Goal: Task Accomplishment & Management: Manage account settings

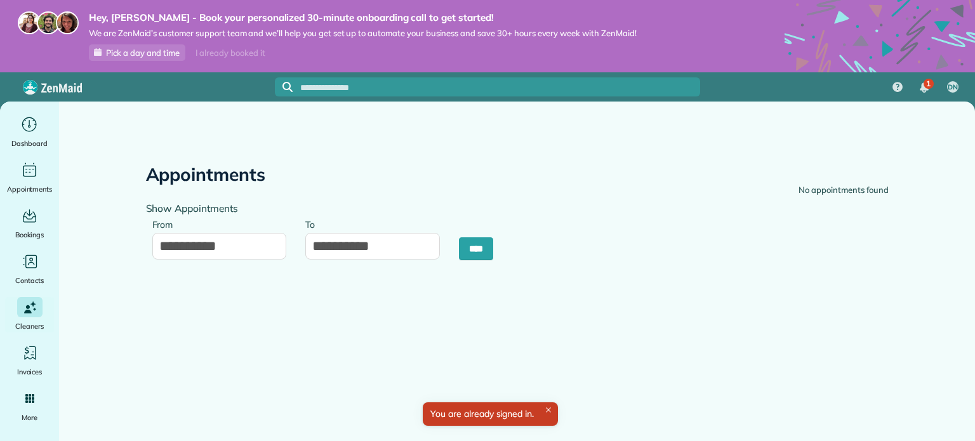
type input "**********"
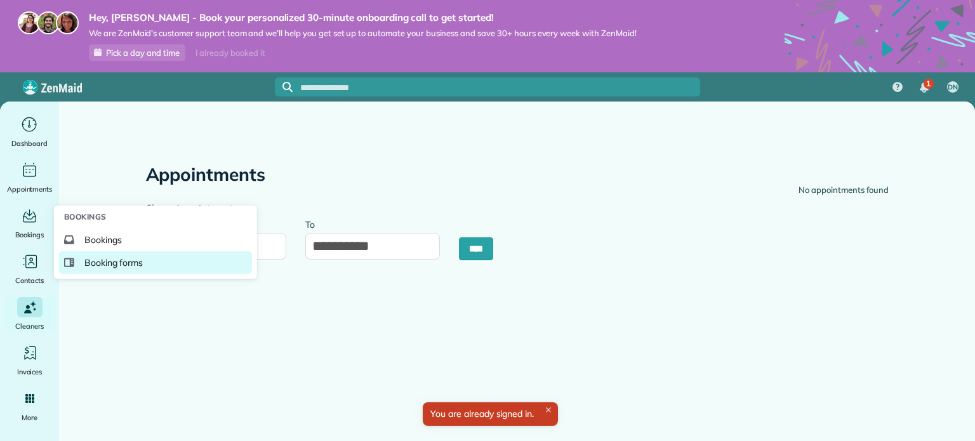
click at [98, 258] on span "Booking forms" at bounding box center [113, 263] width 59 height 13
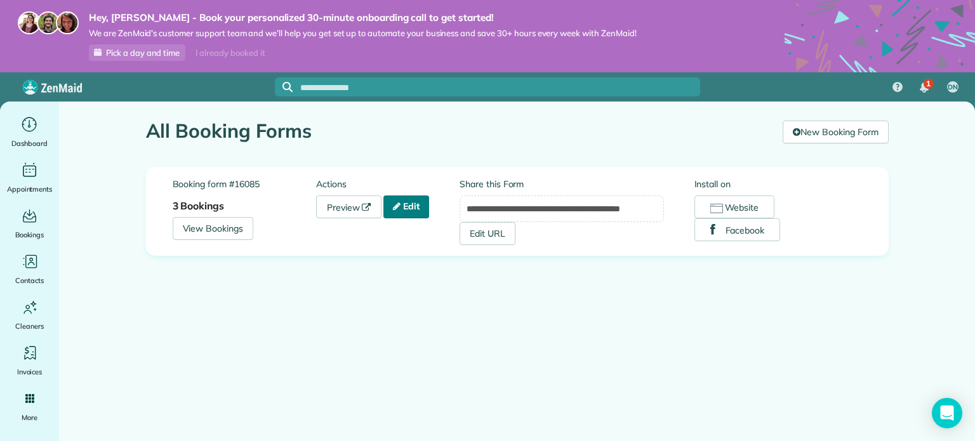
click at [406, 206] on link "Edit" at bounding box center [406, 207] width 46 height 23
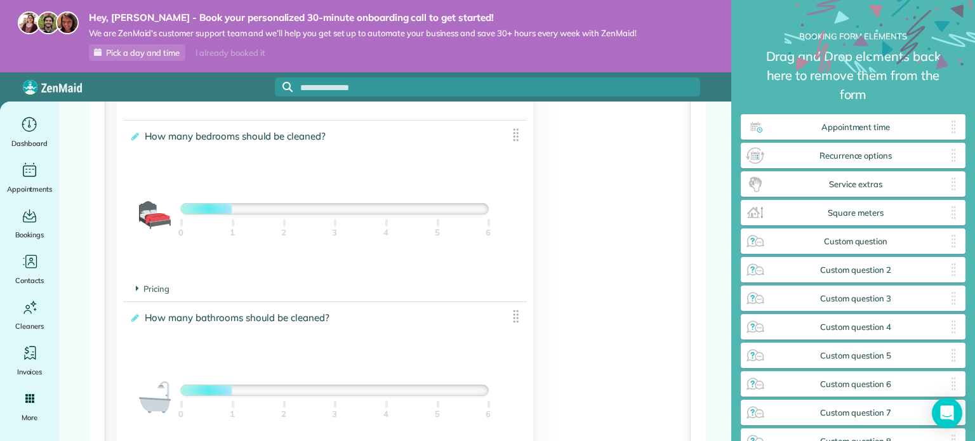
scroll to position [853, 0]
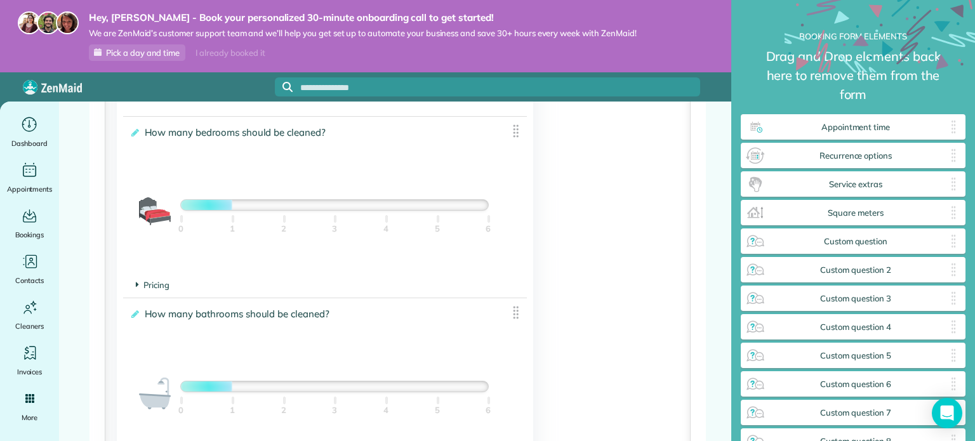
click at [152, 290] on span "Pricing" at bounding box center [153, 285] width 34 height 10
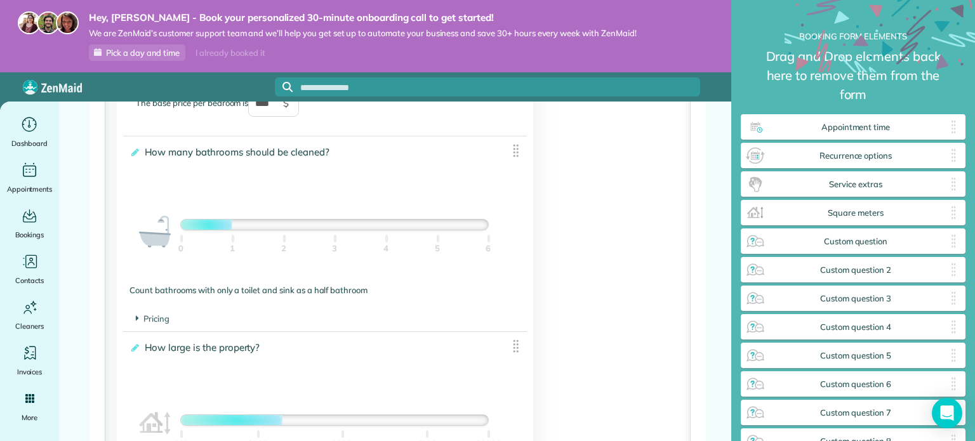
scroll to position [1063, 0]
click at [155, 322] on span "Pricing" at bounding box center [153, 317] width 34 height 10
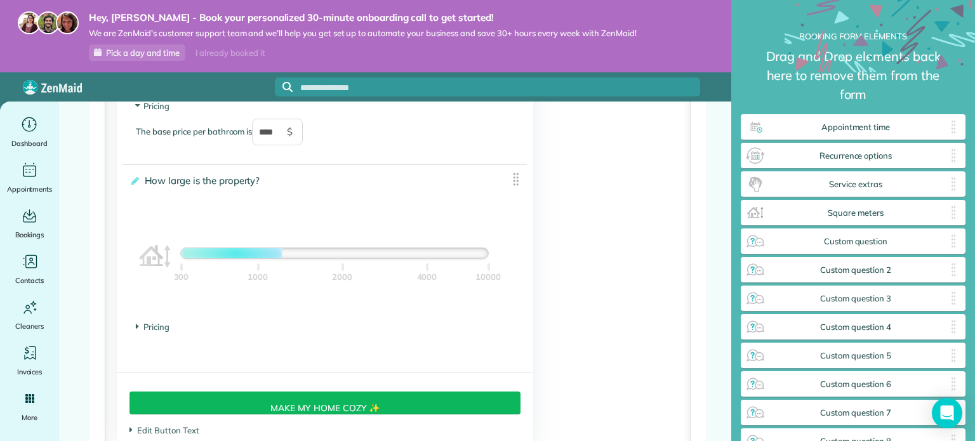
scroll to position [1283, 0]
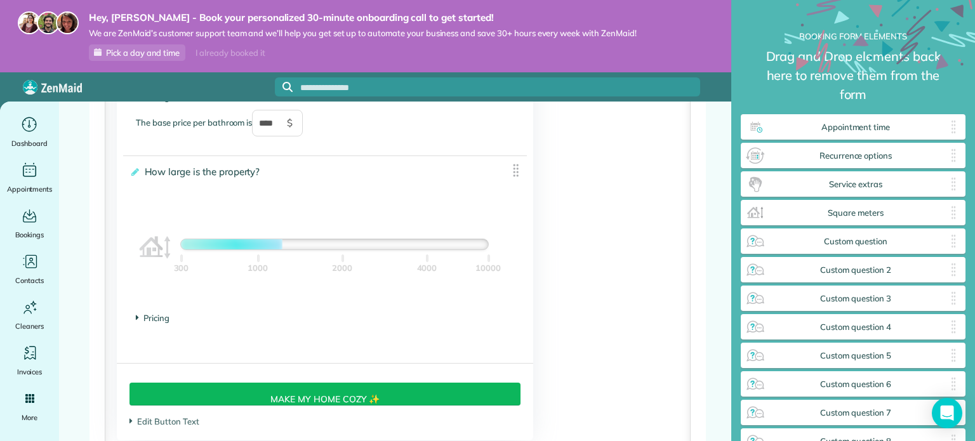
click at [148, 323] on span "Pricing" at bounding box center [153, 318] width 34 height 10
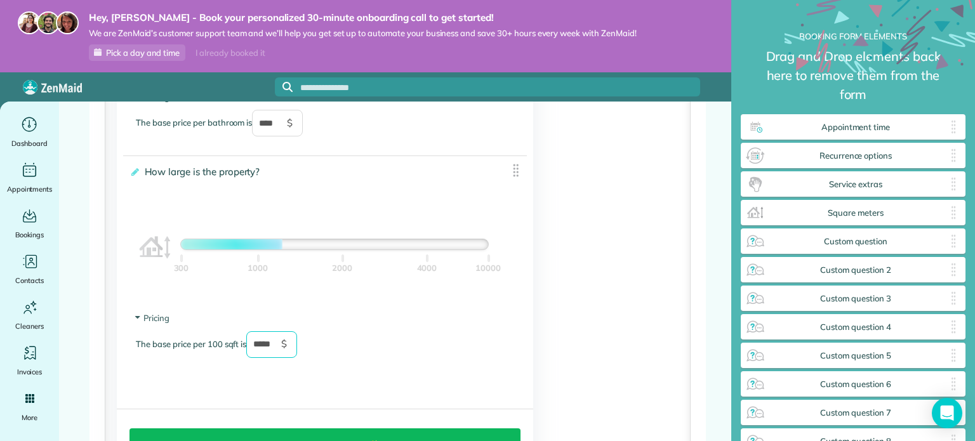
click at [261, 358] on input "*****" at bounding box center [271, 344] width 51 height 27
click at [203, 377] on footer "Pricing The base price per 100 sqft is * $" at bounding box center [325, 341] width 404 height 71
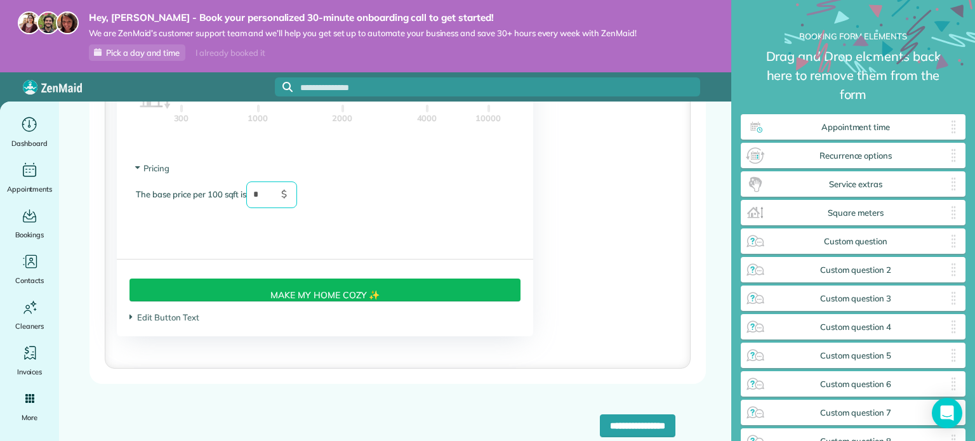
scroll to position [1436, 0]
type input "*"
click at [177, 323] on span "Edit Button Text" at bounding box center [164, 317] width 69 height 10
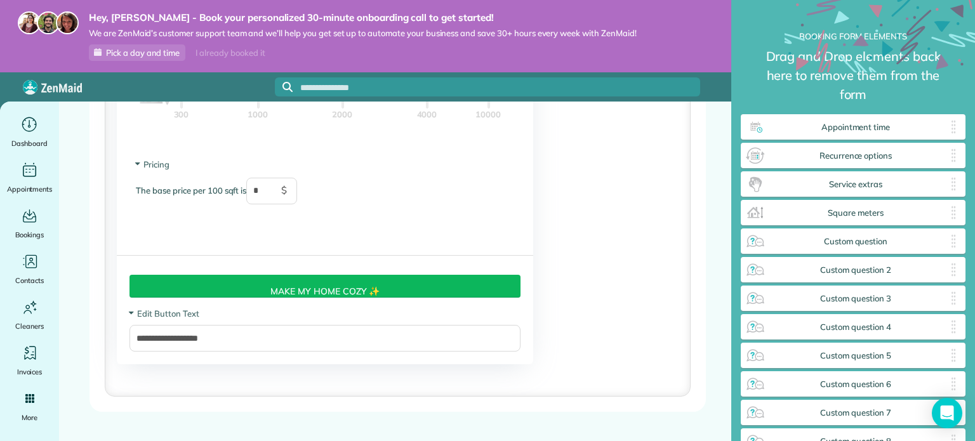
scroll to position [1478, 0]
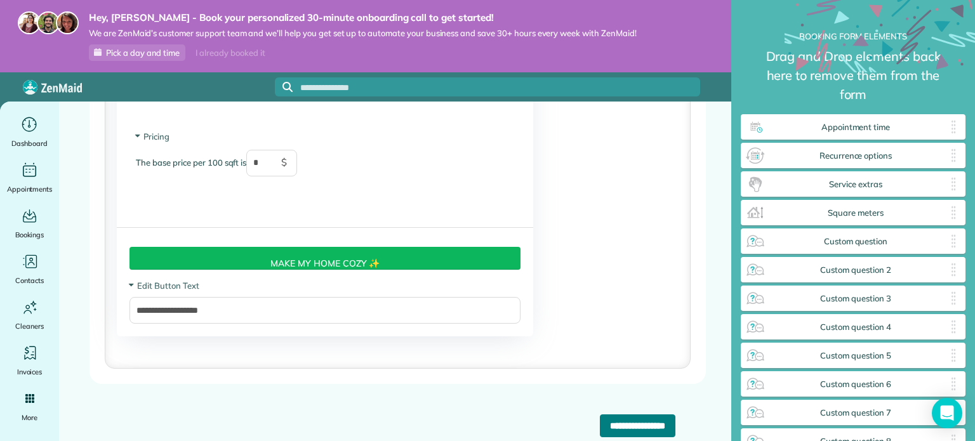
click at [615, 430] on input "**********" at bounding box center [638, 426] width 76 height 23
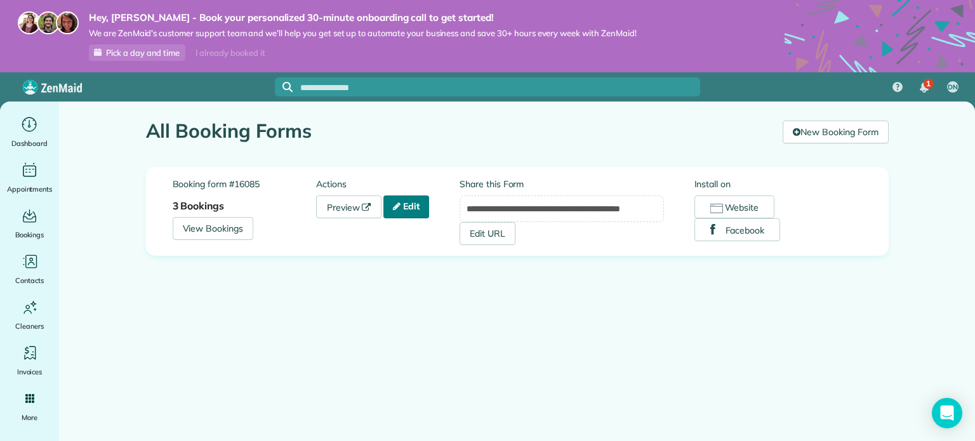
click at [417, 208] on link "Edit" at bounding box center [406, 207] width 46 height 23
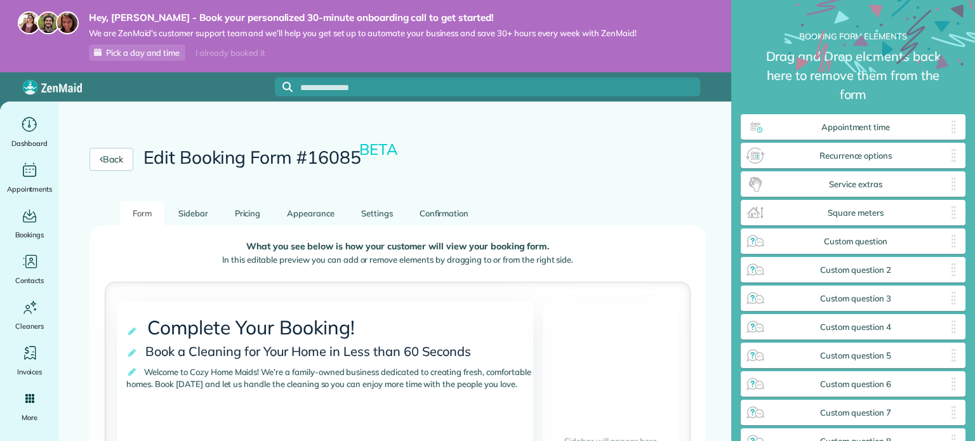
scroll to position [6, 0]
click at [250, 208] on link "Pricing" at bounding box center [247, 213] width 51 height 25
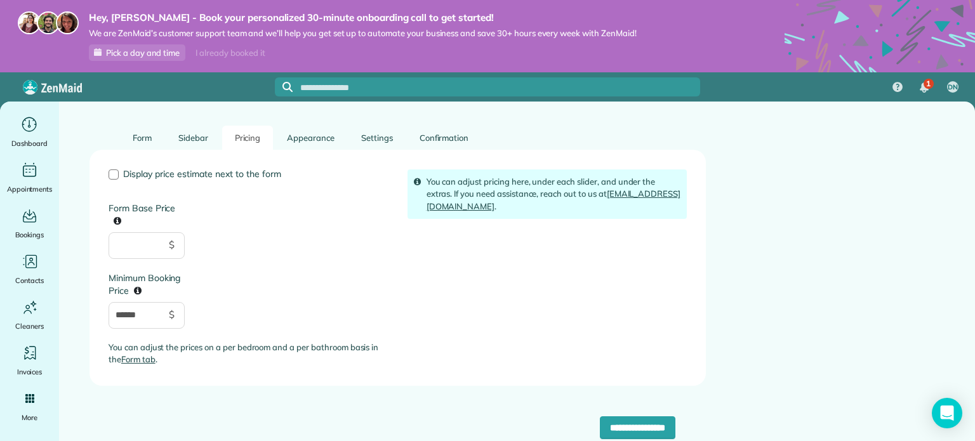
scroll to position [76, 0]
click at [147, 314] on input "******" at bounding box center [147, 315] width 76 height 27
type input "*"
click at [308, 323] on div "Display price estimate next to the form Form Base Price $ Minimum Booking Price…" at bounding box center [248, 272] width 299 height 207
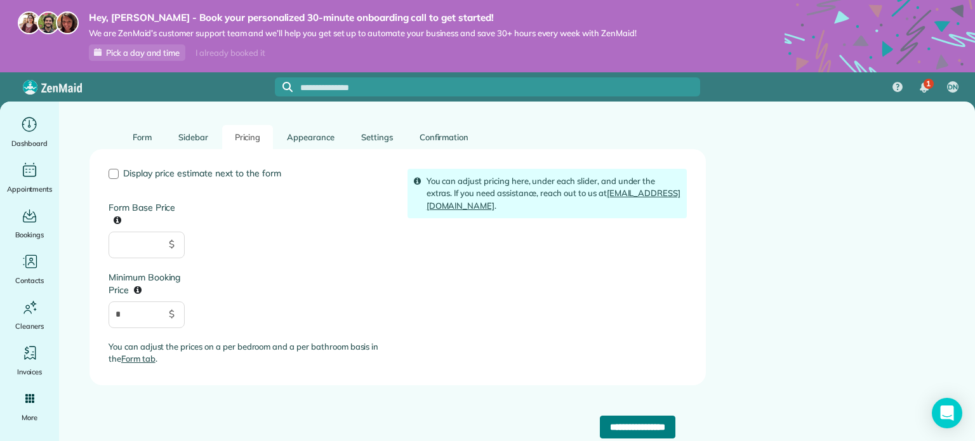
click at [600, 426] on input "**********" at bounding box center [638, 427] width 76 height 23
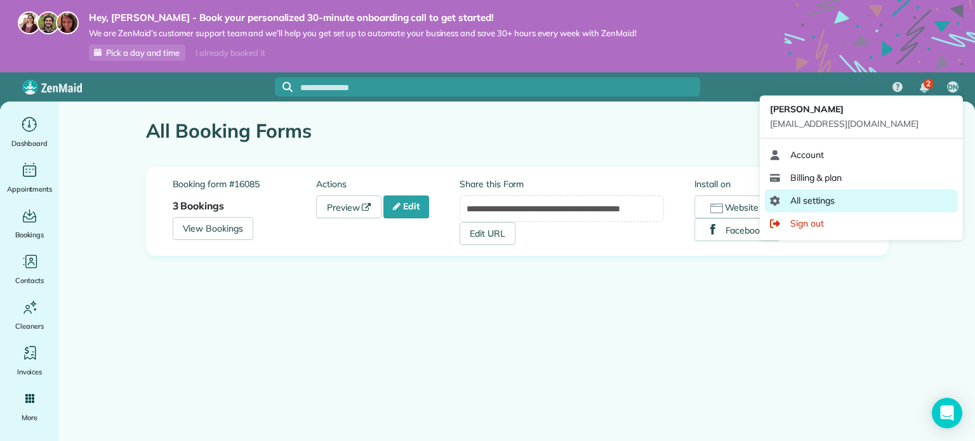
click at [805, 200] on span "All settings" at bounding box center [812, 200] width 45 height 13
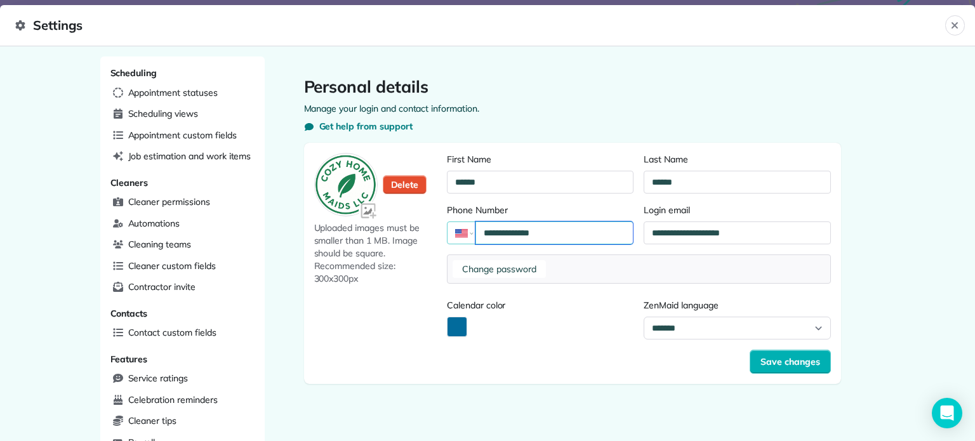
drag, startPoint x: 549, startPoint y: 237, endPoint x: 470, endPoint y: 232, distance: 79.6
click at [470, 232] on div "**********" at bounding box center [540, 233] width 187 height 23
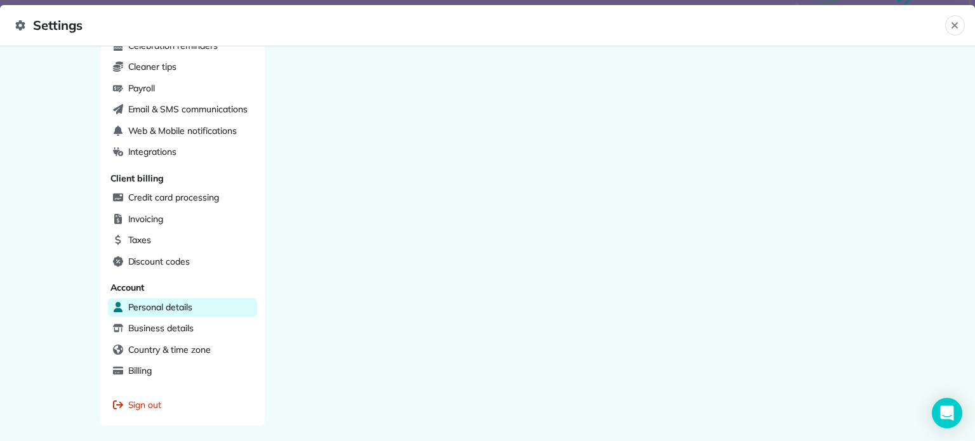
scroll to position [356, 0]
click at [174, 321] on span "Business details" at bounding box center [160, 327] width 65 height 13
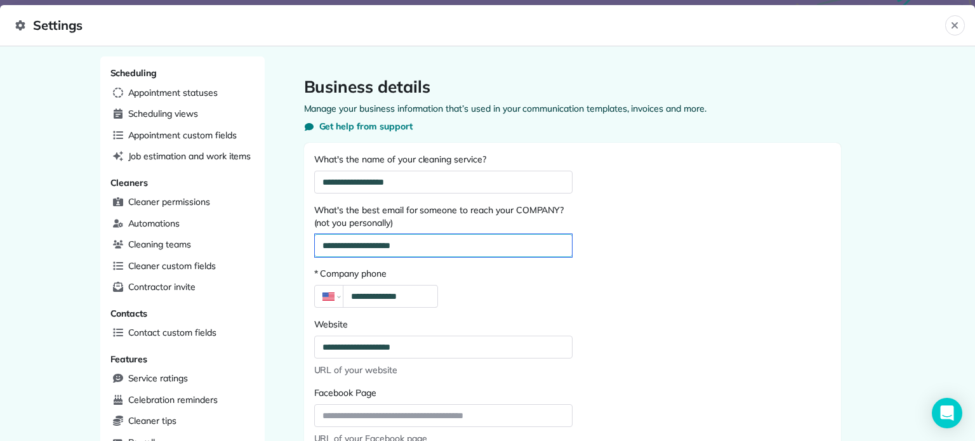
click at [439, 244] on input "**********" at bounding box center [443, 245] width 257 height 23
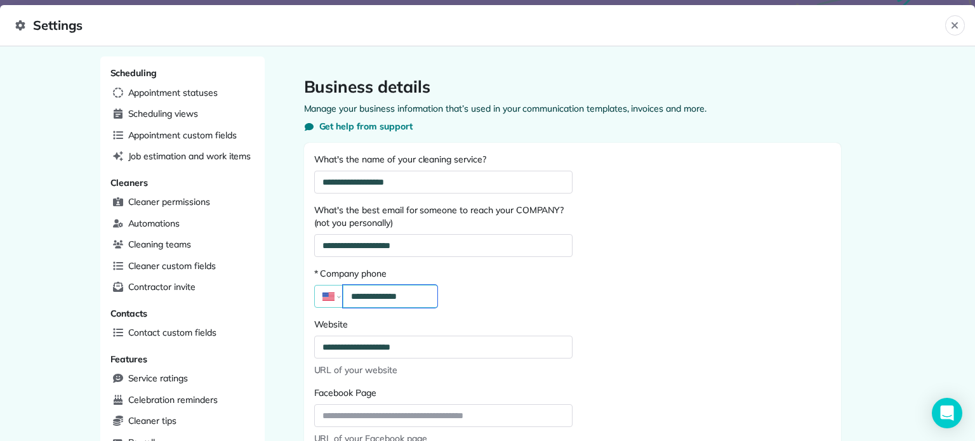
drag, startPoint x: 417, startPoint y: 297, endPoint x: 308, endPoint y: 293, distance: 108.6
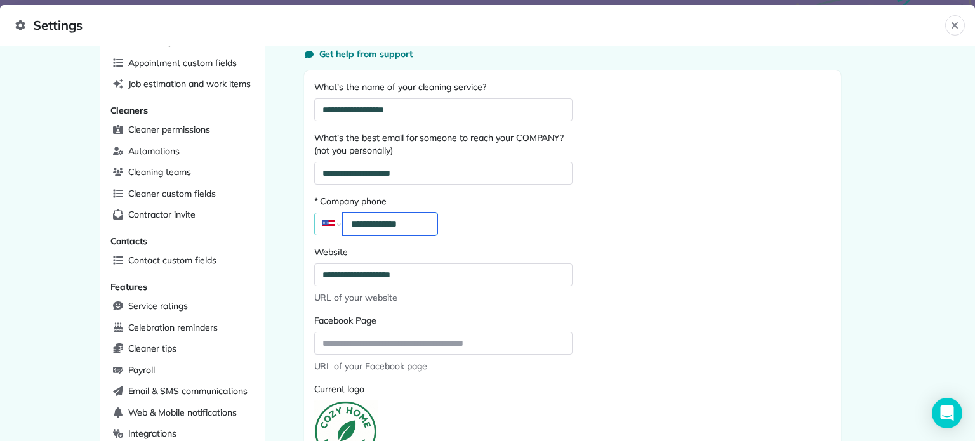
scroll to position [68, 0]
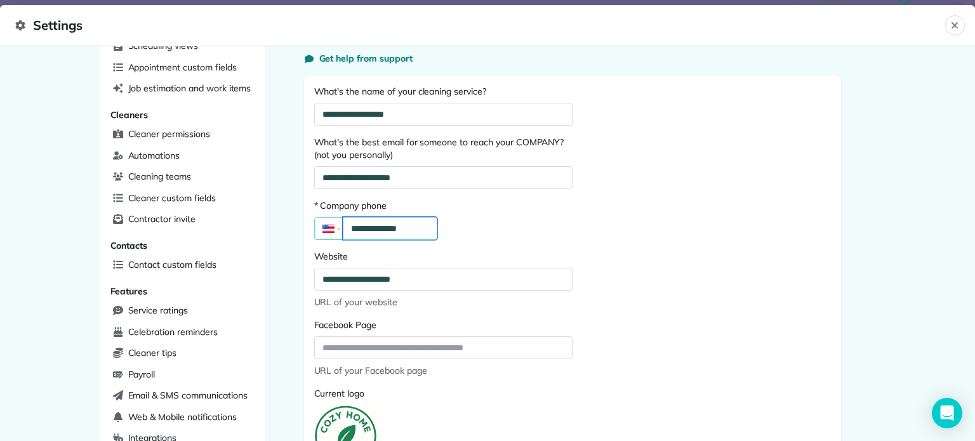
type input "**********"
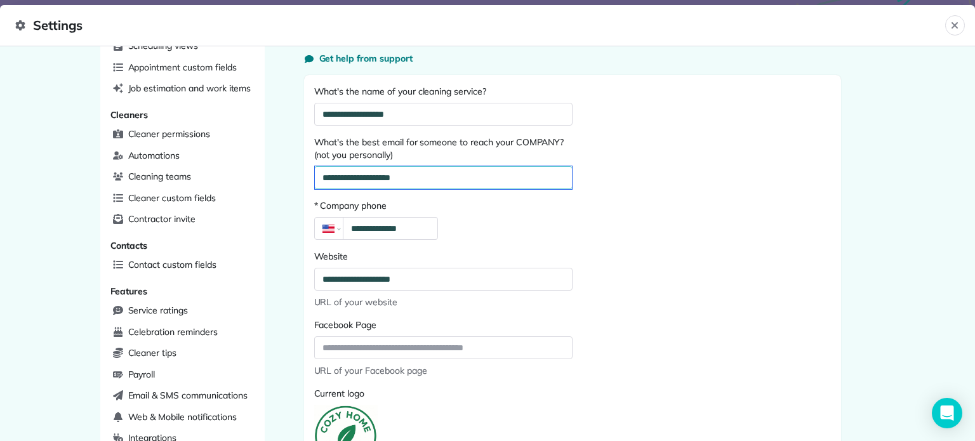
drag, startPoint x: 428, startPoint y: 184, endPoint x: 309, endPoint y: 167, distance: 120.0
click at [315, 167] on input "**********" at bounding box center [443, 177] width 257 height 23
type input "**********"
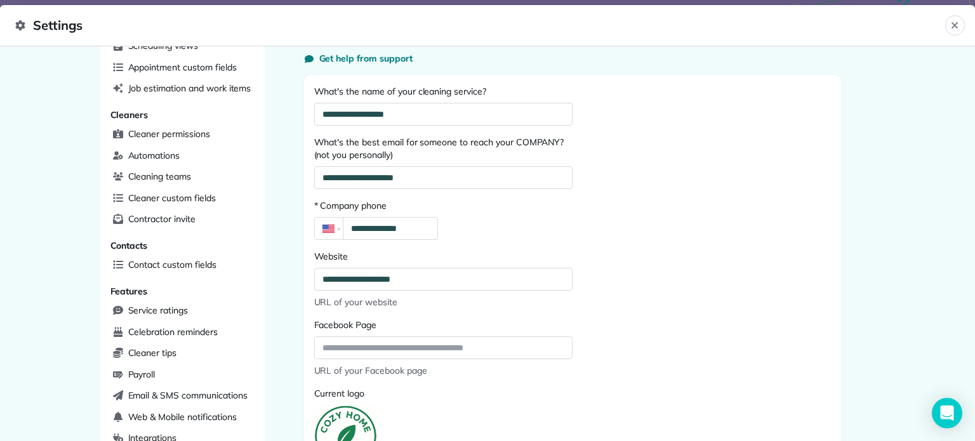
click at [600, 246] on div "**********" at bounding box center [572, 435] width 537 height 721
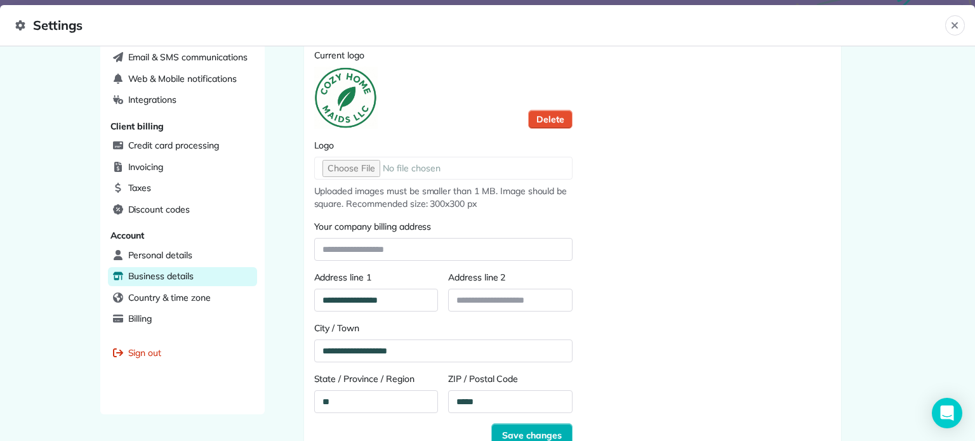
scroll to position [408, 0]
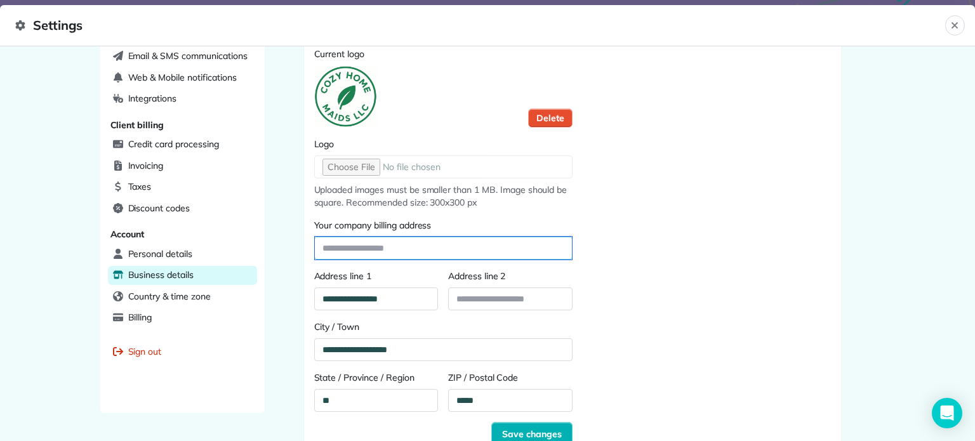
click at [459, 245] on input "Your company billing address" at bounding box center [443, 248] width 257 height 23
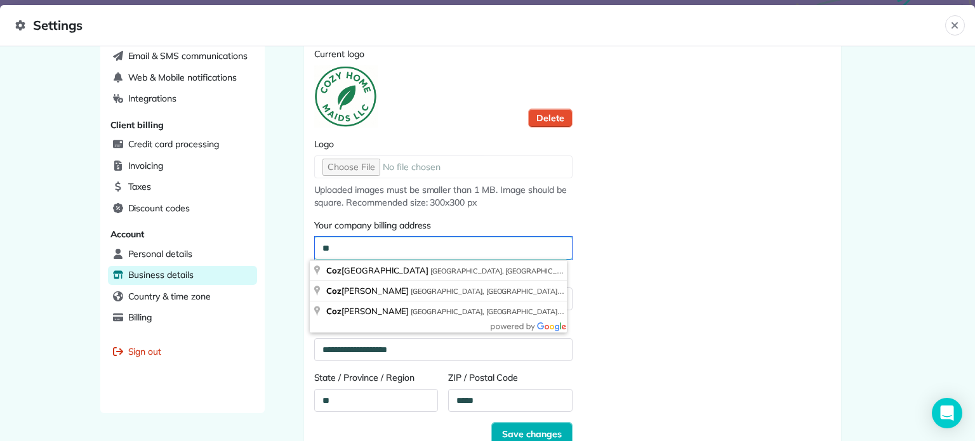
type input "*"
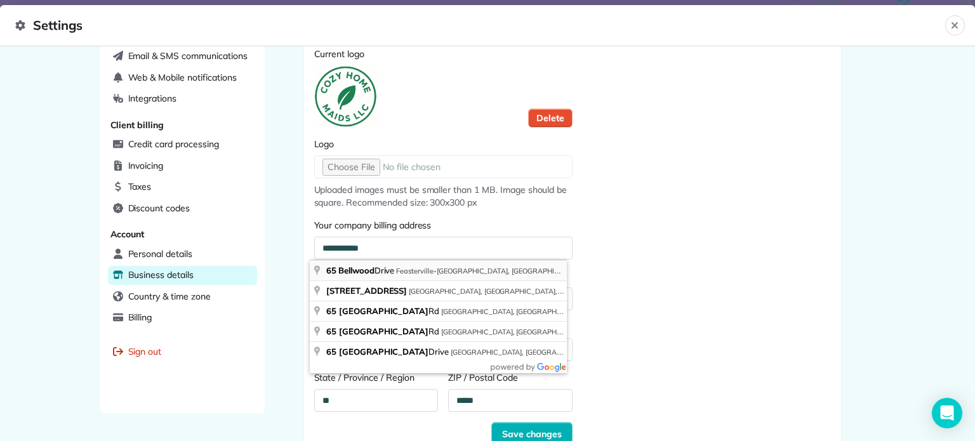
type input "**********"
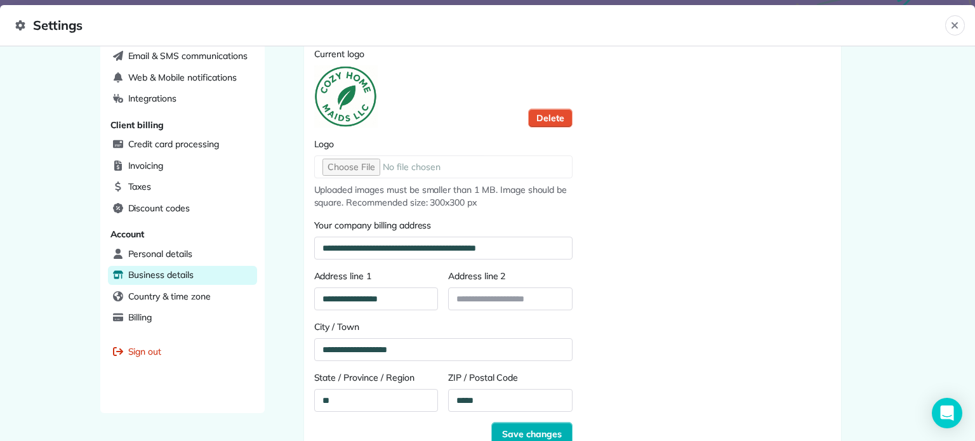
click at [650, 274] on div "**********" at bounding box center [572, 95] width 537 height 721
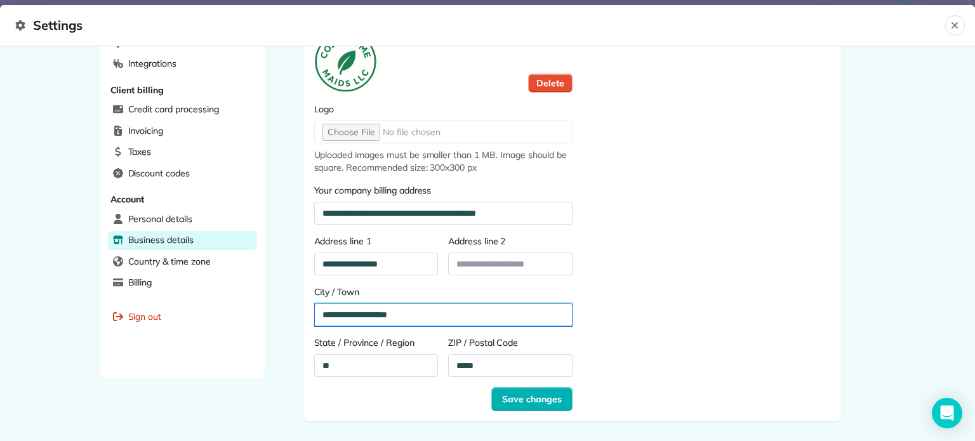
click at [368, 312] on input "**********" at bounding box center [443, 314] width 257 height 23
type input "**********"
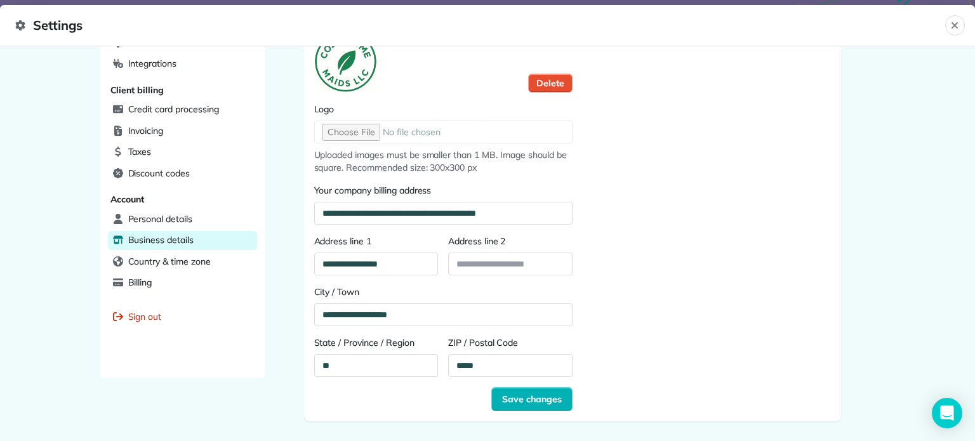
click at [625, 256] on div "**********" at bounding box center [572, 60] width 537 height 721
click at [533, 403] on span "Save changes" at bounding box center [532, 399] width 60 height 13
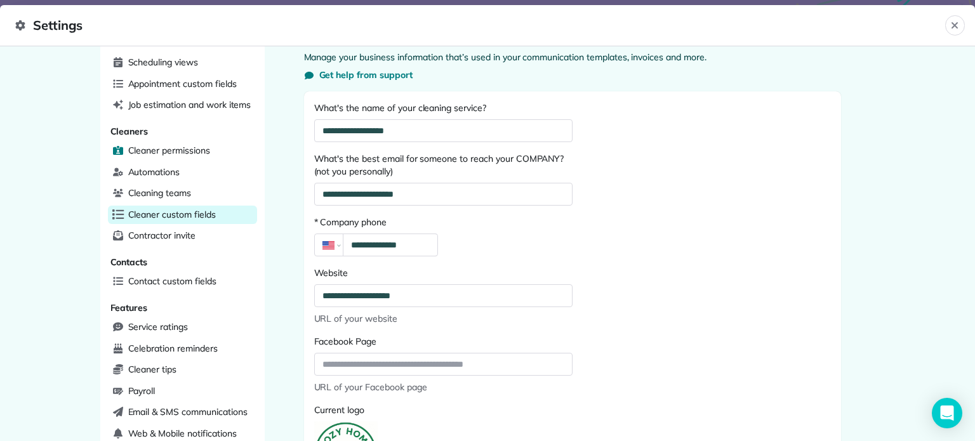
scroll to position [53, 0]
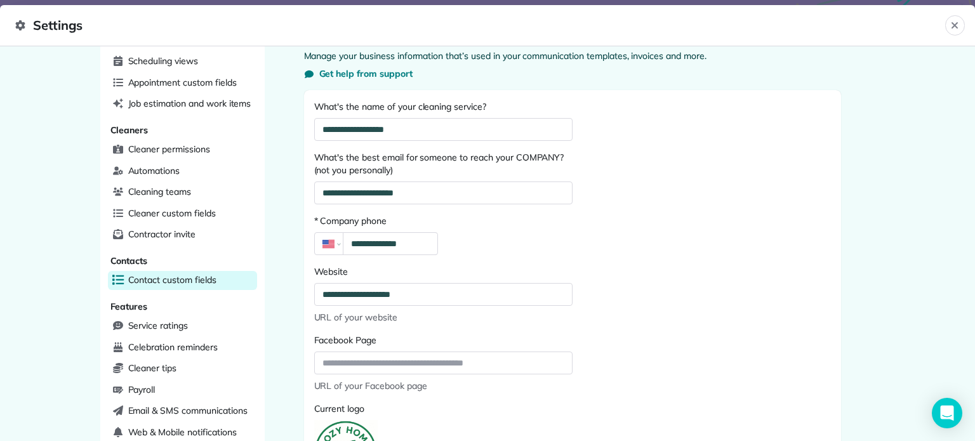
click at [172, 279] on span "Contact custom fields" at bounding box center [172, 280] width 88 height 13
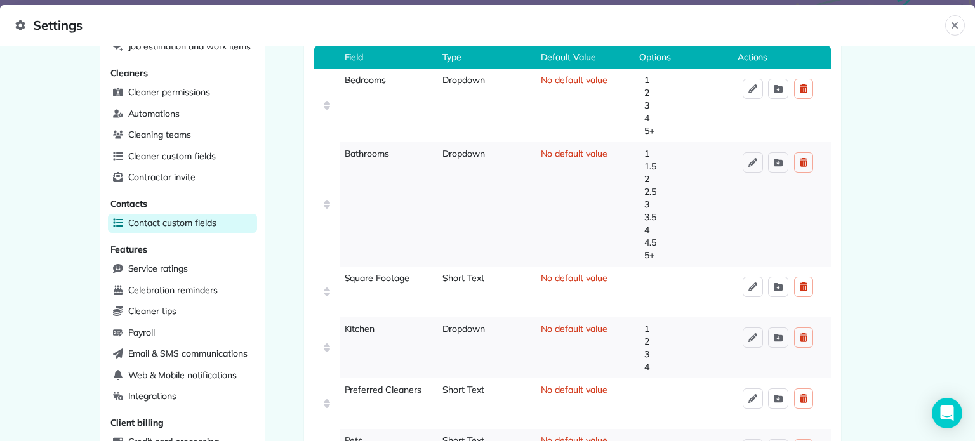
scroll to position [111, 0]
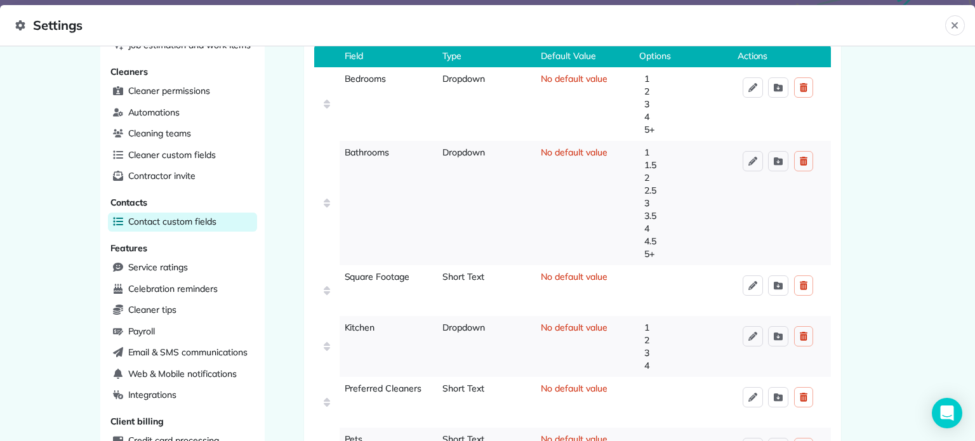
click at [881, 120] on div "Scheduling Appointment statuses Scheduling views Appointment custom fields Job …" at bounding box center [487, 243] width 975 height 395
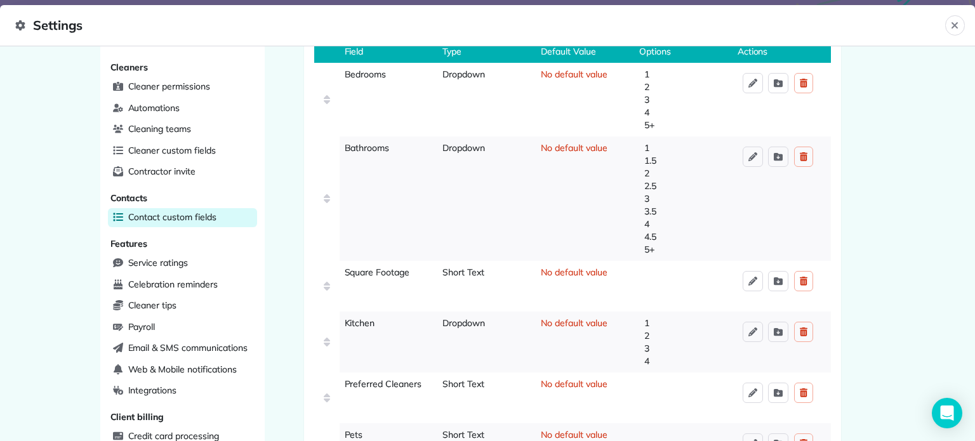
scroll to position [116, 0]
click at [173, 257] on span "Service ratings" at bounding box center [158, 263] width 60 height 13
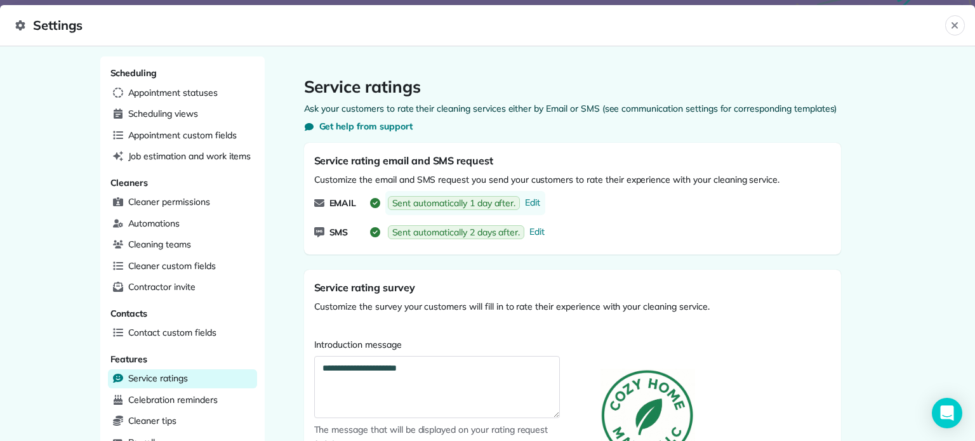
click at [538, 203] on link "Sent automatically 1 day after. Edit" at bounding box center [465, 203] width 161 height 24
select select "*"
select select "********"
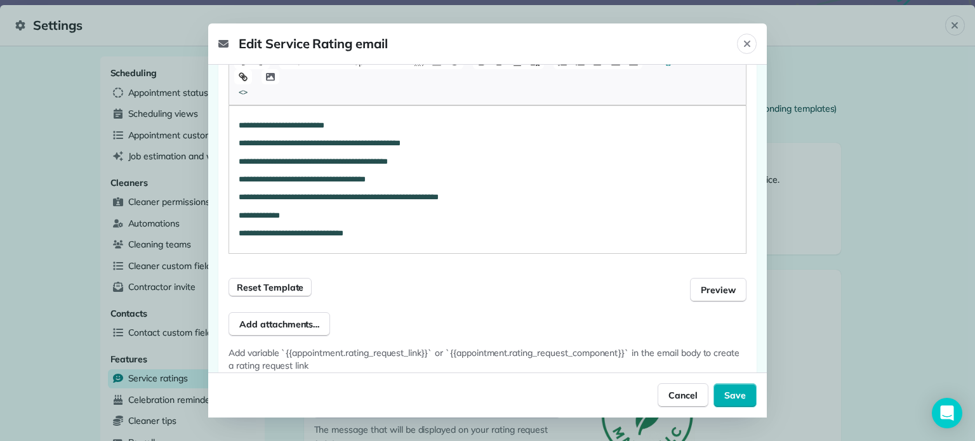
scroll to position [331, 0]
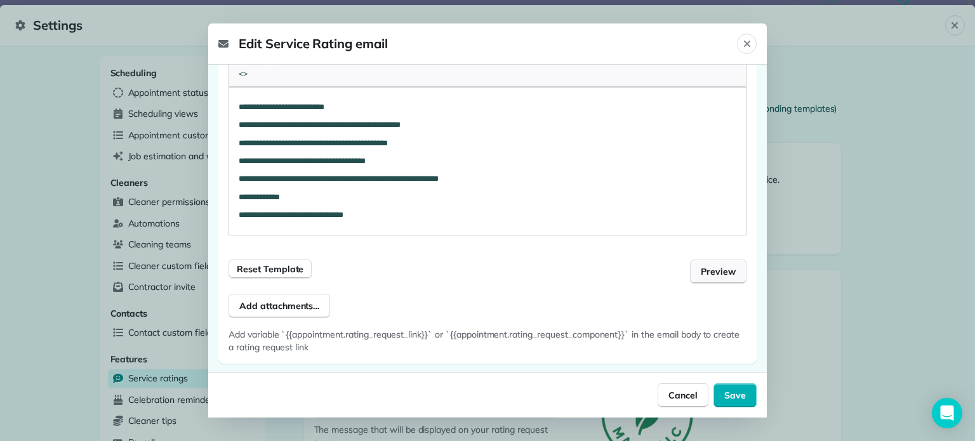
click at [701, 270] on span "Preview" at bounding box center [718, 271] width 35 height 13
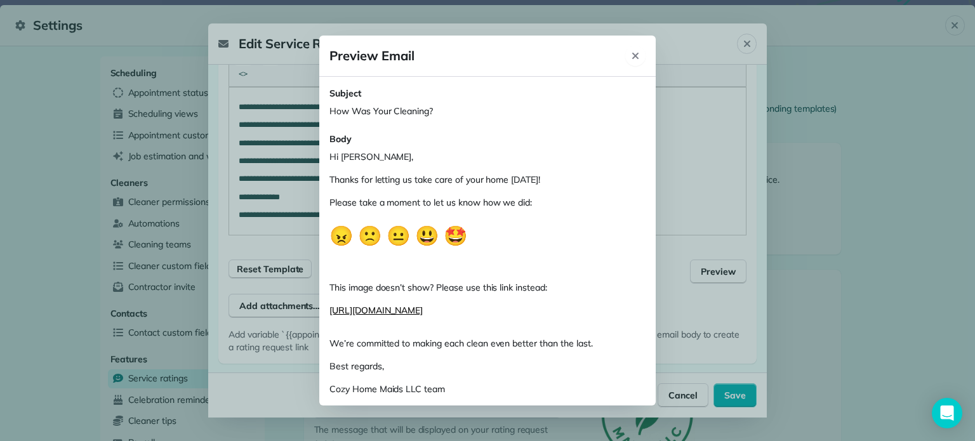
click at [633, 55] on icon "Close" at bounding box center [635, 56] width 10 height 10
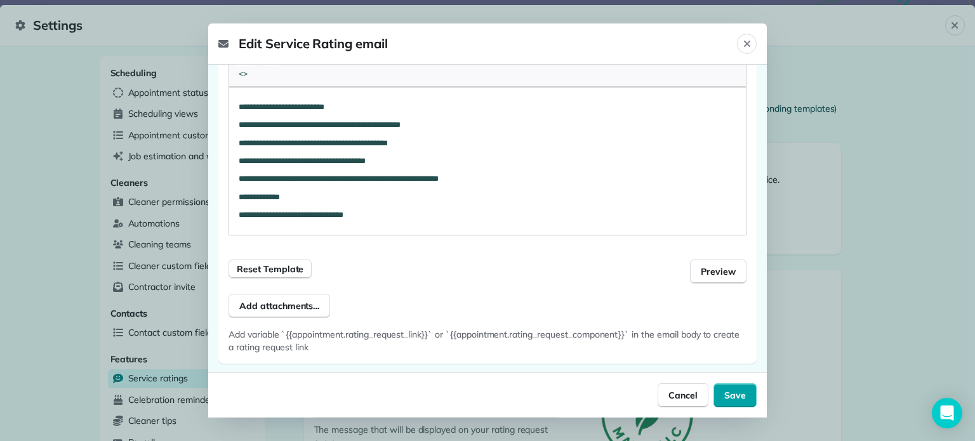
click at [727, 396] on span "Save" at bounding box center [735, 395] width 22 height 13
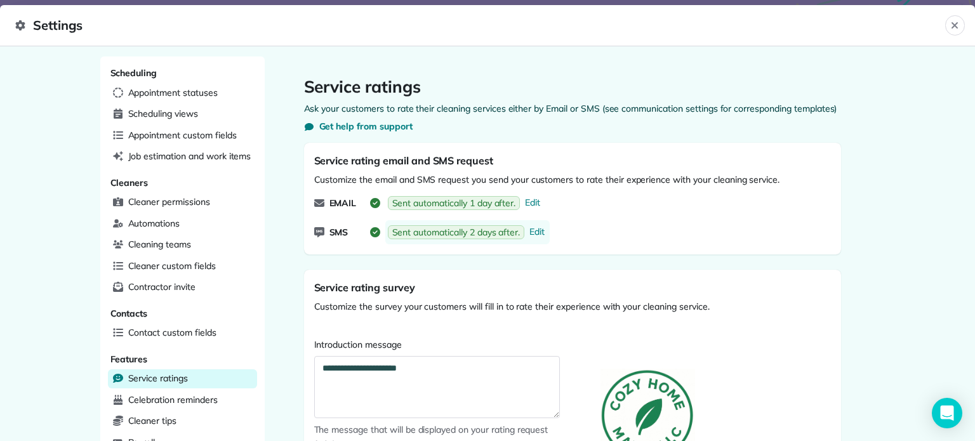
click at [490, 236] on span "Sent automatically 2 days after." at bounding box center [456, 232] width 128 height 13
select select "*"
select select "********"
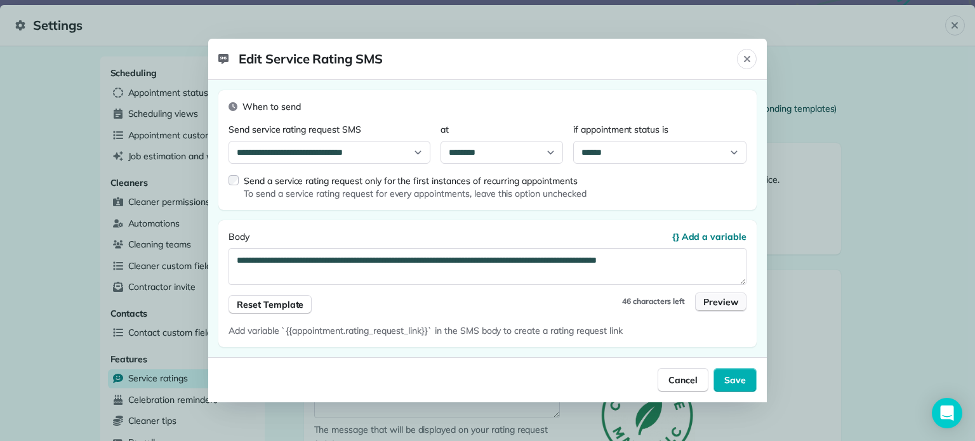
click at [725, 302] on span "Preview" at bounding box center [720, 302] width 35 height 13
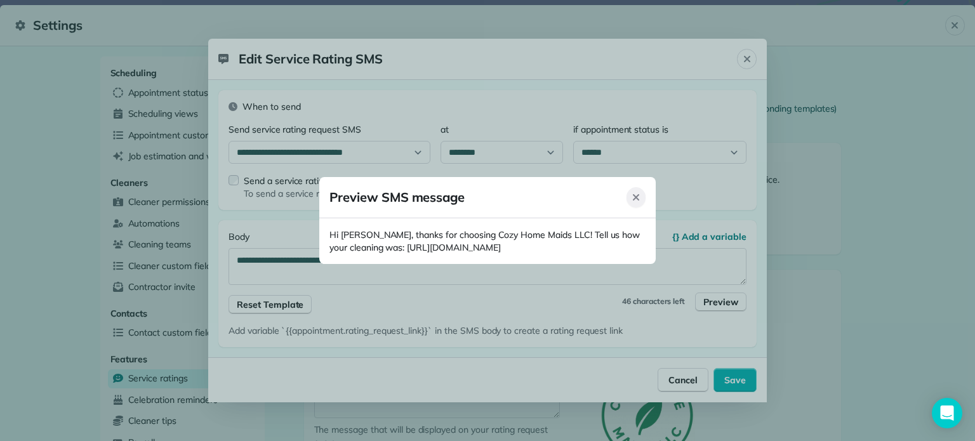
click at [640, 199] on icon "Close" at bounding box center [636, 197] width 10 height 10
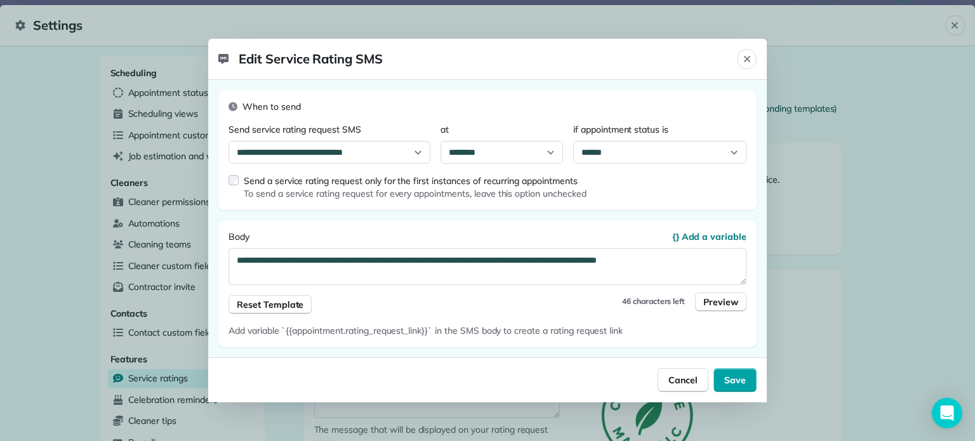
click at [752, 375] on button "Save" at bounding box center [735, 380] width 43 height 24
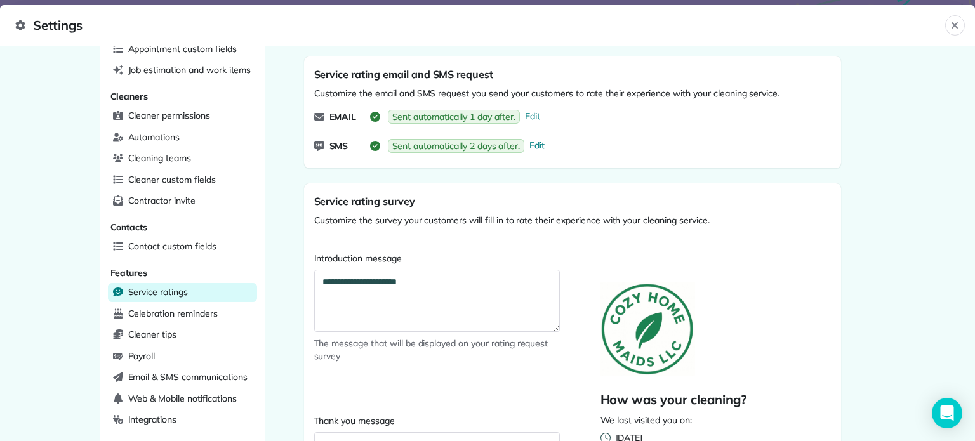
scroll to position [85, 0]
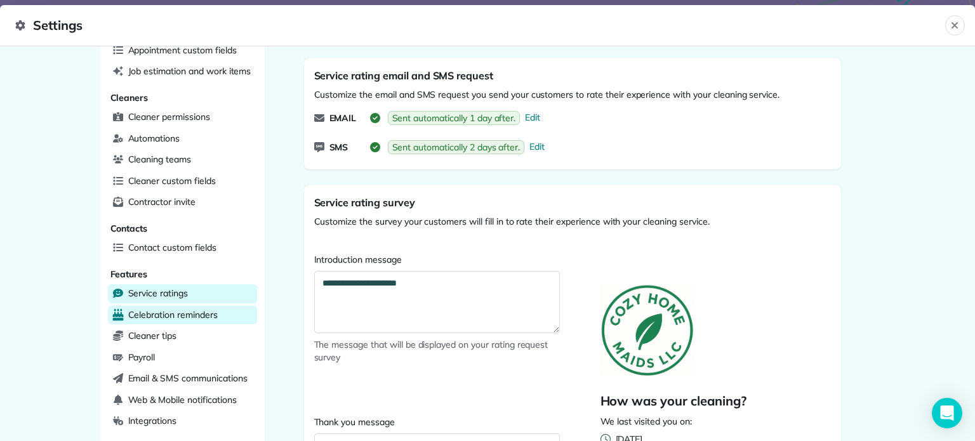
click at [183, 314] on span "Celebration reminders" at bounding box center [173, 315] width 90 height 13
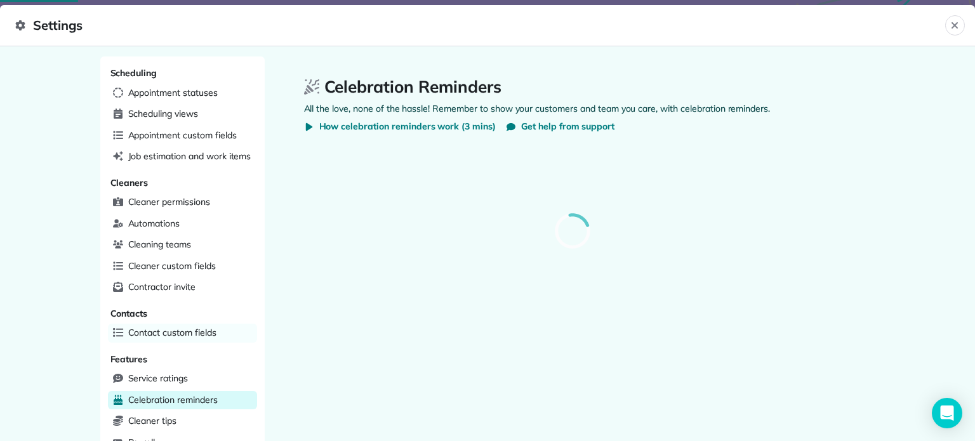
select select
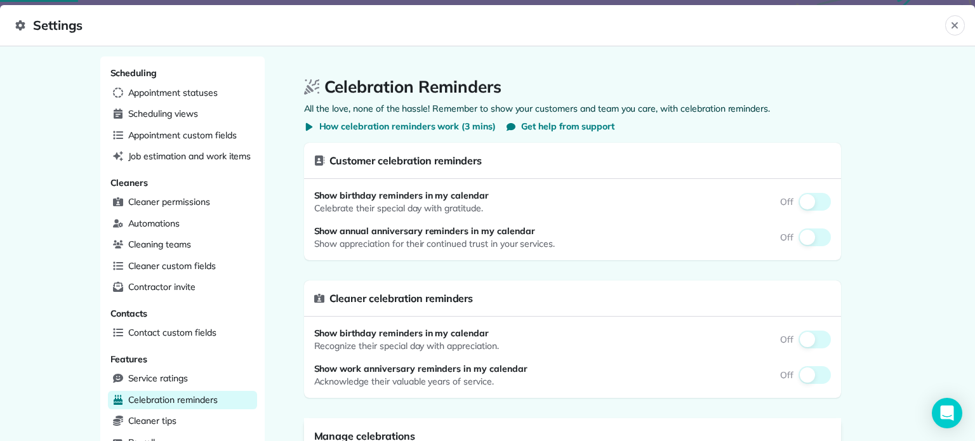
select select
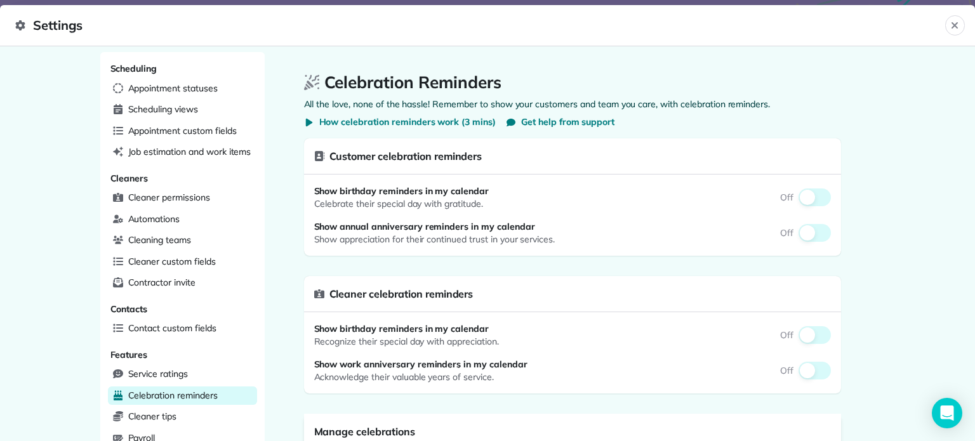
scroll to position [5, 0]
click at [163, 147] on span "Job estimation and work items" at bounding box center [189, 151] width 123 height 13
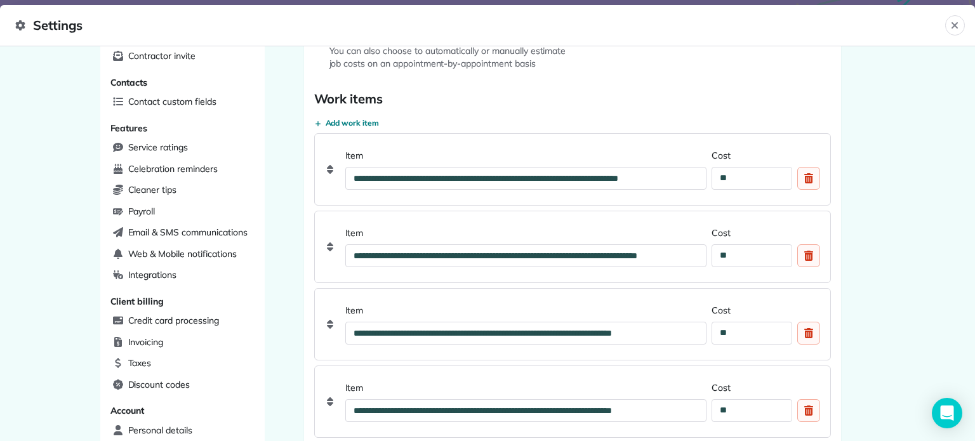
scroll to position [232, 0]
click at [186, 233] on div "Email & SMS communications" at bounding box center [182, 232] width 149 height 19
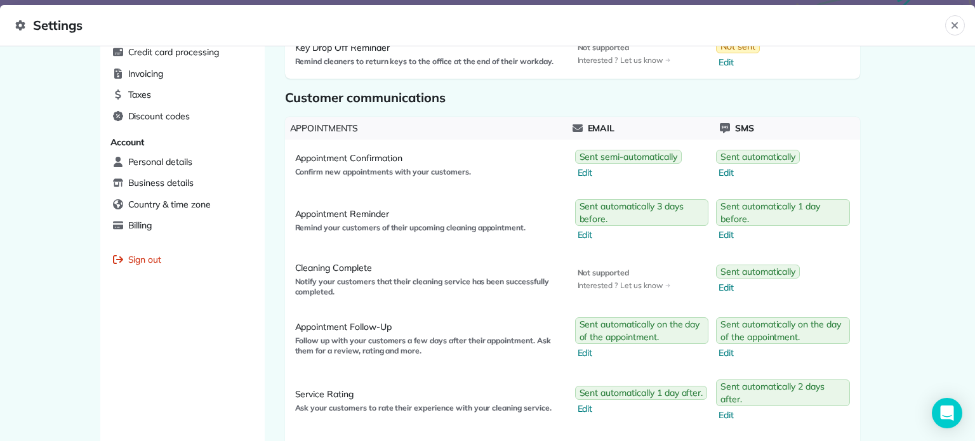
scroll to position [501, 0]
click at [578, 173] on span "Edit" at bounding box center [630, 171] width 104 height 13
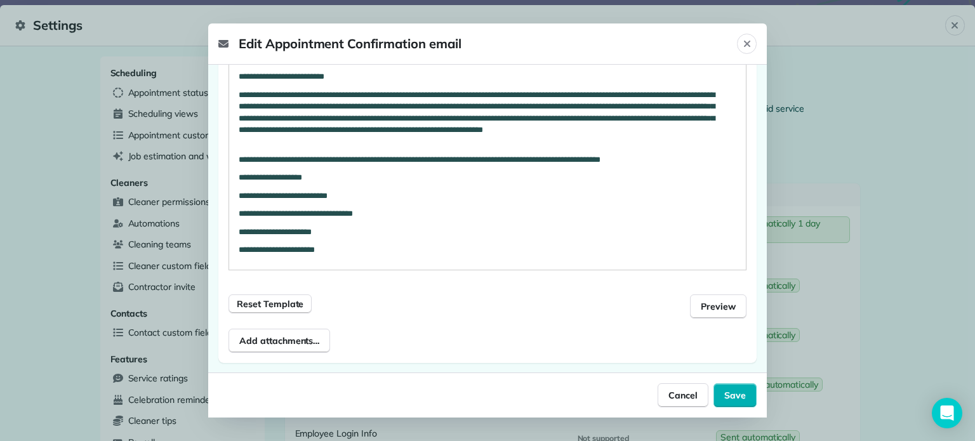
scroll to position [357, 0]
click at [701, 305] on span "Preview" at bounding box center [718, 306] width 35 height 13
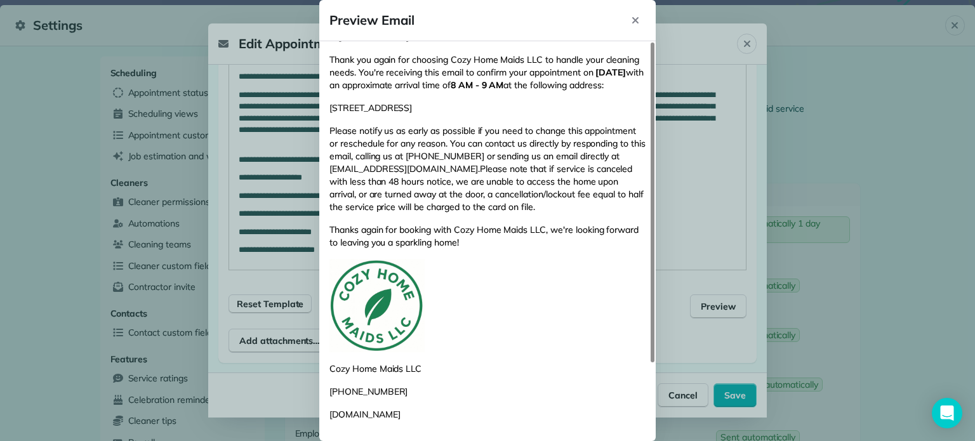
scroll to position [97, 0]
click at [630, 20] on icon "Close" at bounding box center [635, 20] width 10 height 10
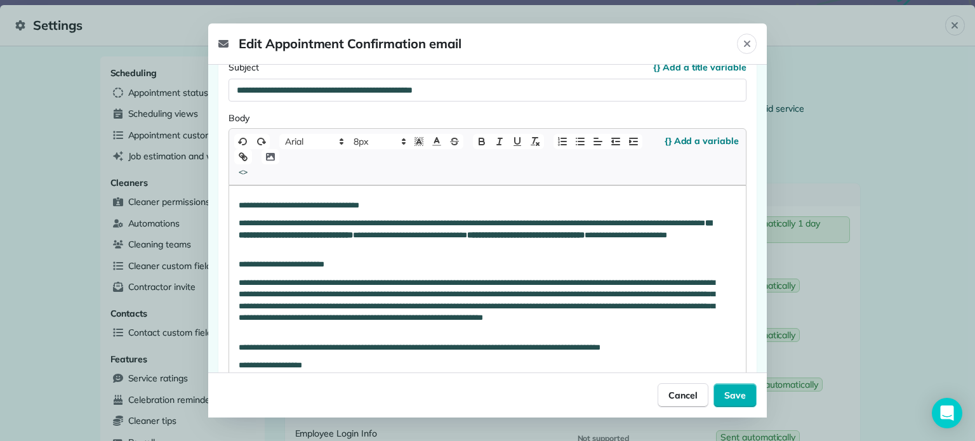
scroll to position [165, 0]
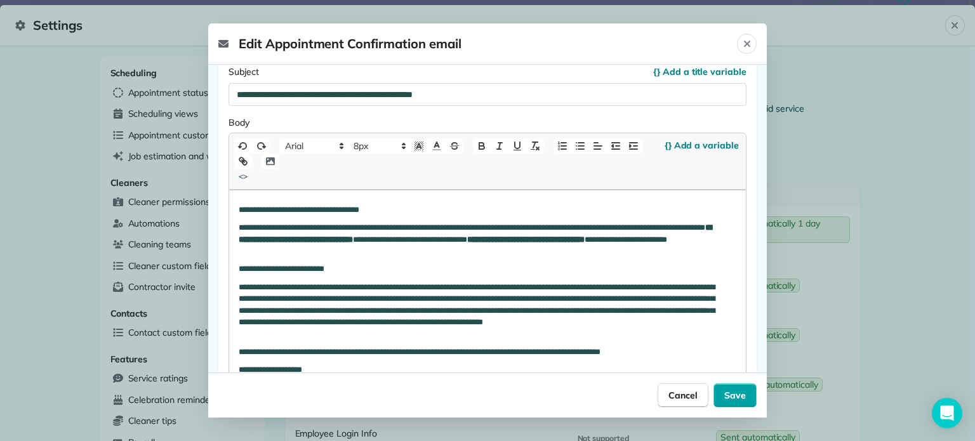
click at [745, 390] on span "Save" at bounding box center [735, 395] width 22 height 13
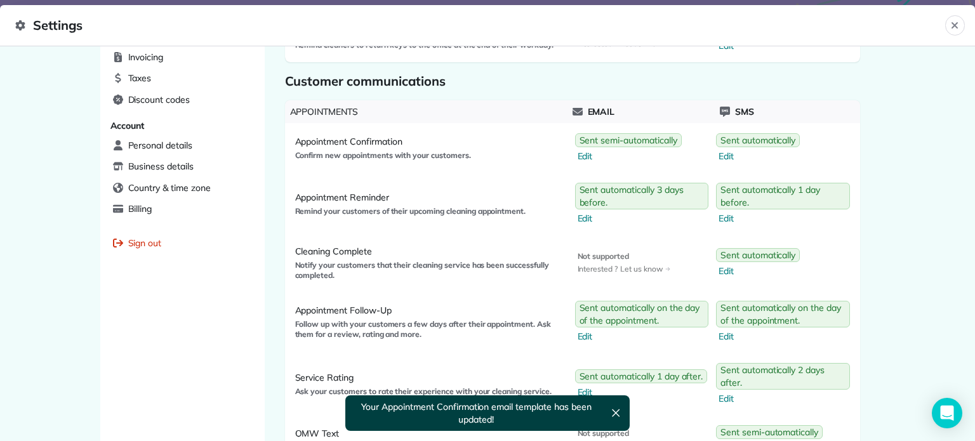
scroll to position [535, 0]
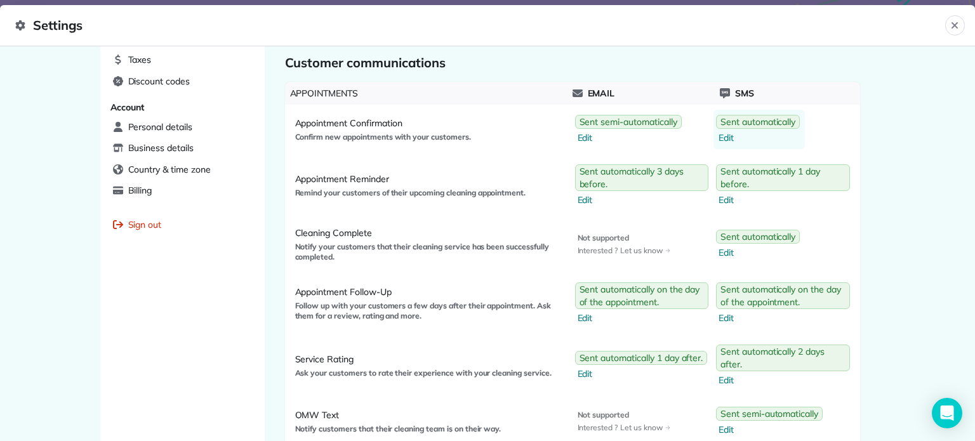
click at [724, 135] on span "Edit" at bounding box center [759, 137] width 81 height 13
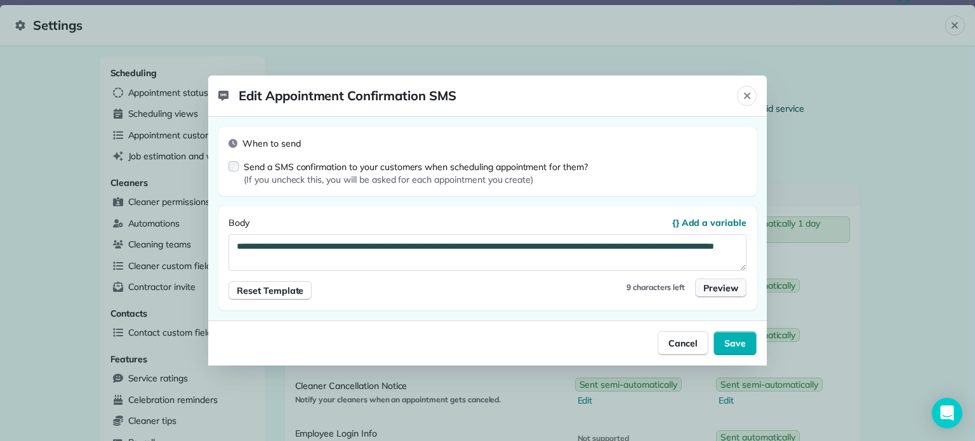
click at [715, 289] on span "Preview" at bounding box center [720, 288] width 35 height 13
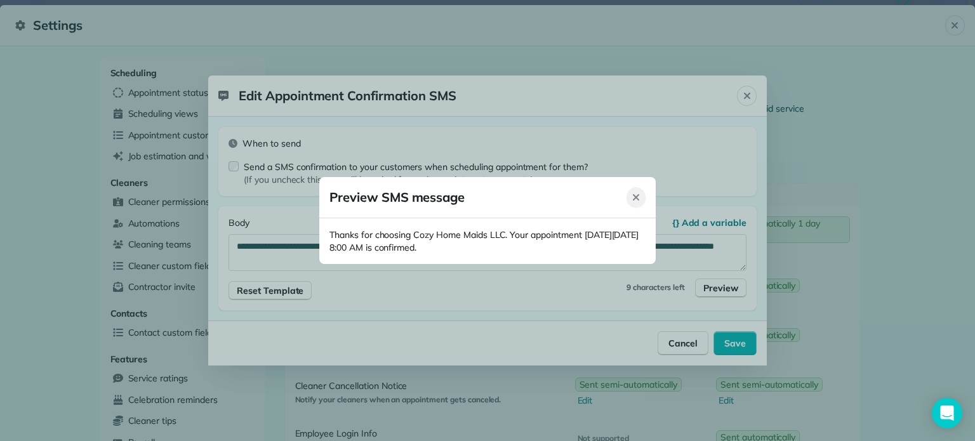
click at [636, 203] on icon "Close" at bounding box center [636, 197] width 10 height 10
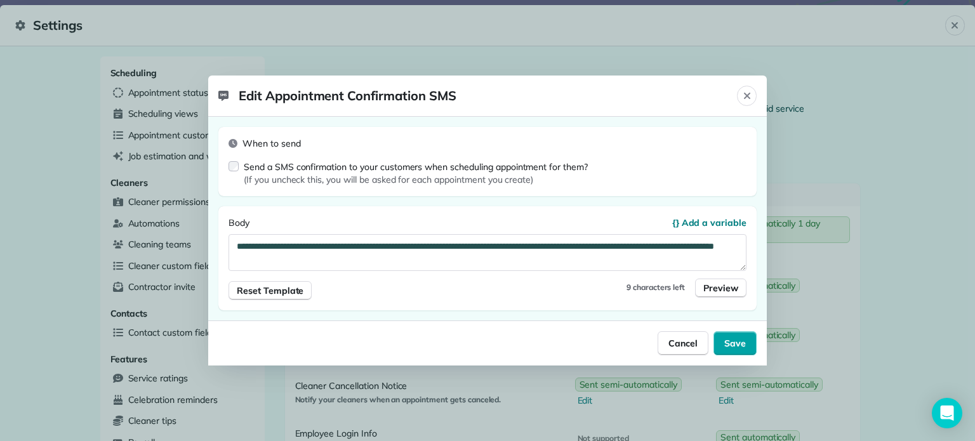
click at [729, 349] on span "Save" at bounding box center [735, 343] width 22 height 13
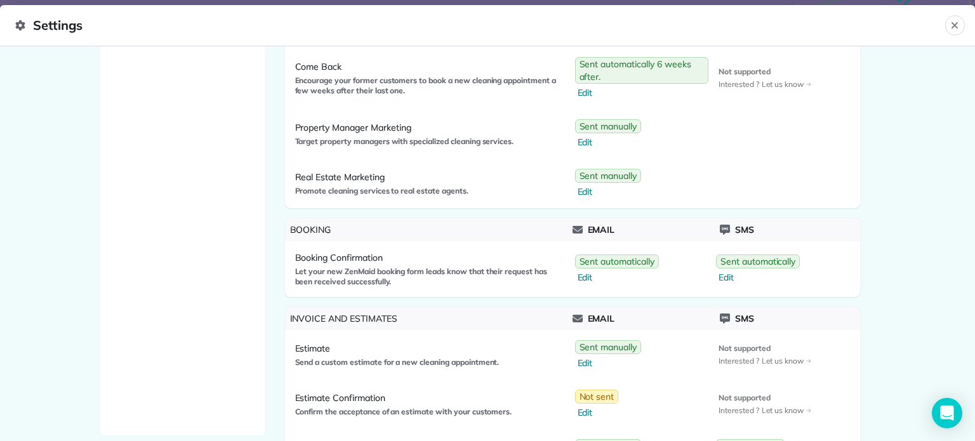
scroll to position [985, 0]
click at [583, 275] on span "Edit" at bounding box center [618, 276] width 81 height 13
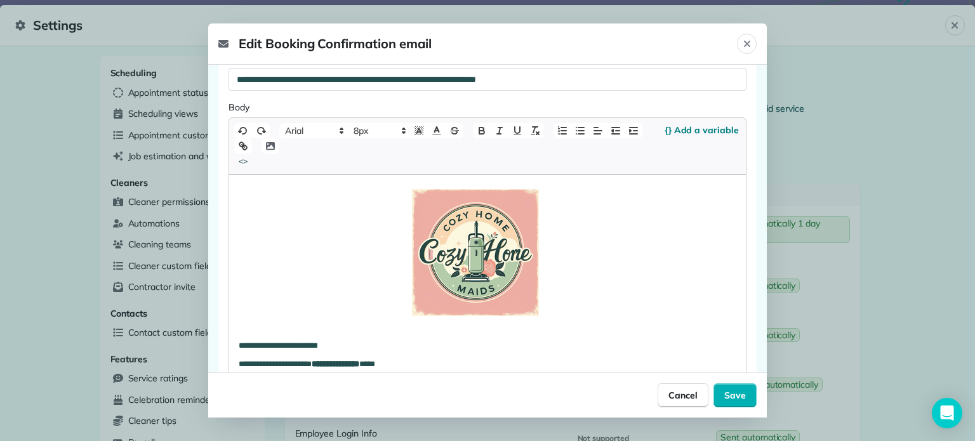
scroll to position [178, 0]
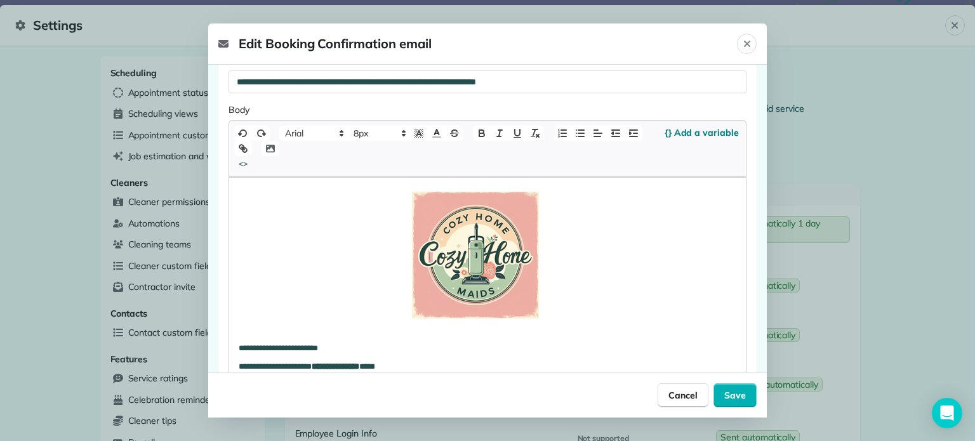
click at [477, 246] on img at bounding box center [475, 255] width 127 height 127
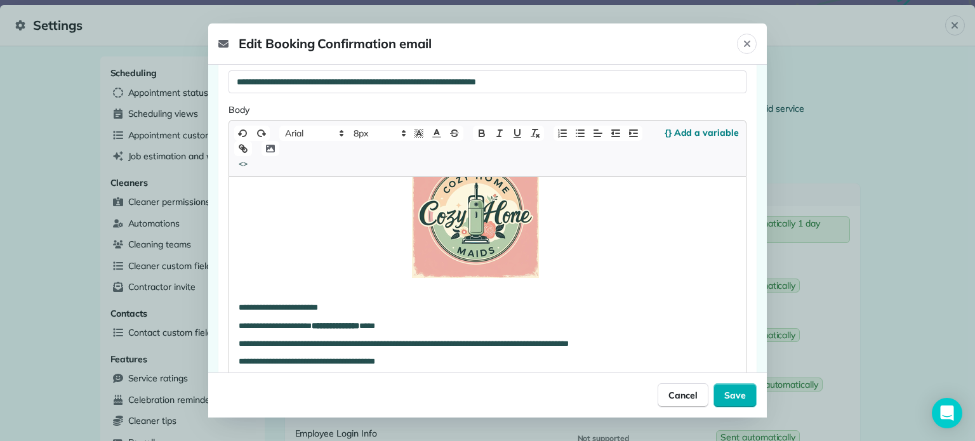
scroll to position [40, 0]
click at [553, 234] on p at bounding box center [488, 215] width 498 height 127
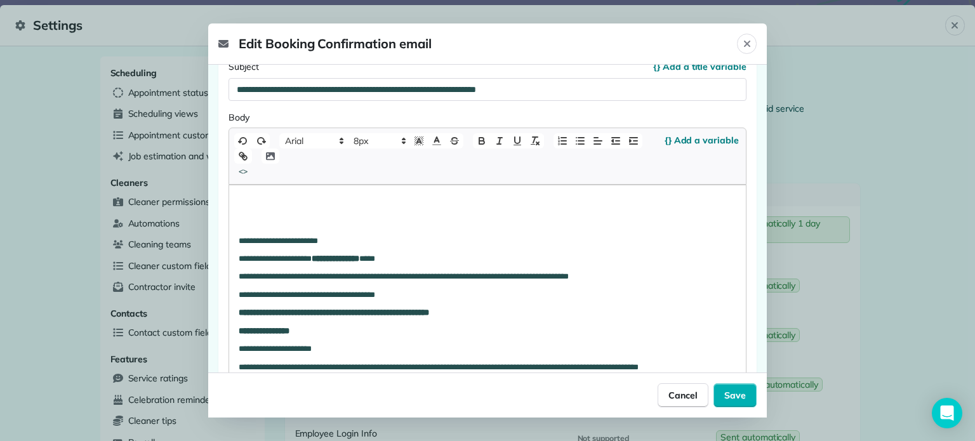
scroll to position [171, 0]
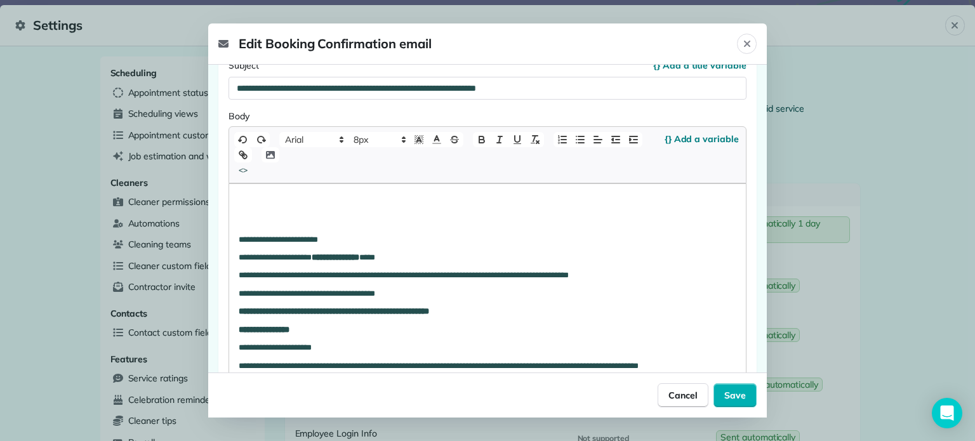
click at [265, 150] on icon "button" at bounding box center [270, 154] width 11 height 11
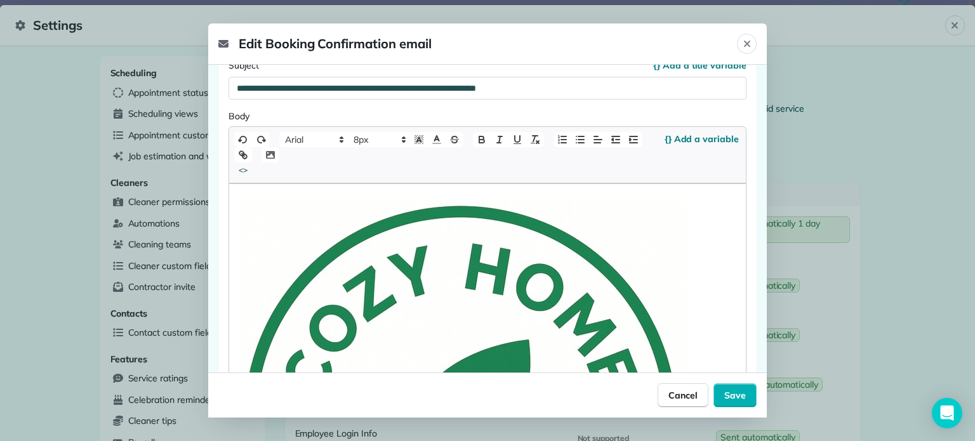
click at [470, 289] on img at bounding box center [463, 418] width 449 height 441
click at [541, 302] on img at bounding box center [463, 418] width 449 height 441
click at [711, 293] on p at bounding box center [488, 418] width 498 height 441
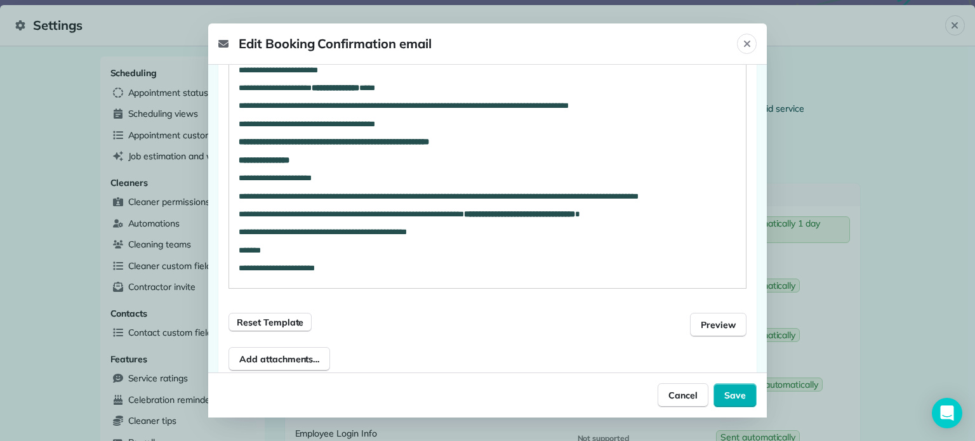
scroll to position [359, 0]
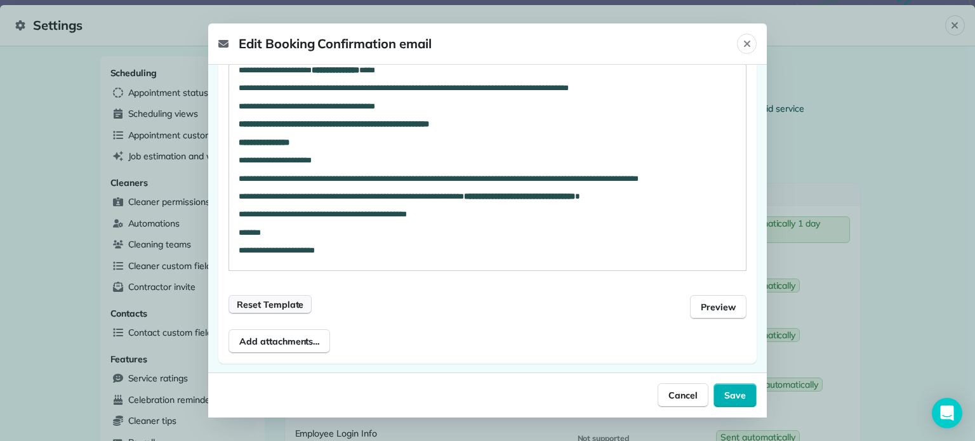
click at [269, 306] on span "Reset Template" at bounding box center [270, 304] width 67 height 13
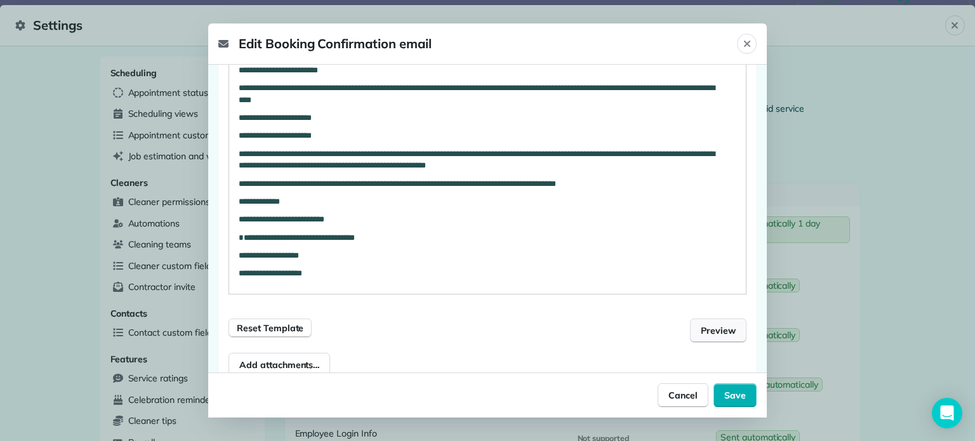
click at [701, 330] on span "Preview" at bounding box center [718, 330] width 35 height 13
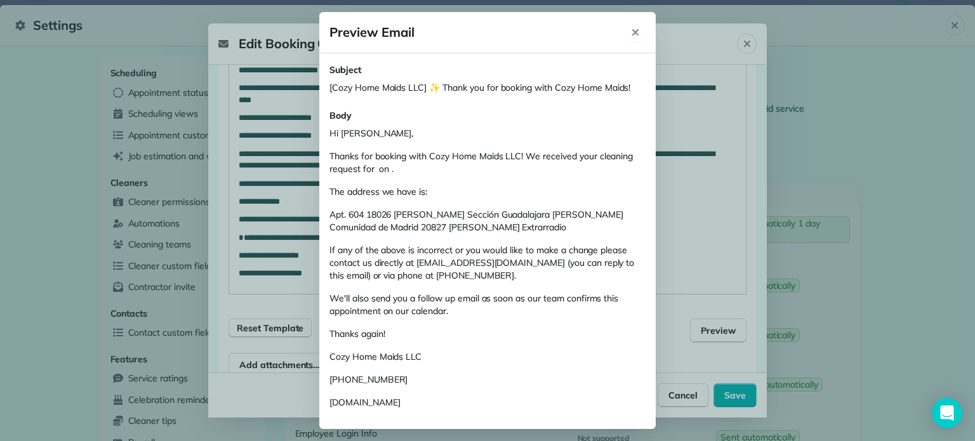
click at [636, 31] on icon "Close" at bounding box center [635, 32] width 6 height 6
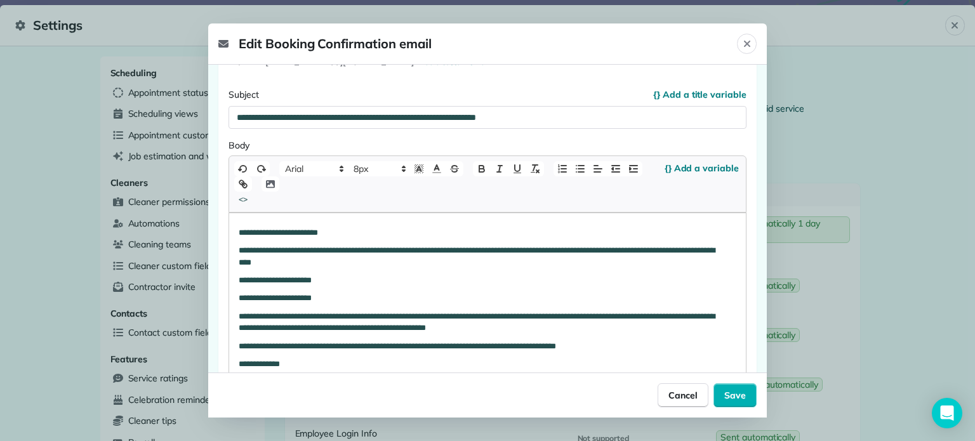
scroll to position [139, 0]
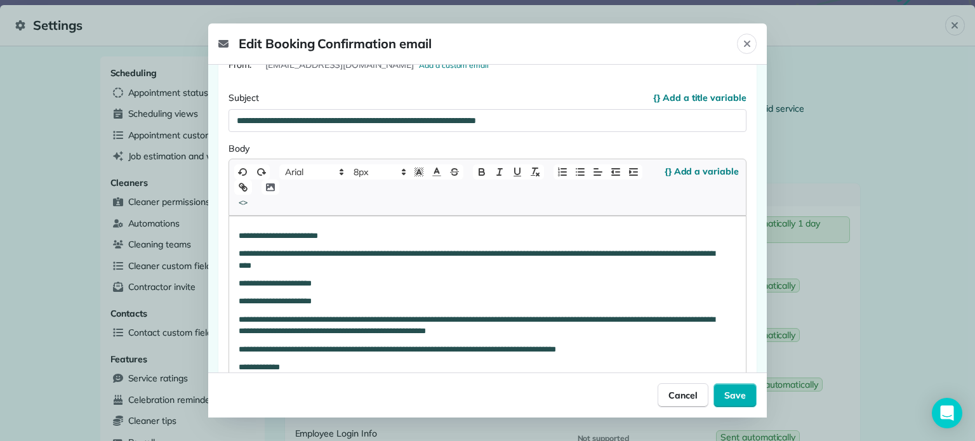
click at [235, 236] on div "**********" at bounding box center [487, 338] width 517 height 243
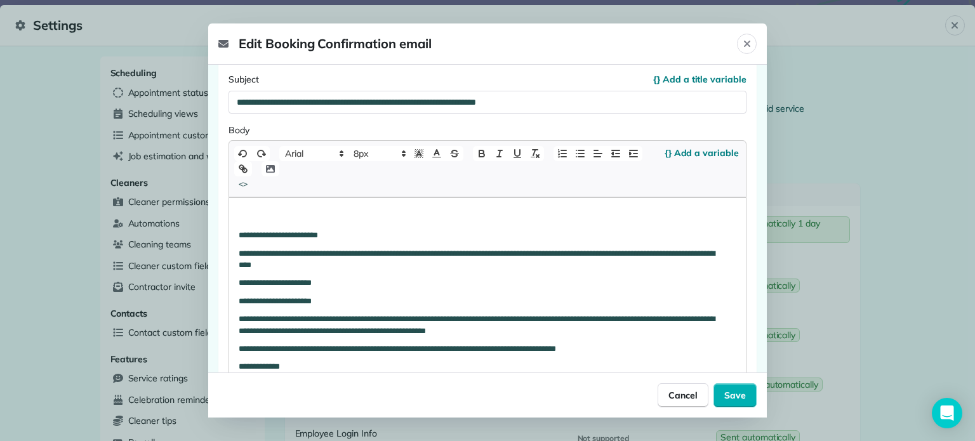
scroll to position [175, 0]
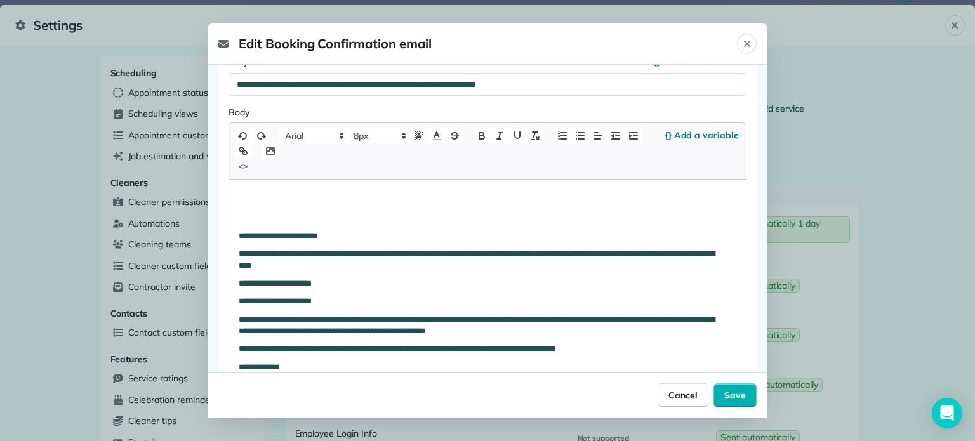
click at [236, 194] on div "**********" at bounding box center [487, 319] width 517 height 279
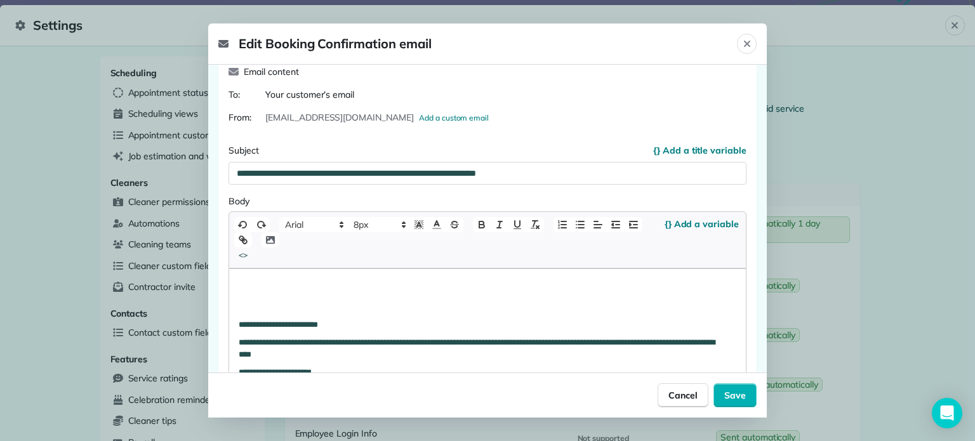
click at [269, 240] on icon "button" at bounding box center [270, 239] width 11 height 11
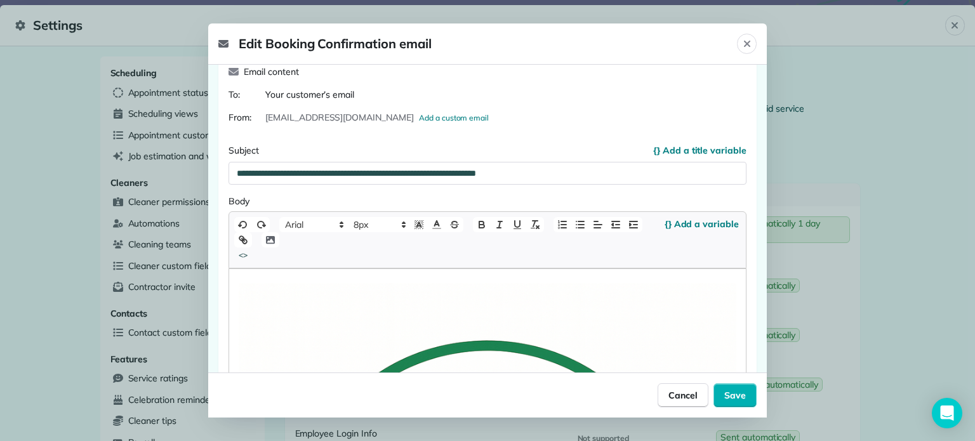
click at [269, 241] on icon "button" at bounding box center [270, 239] width 11 height 11
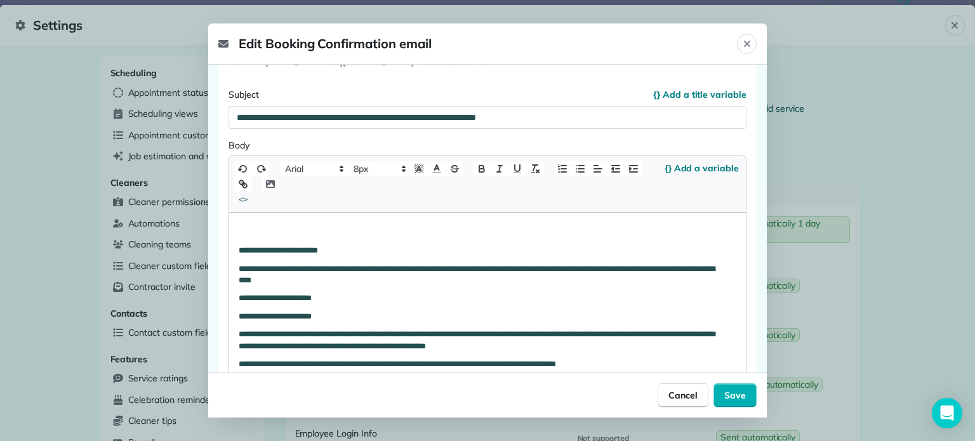
scroll to position [143, 0]
click at [716, 164] on span "{} Add a variable" at bounding box center [702, 167] width 74 height 13
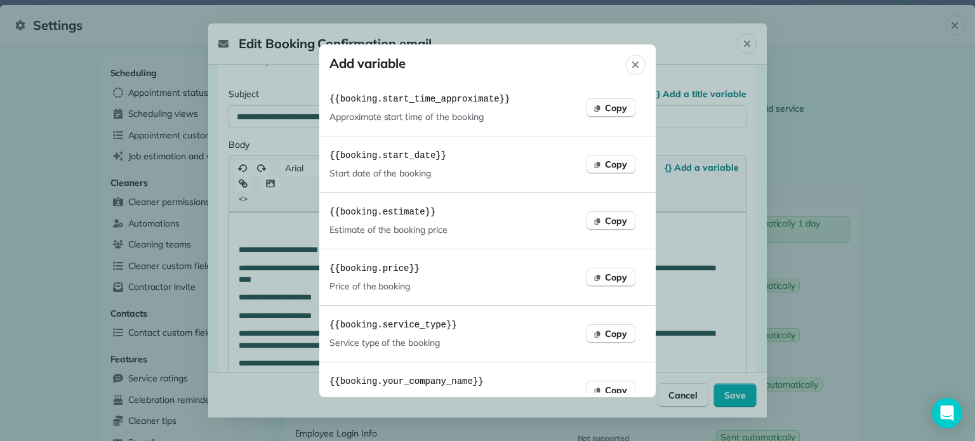
scroll to position [516, 0]
click at [636, 58] on button "Close" at bounding box center [635, 65] width 20 height 20
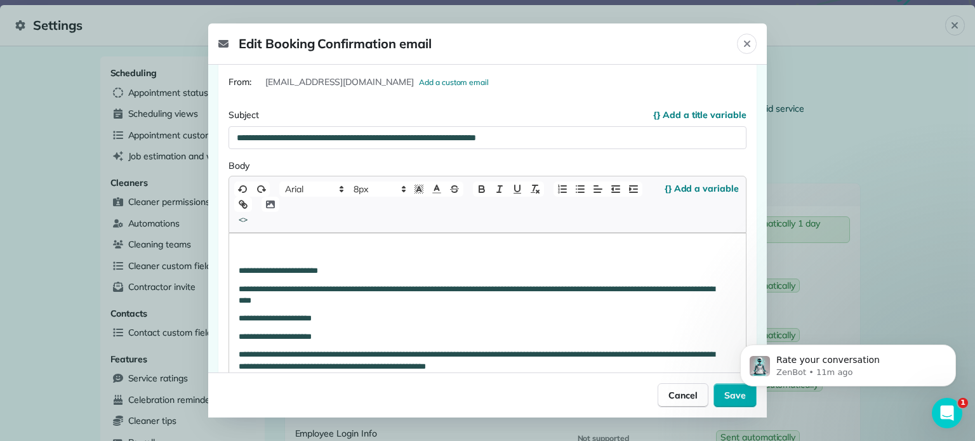
scroll to position [129, 0]
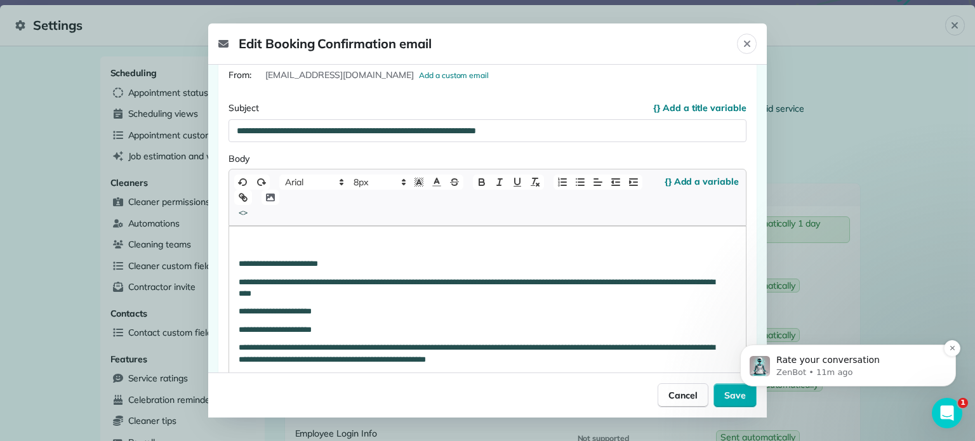
click at [840, 372] on p "ZenBot • 11m ago" at bounding box center [859, 372] width 164 height 11
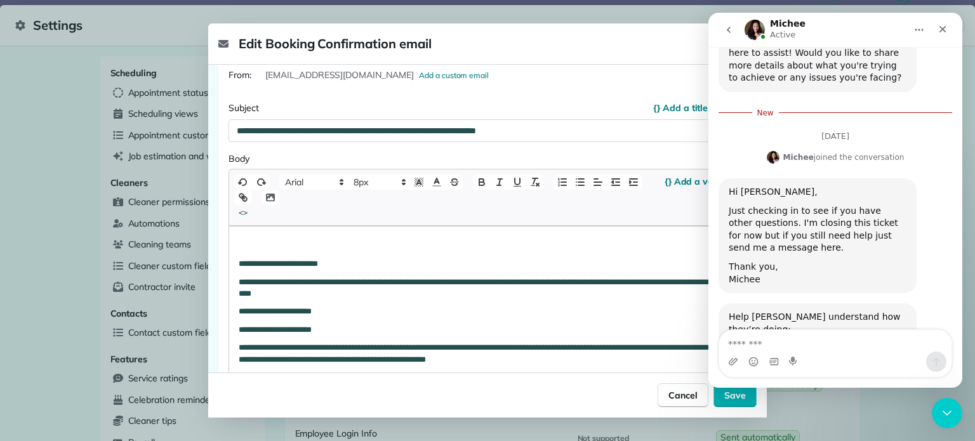
scroll to position [866, 0]
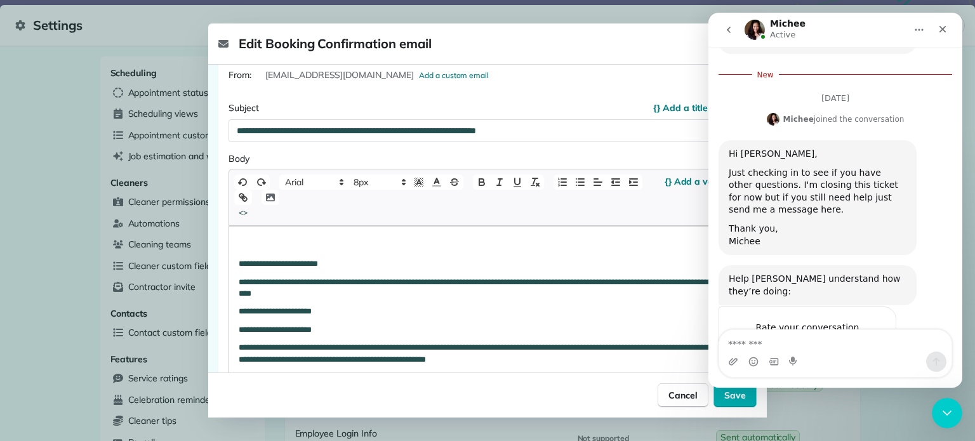
click at [805, 347] on textarea "Message…" at bounding box center [835, 341] width 232 height 22
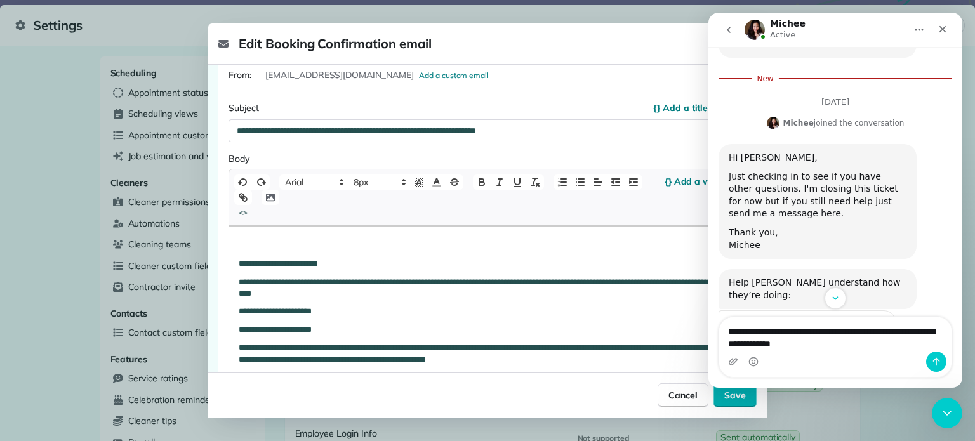
type textarea "**********"
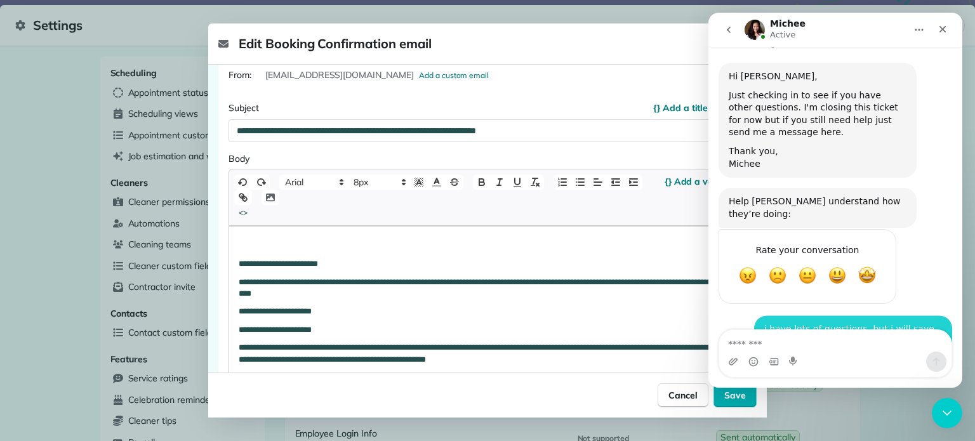
scroll to position [916, 0]
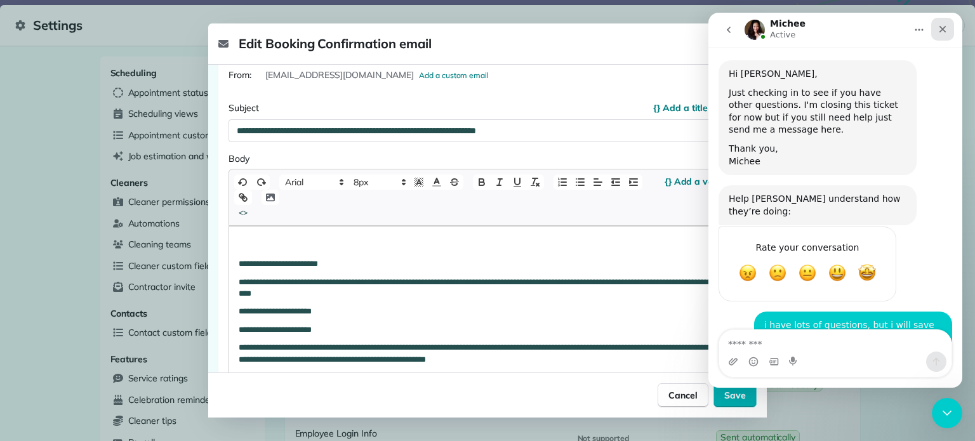
click at [938, 28] on icon "Close" at bounding box center [943, 29] width 10 height 10
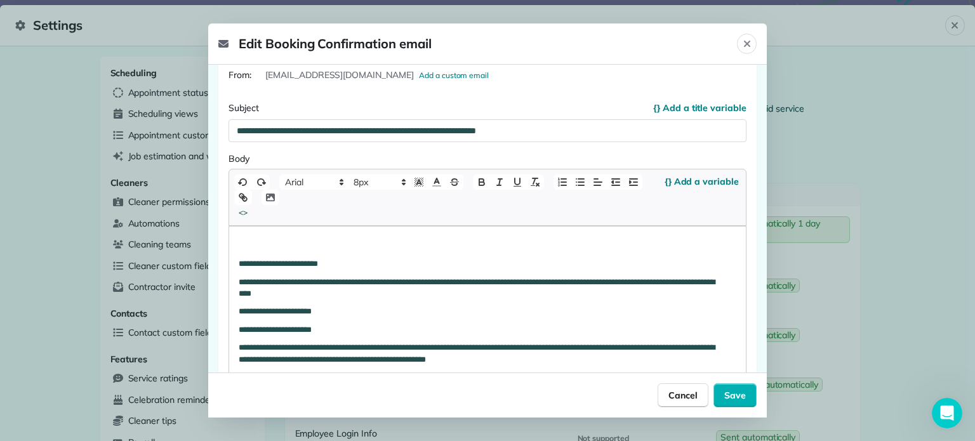
scroll to position [916, 0]
click at [543, 238] on div "**********" at bounding box center [487, 358] width 517 height 262
click at [268, 194] on icon "button" at bounding box center [270, 197] width 11 height 11
click at [272, 194] on icon "button" at bounding box center [270, 198] width 9 height 8
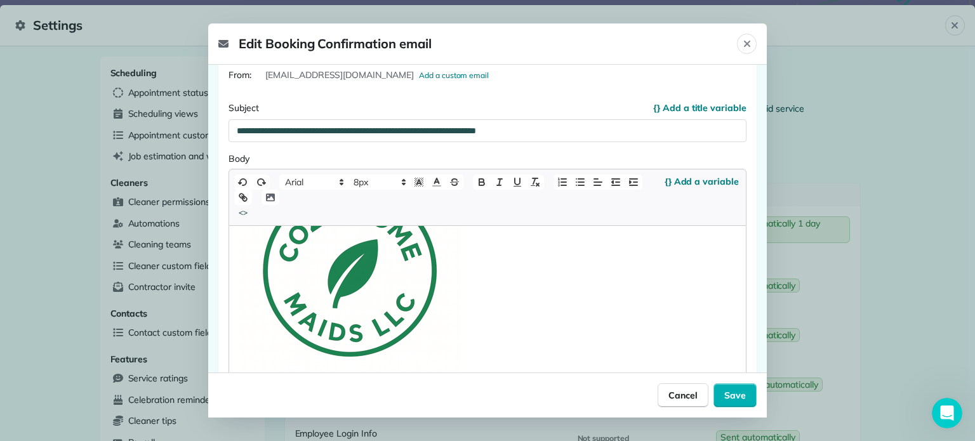
scroll to position [124, 0]
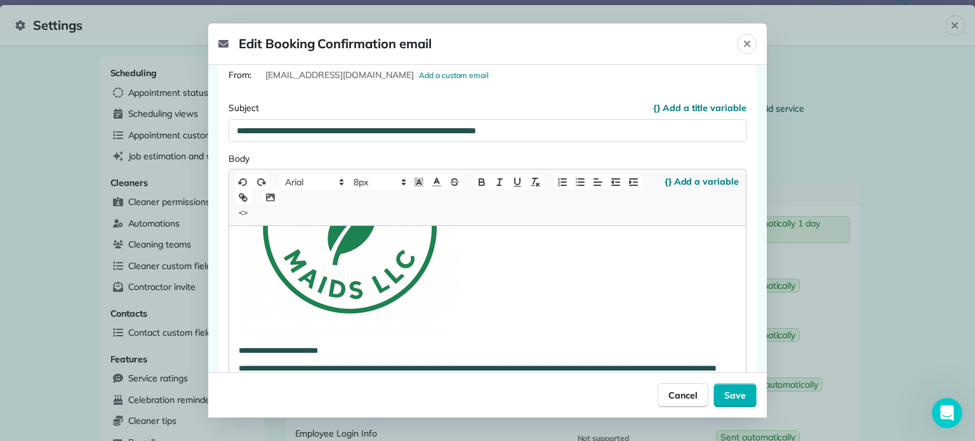
click at [601, 300] on p at bounding box center [488, 228] width 498 height 222
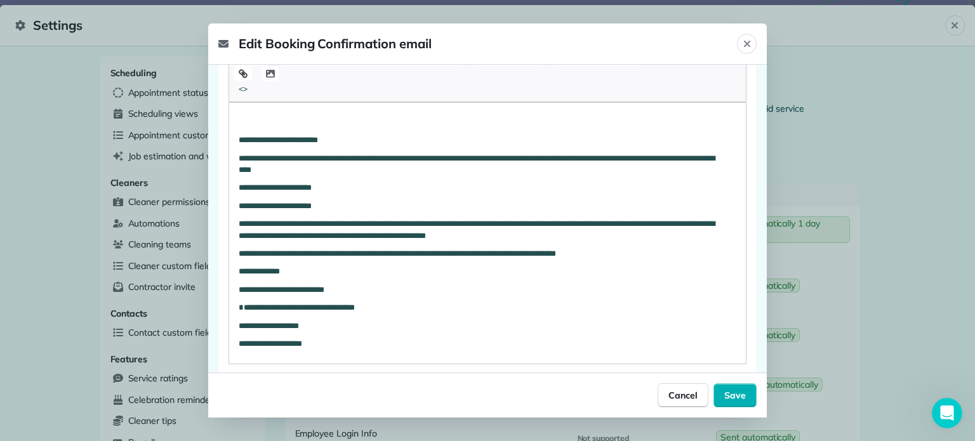
click at [270, 71] on icon "button" at bounding box center [270, 74] width 9 height 8
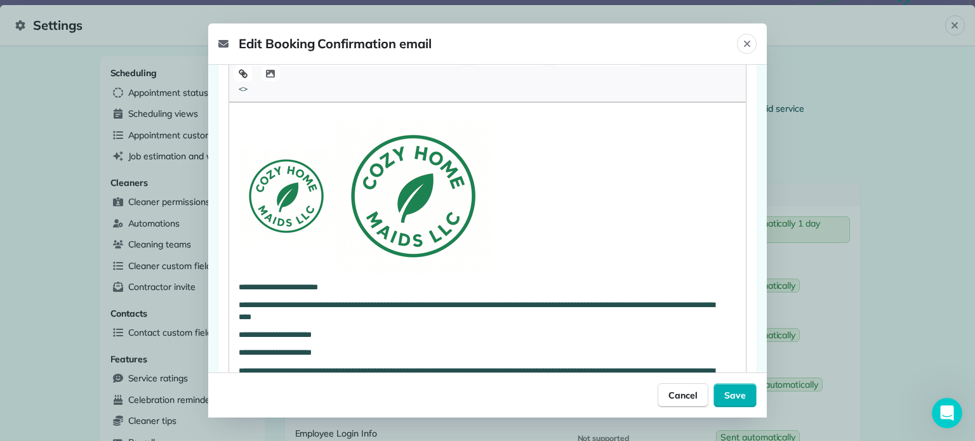
click at [545, 175] on p at bounding box center [488, 196] width 498 height 159
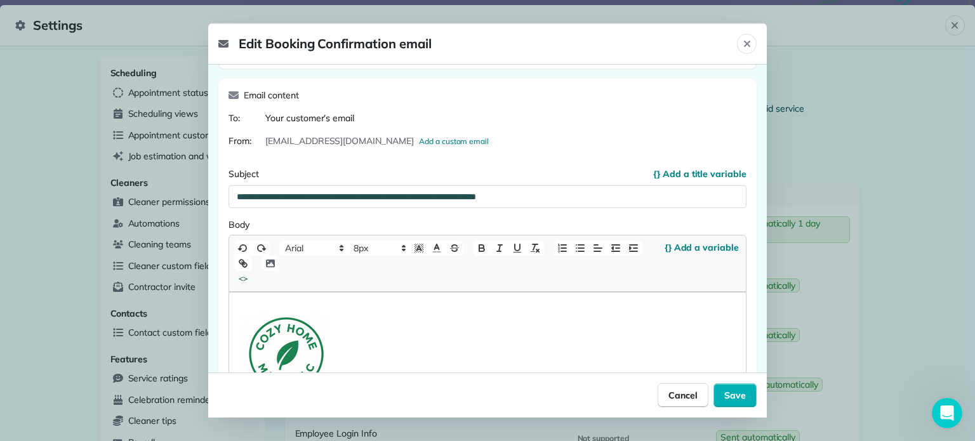
scroll to position [84, 0]
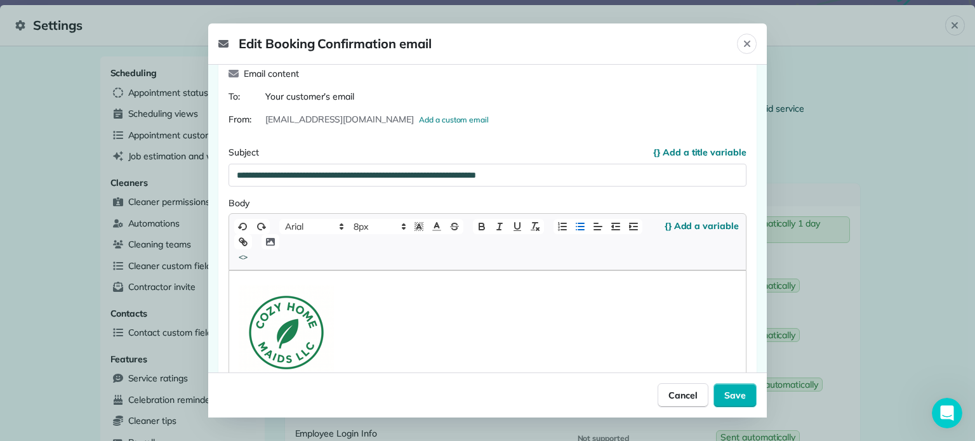
click at [582, 224] on icon "button" at bounding box center [580, 226] width 11 height 11
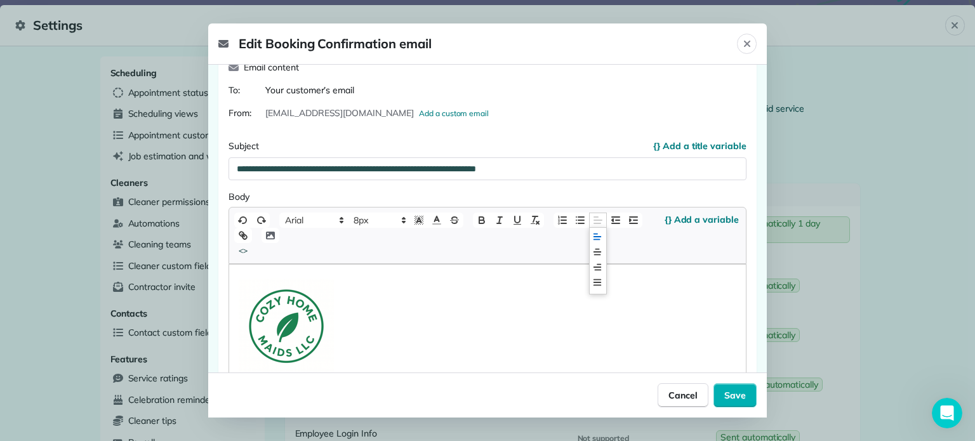
click at [598, 222] on icon at bounding box center [597, 220] width 11 height 11
click at [599, 248] on icon at bounding box center [597, 252] width 10 height 10
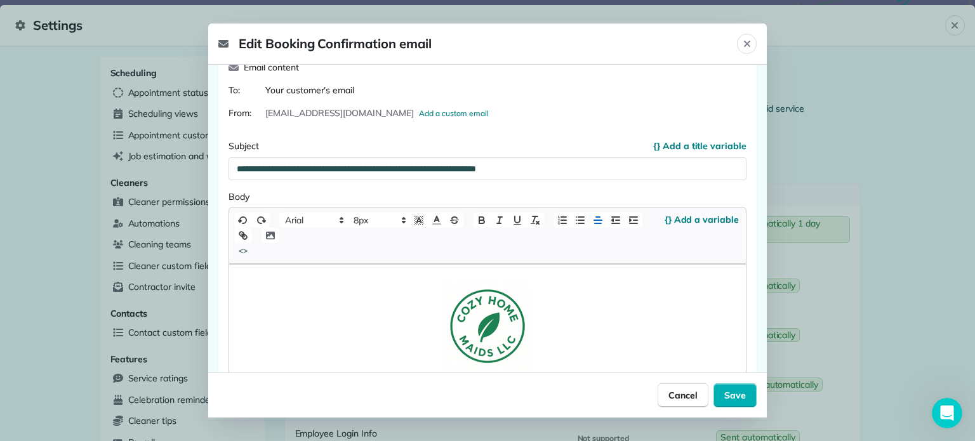
click at [633, 293] on p at bounding box center [488, 326] width 498 height 95
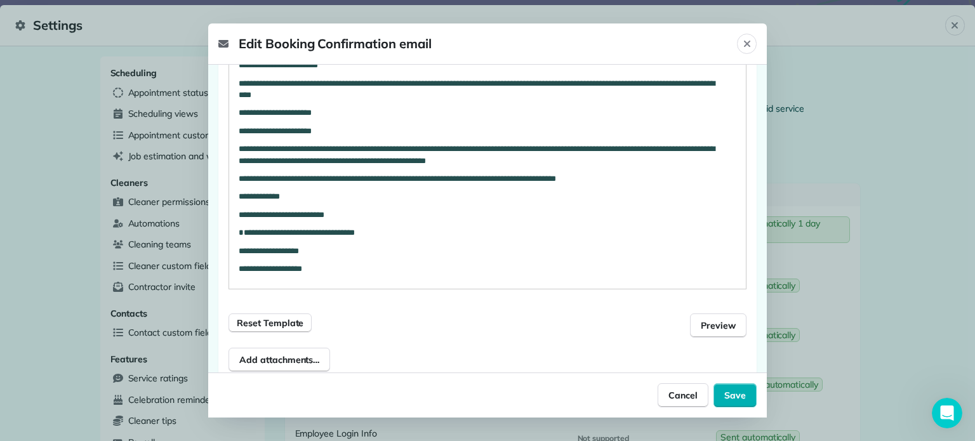
scroll to position [432, 0]
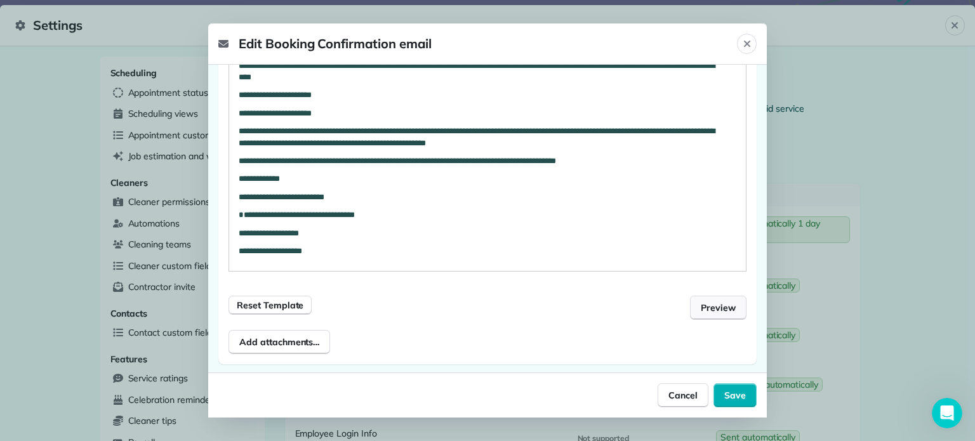
drag, startPoint x: 707, startPoint y: 307, endPoint x: 708, endPoint y: 299, distance: 8.4
click at [708, 299] on button "Preview" at bounding box center [718, 308] width 57 height 24
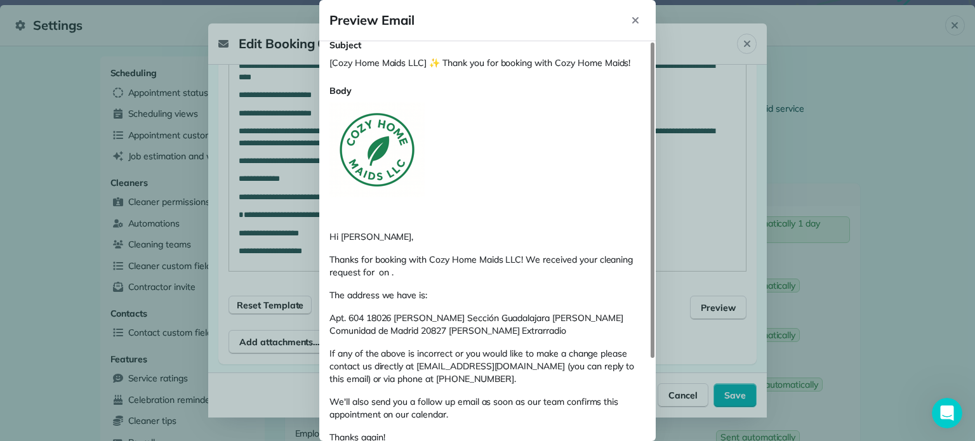
scroll to position [0, 0]
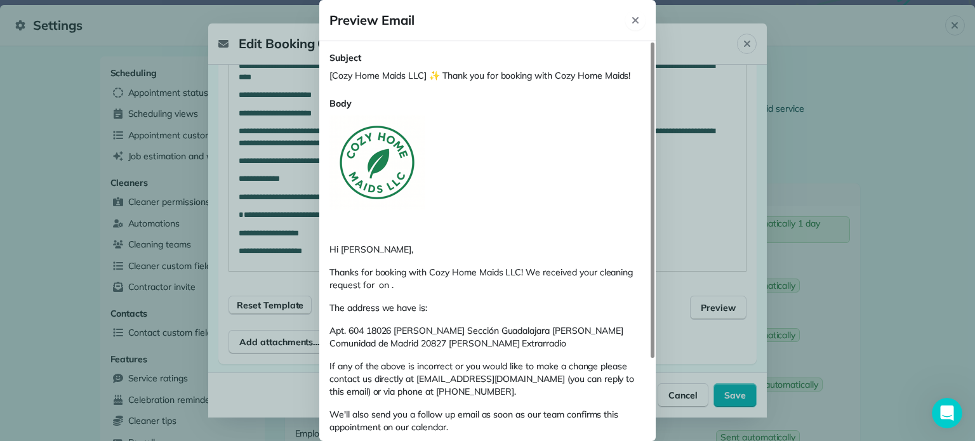
click at [635, 18] on icon "Close" at bounding box center [635, 20] width 10 height 10
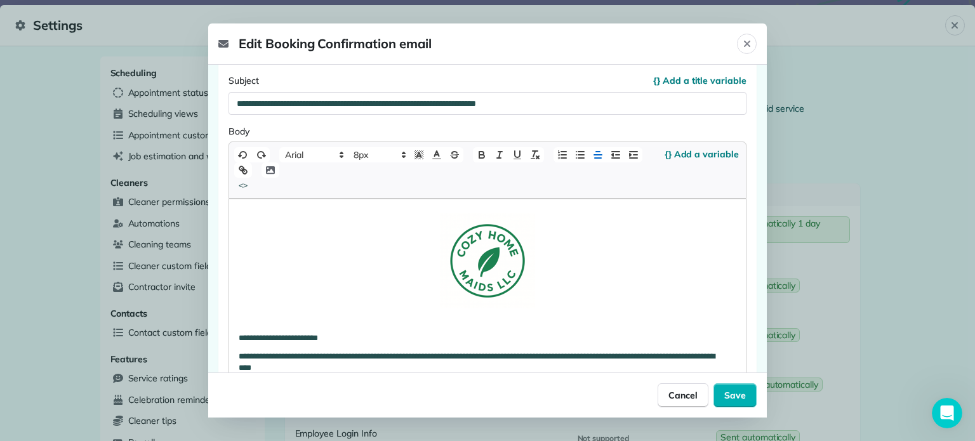
scroll to position [156, 0]
click at [587, 260] on p at bounding box center [488, 261] width 498 height 95
click at [598, 172] on line at bounding box center [597, 172] width 7 height 0
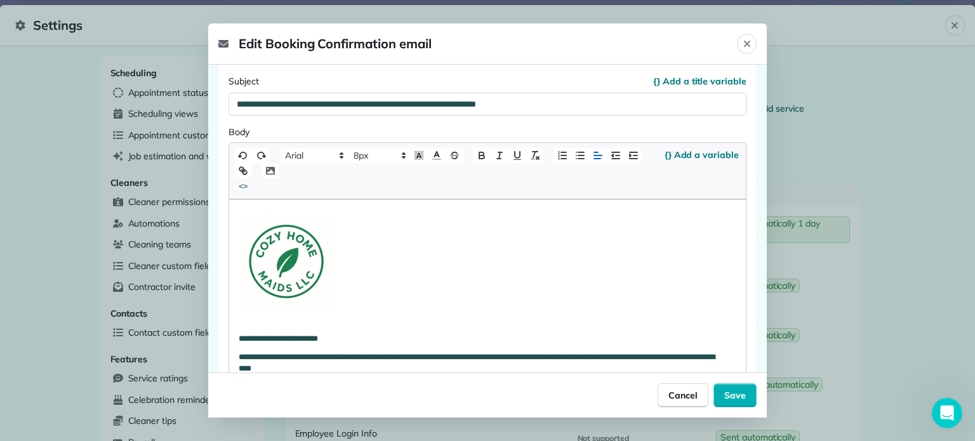
click at [632, 258] on p at bounding box center [488, 261] width 498 height 95
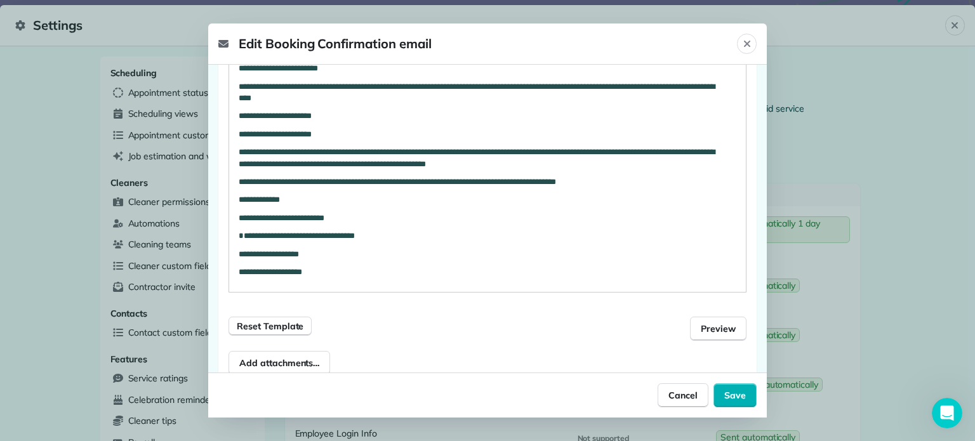
scroll to position [432, 0]
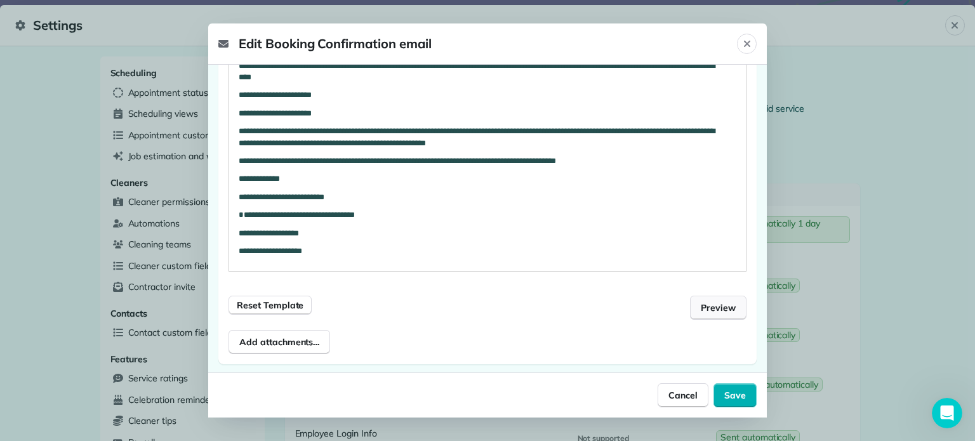
click at [710, 314] on button "Preview" at bounding box center [718, 308] width 57 height 24
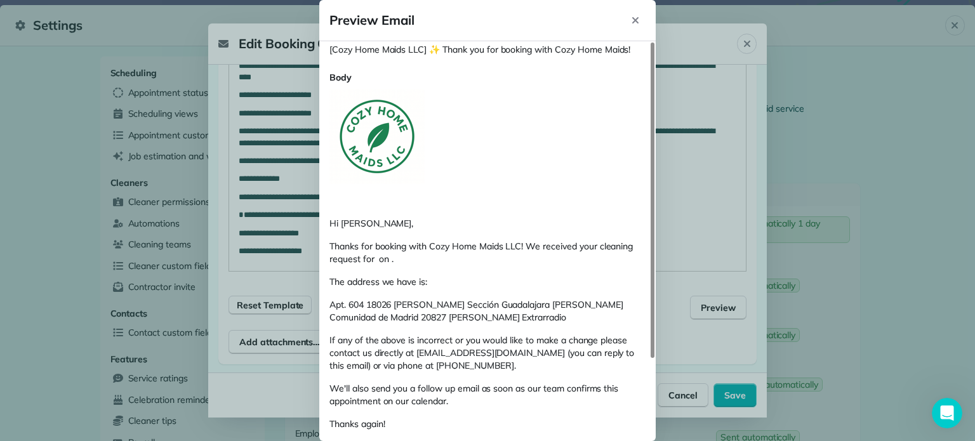
scroll to position [0, 0]
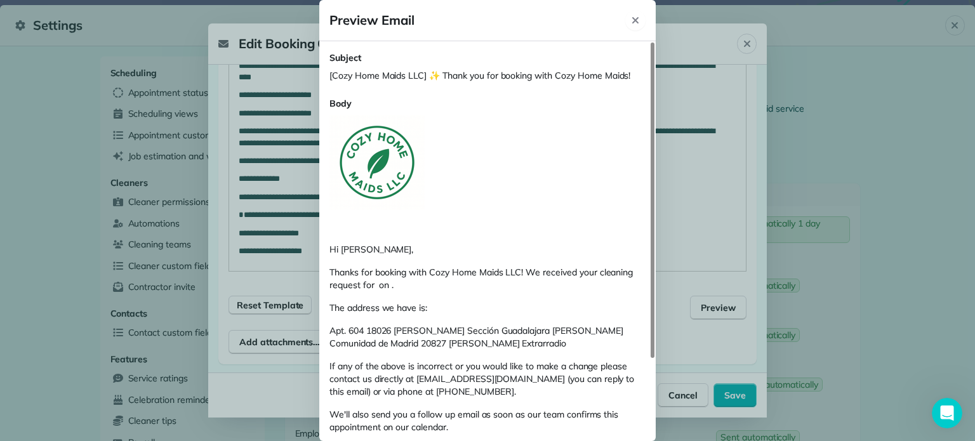
click at [637, 26] on button "Close" at bounding box center [635, 20] width 20 height 20
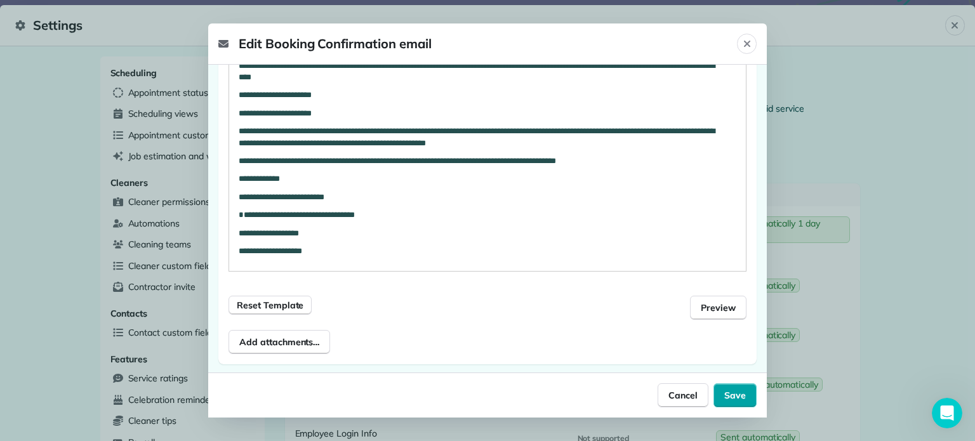
click at [738, 395] on span "Save" at bounding box center [735, 395] width 22 height 13
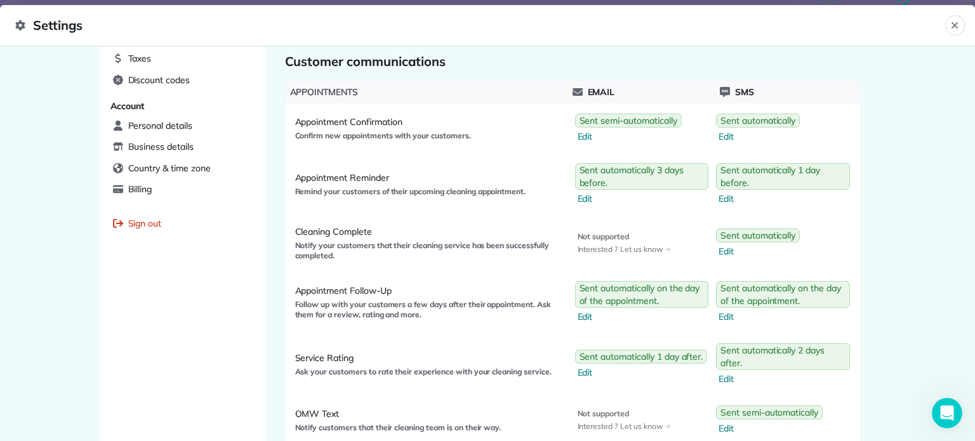
scroll to position [535, 0]
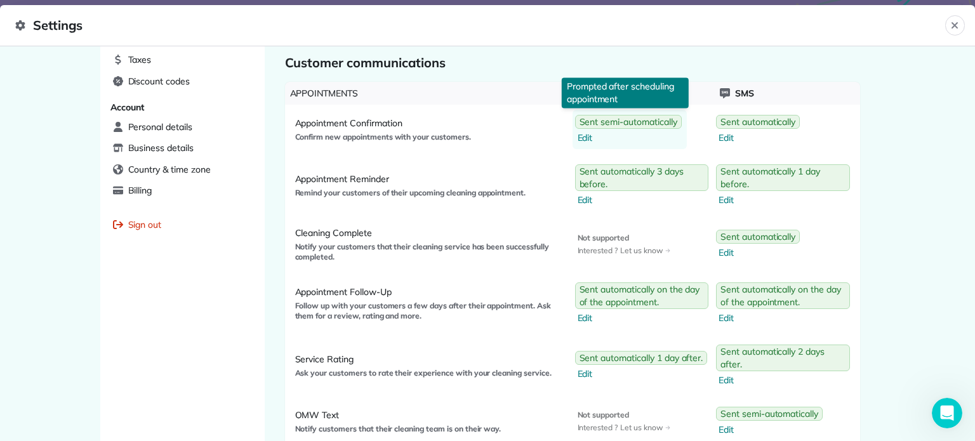
click at [579, 139] on span "Edit" at bounding box center [630, 137] width 104 height 13
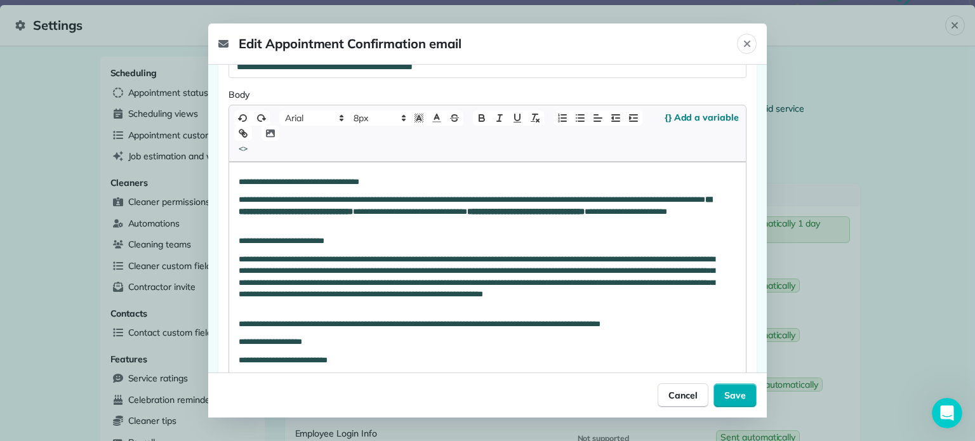
scroll to position [191, 0]
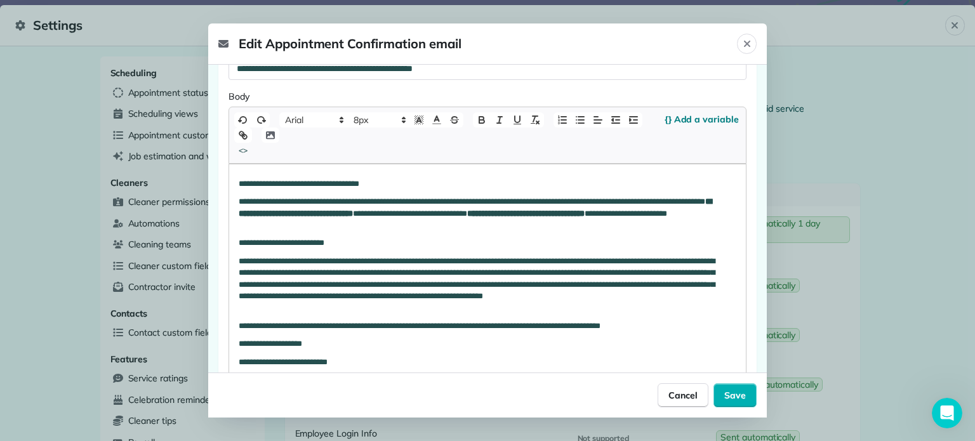
click at [236, 180] on div "**********" at bounding box center [487, 300] width 517 height 272
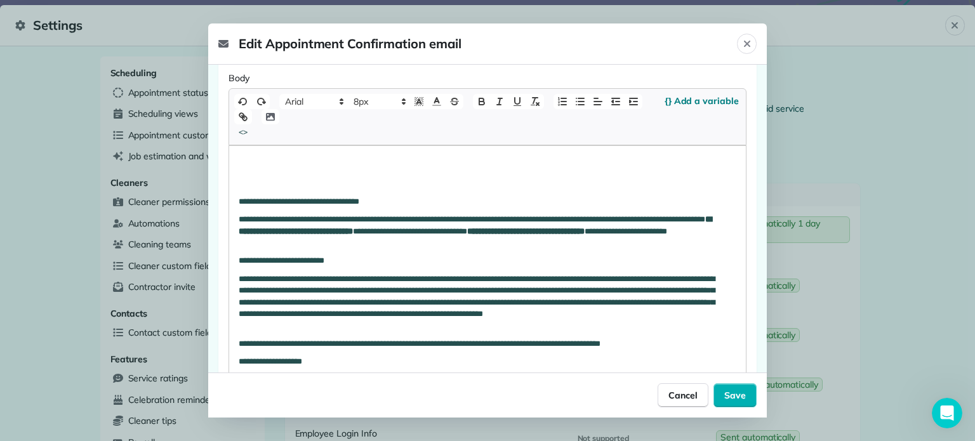
scroll to position [227, 0]
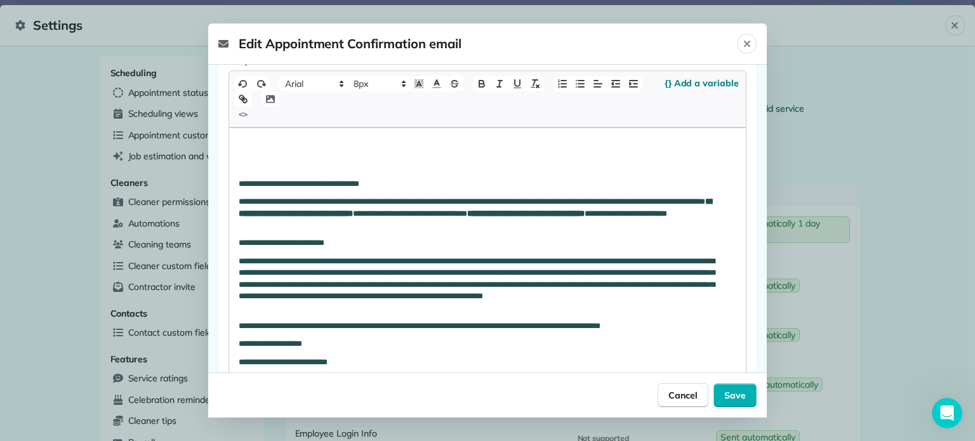
click at [241, 145] on p at bounding box center [488, 147] width 498 height 11
click at [269, 98] on icon "button" at bounding box center [270, 99] width 9 height 8
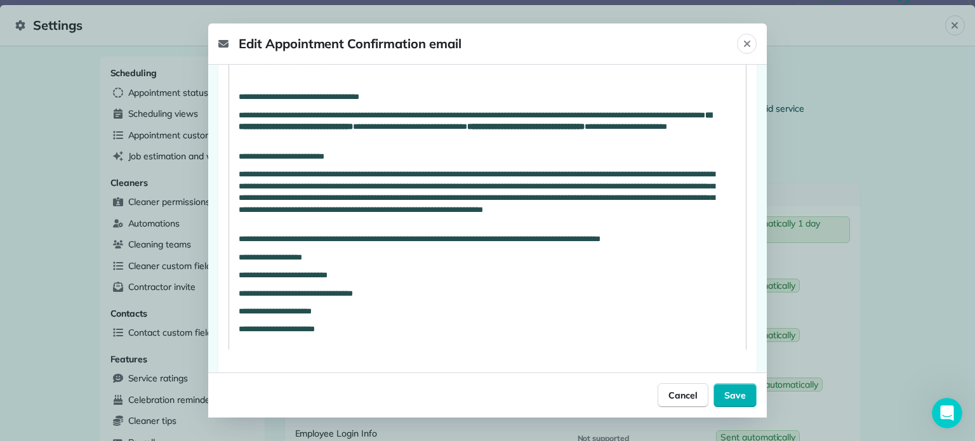
scroll to position [432, 0]
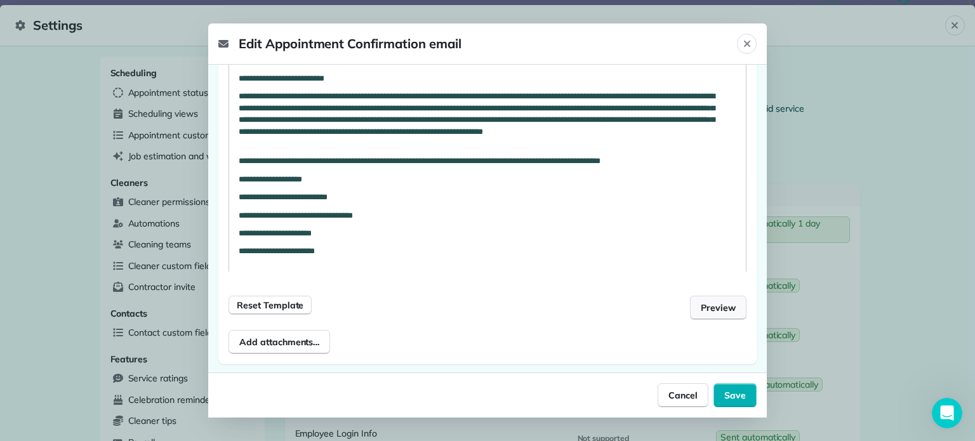
click at [713, 310] on span "Preview" at bounding box center [718, 308] width 35 height 13
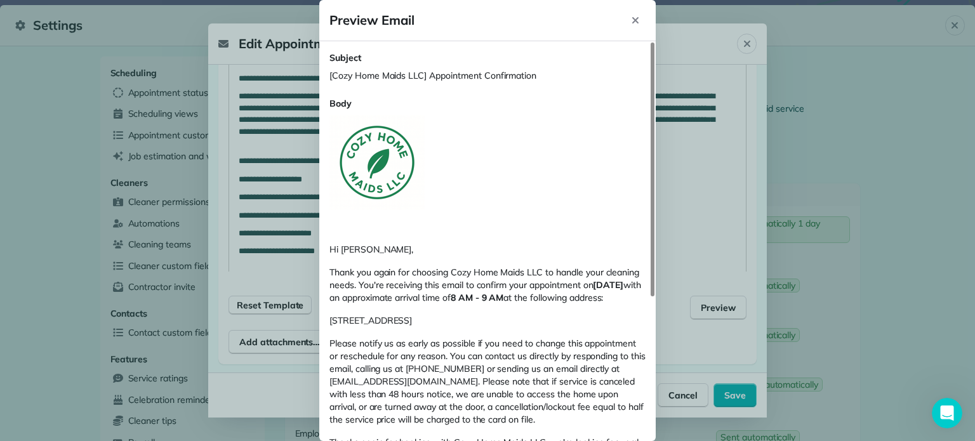
scroll to position [1, 0]
click at [634, 22] on icon "Close" at bounding box center [635, 20] width 6 height 6
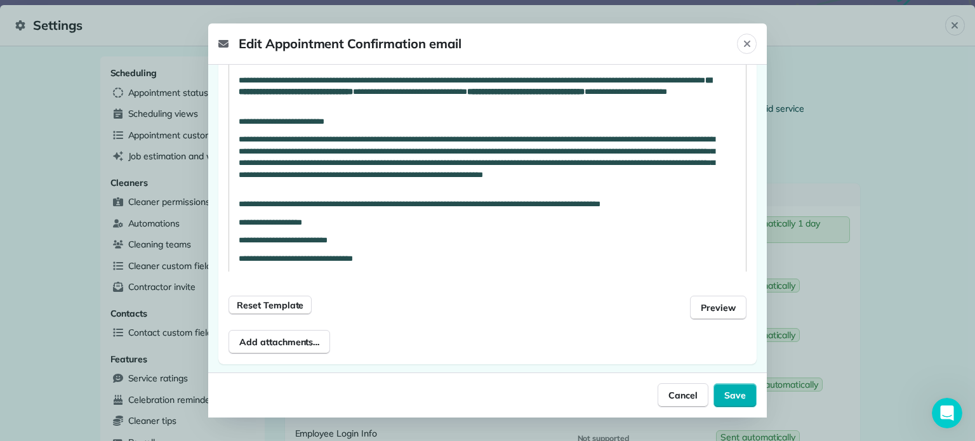
scroll to position [0, 0]
drag, startPoint x: 330, startPoint y: 223, endPoint x: 229, endPoint y: 220, distance: 101.6
click at [229, 220] on div "**********" at bounding box center [487, 119] width 517 height 392
click at [703, 302] on span "Preview" at bounding box center [718, 308] width 35 height 13
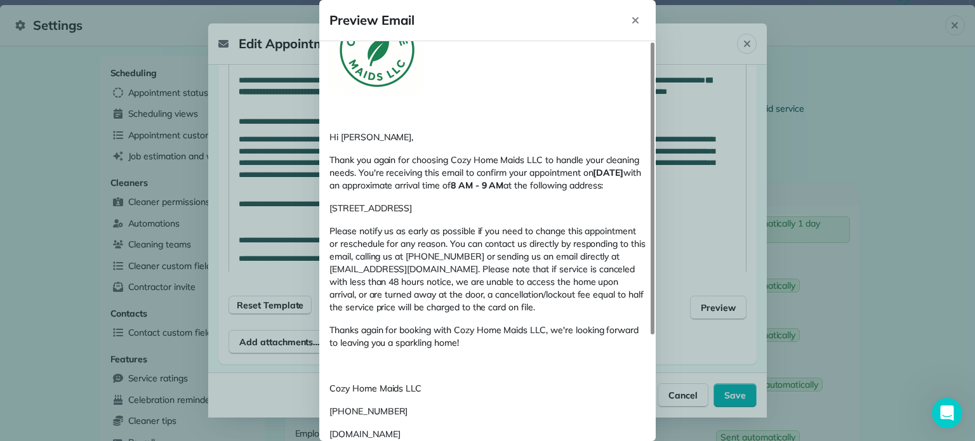
scroll to position [145, 0]
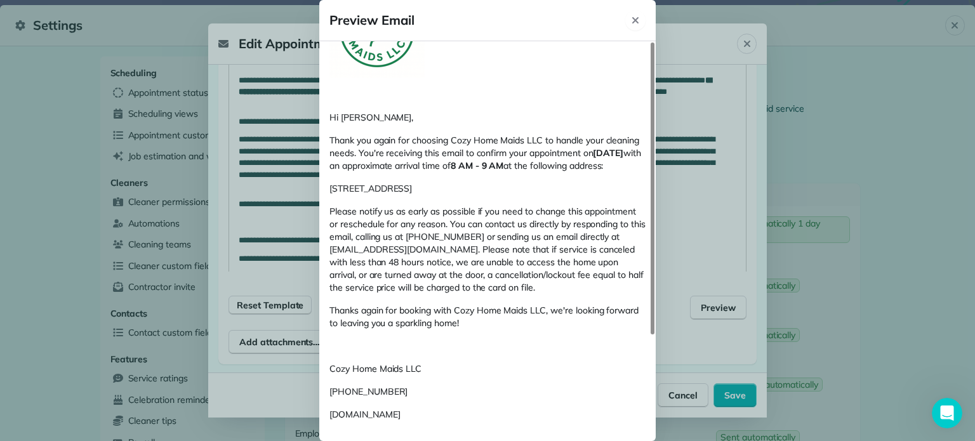
click at [634, 19] on icon "Close" at bounding box center [635, 20] width 6 height 6
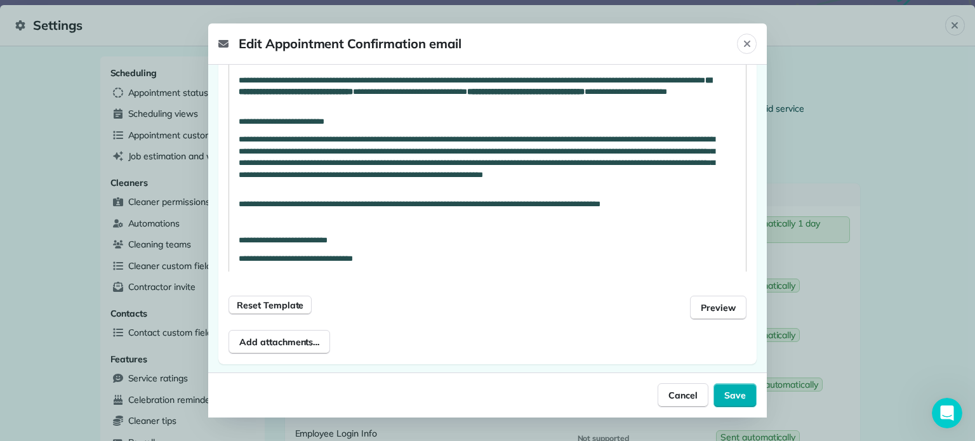
click at [511, 225] on p at bounding box center [478, 222] width 479 height 11
click at [706, 309] on span "Preview" at bounding box center [718, 308] width 35 height 13
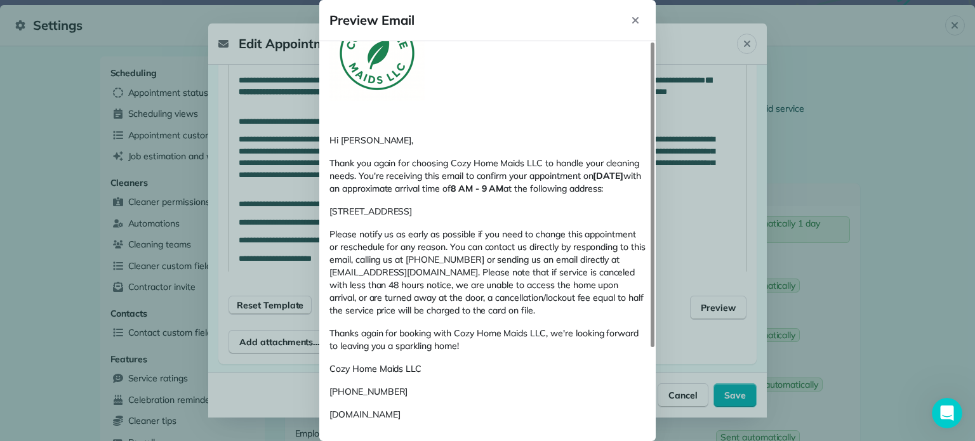
scroll to position [0, 0]
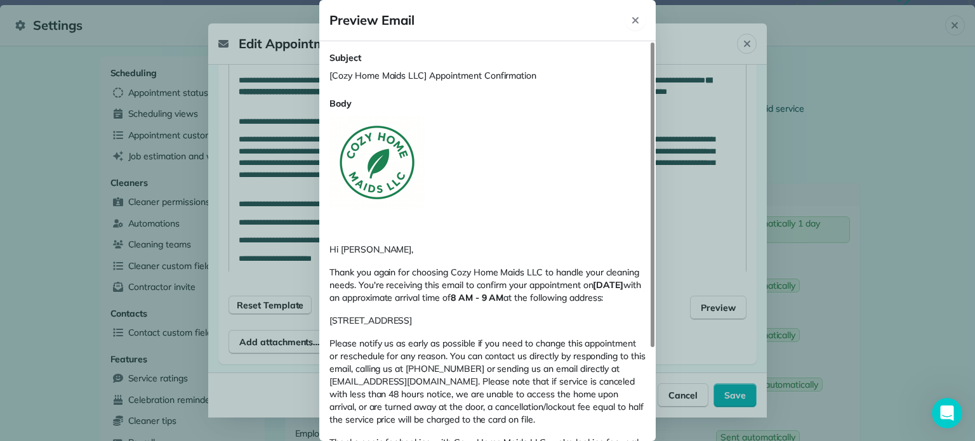
click at [633, 20] on icon "Close" at bounding box center [635, 20] width 10 height 10
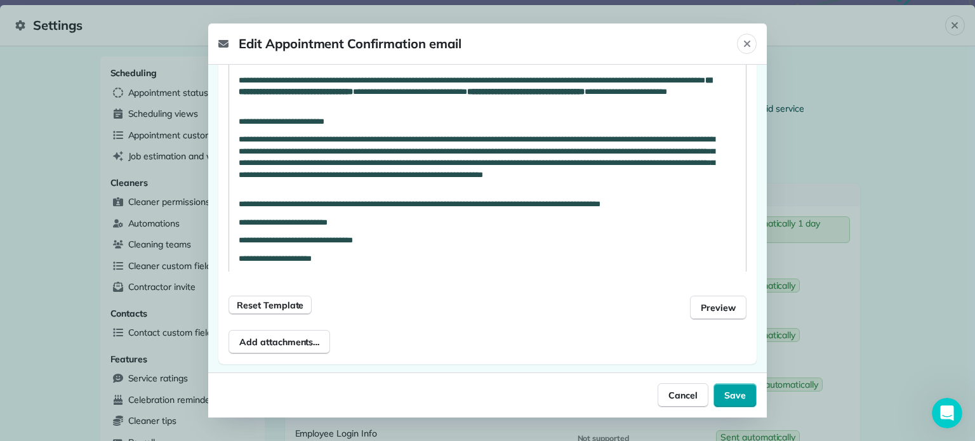
click at [733, 401] on span "Save" at bounding box center [735, 395] width 22 height 13
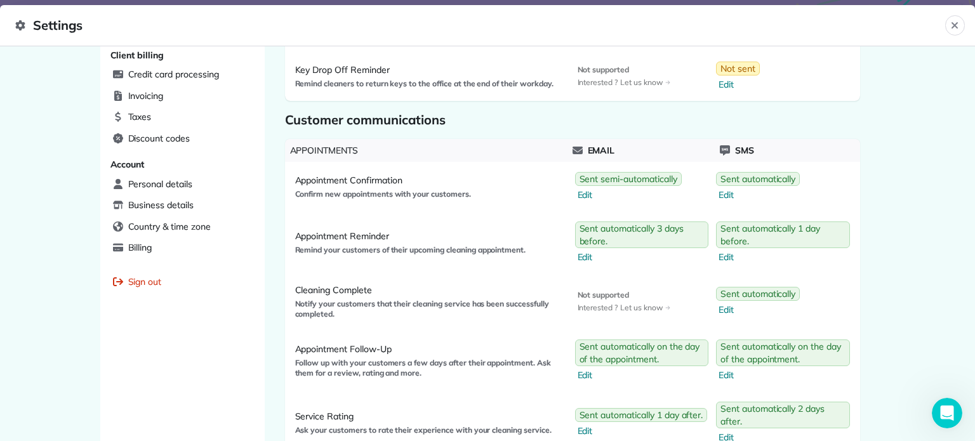
scroll to position [479, 0]
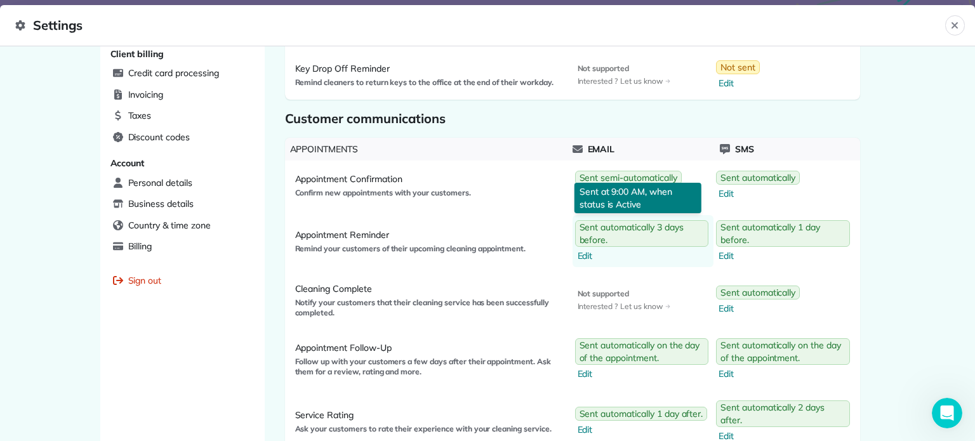
click at [578, 253] on span "Edit" at bounding box center [643, 256] width 131 height 13
select select "**"
select select "********"
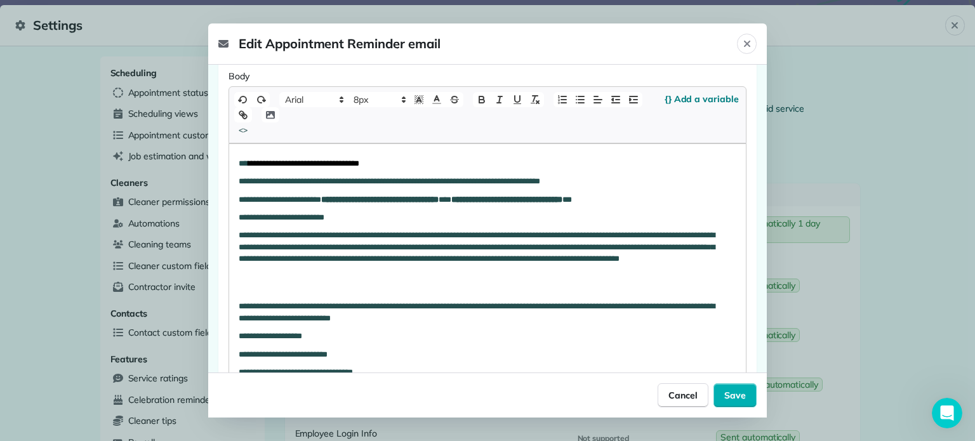
scroll to position [300, 0]
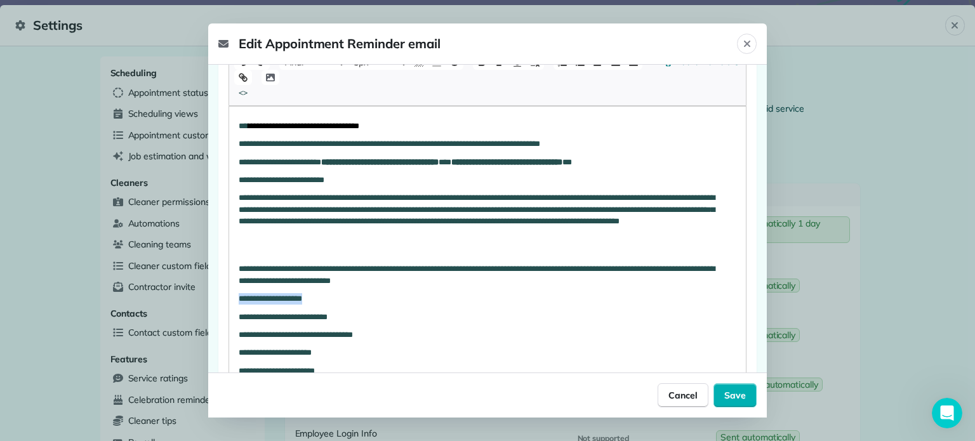
drag, startPoint x: 334, startPoint y: 302, endPoint x: 236, endPoint y: 297, distance: 97.9
click at [236, 297] on div "**********" at bounding box center [487, 249] width 517 height 284
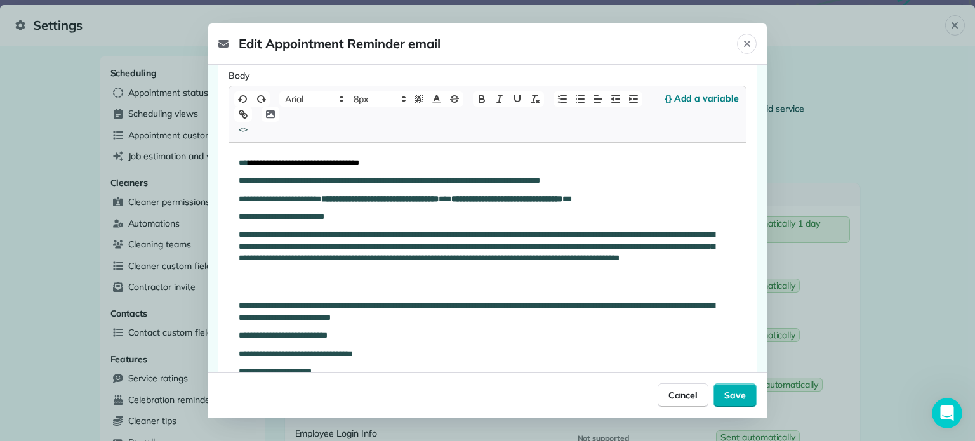
scroll to position [264, 0]
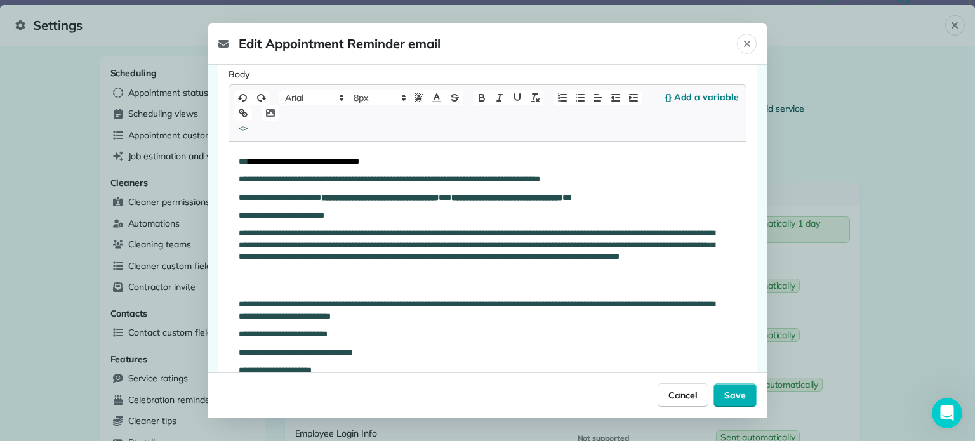
click at [235, 157] on div "**********" at bounding box center [487, 275] width 517 height 267
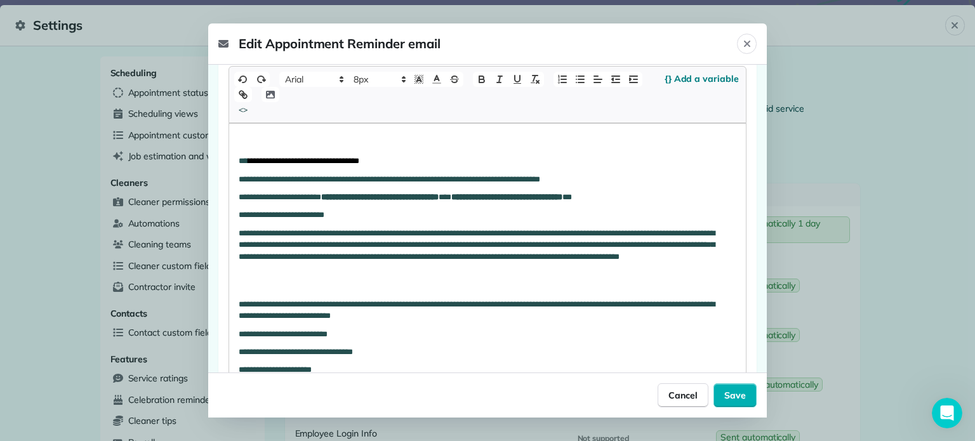
click at [265, 93] on icon "button" at bounding box center [270, 94] width 11 height 11
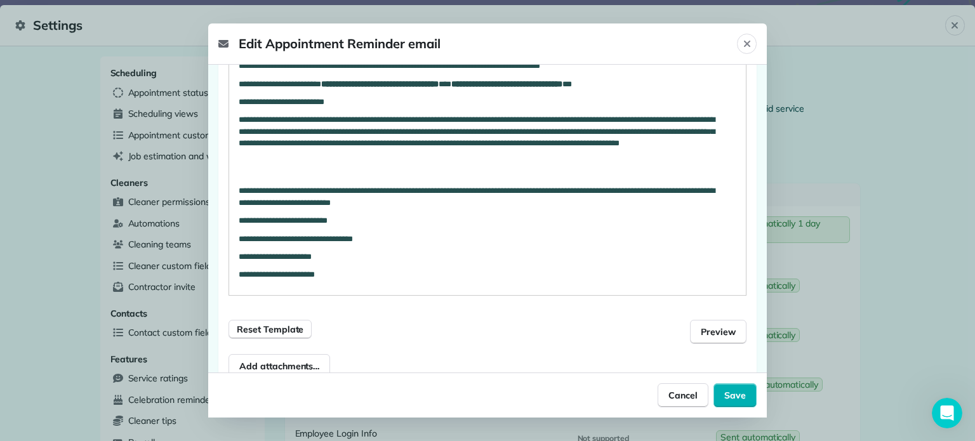
scroll to position [483, 0]
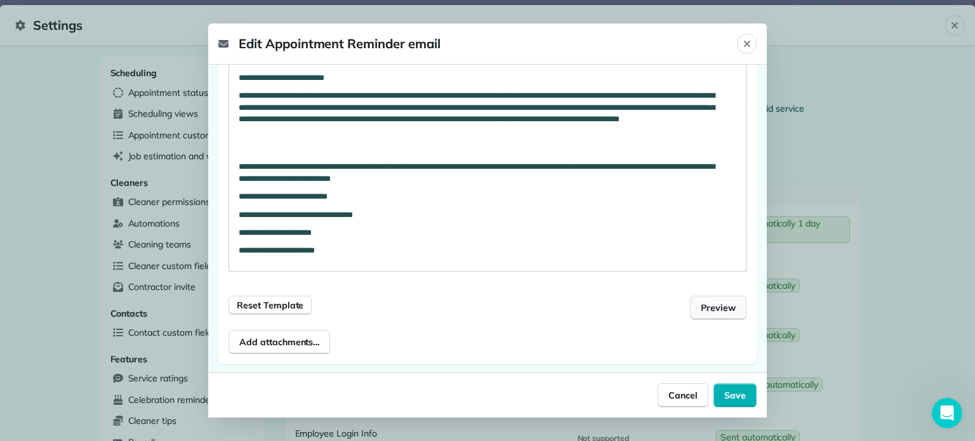
click at [707, 314] on button "Preview" at bounding box center [718, 308] width 57 height 24
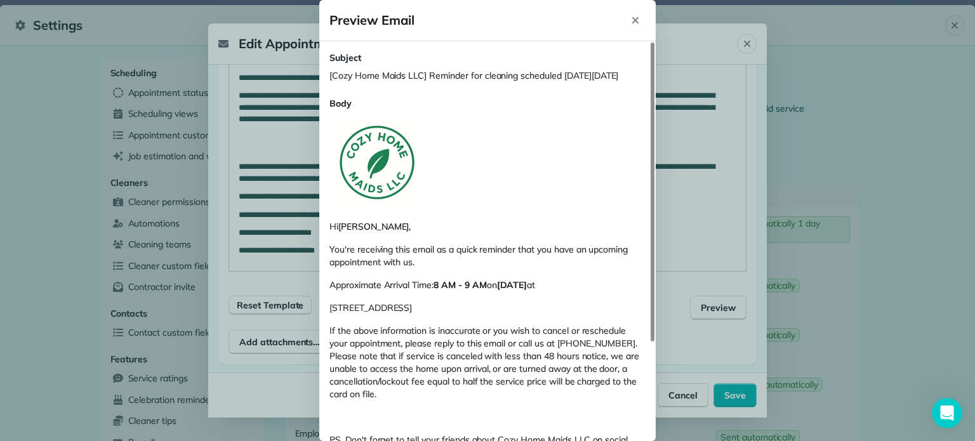
click at [629, 18] on button "Close" at bounding box center [635, 20] width 20 height 20
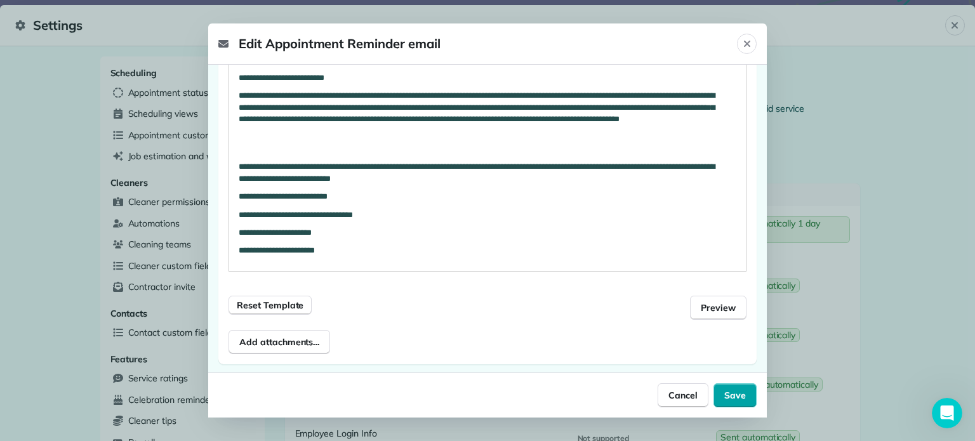
click at [732, 393] on span "Save" at bounding box center [735, 395] width 22 height 13
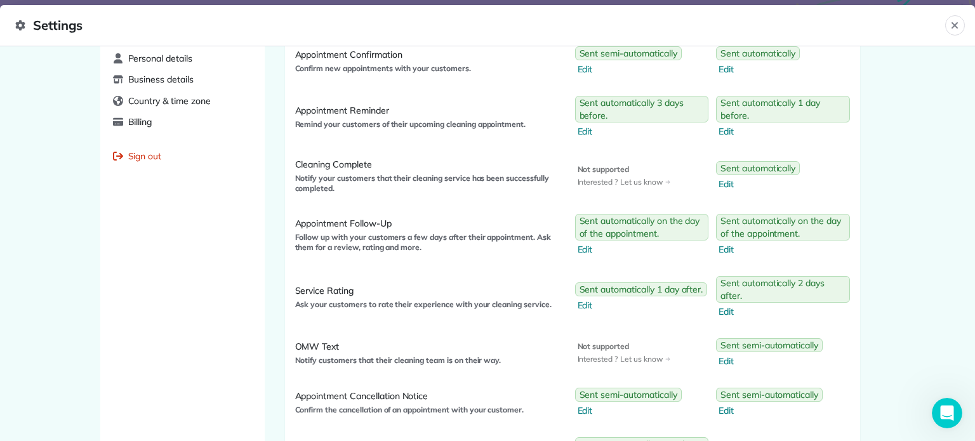
scroll to position [604, 0]
click at [581, 246] on span "Edit" at bounding box center [643, 248] width 131 height 13
select select "*"
select select "********"
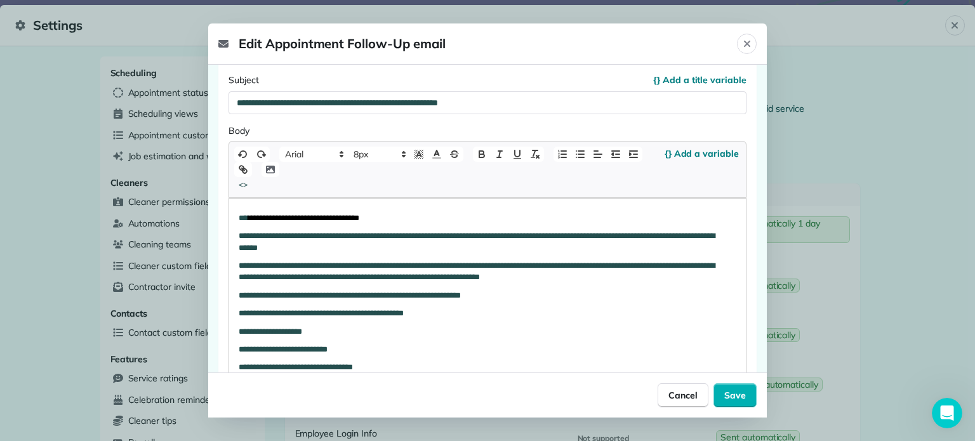
scroll to position [270, 0]
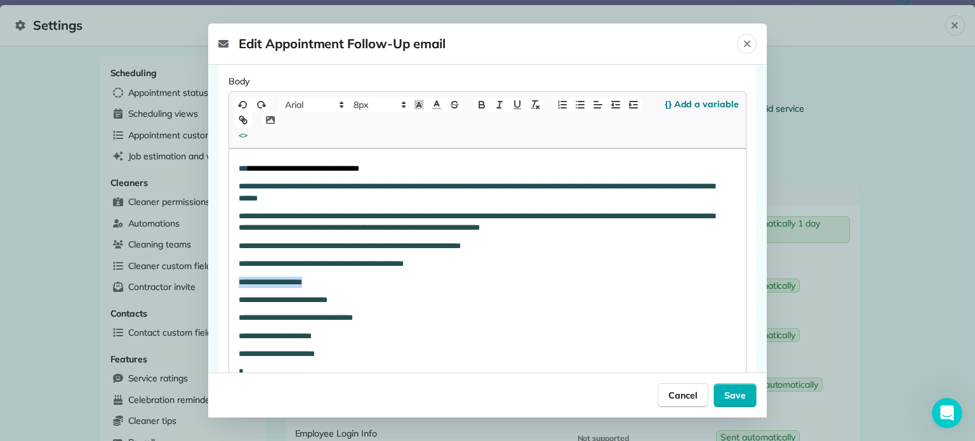
drag, startPoint x: 335, startPoint y: 283, endPoint x: 236, endPoint y: 282, distance: 98.4
click at [236, 282] on div "**********" at bounding box center [487, 297] width 517 height 297
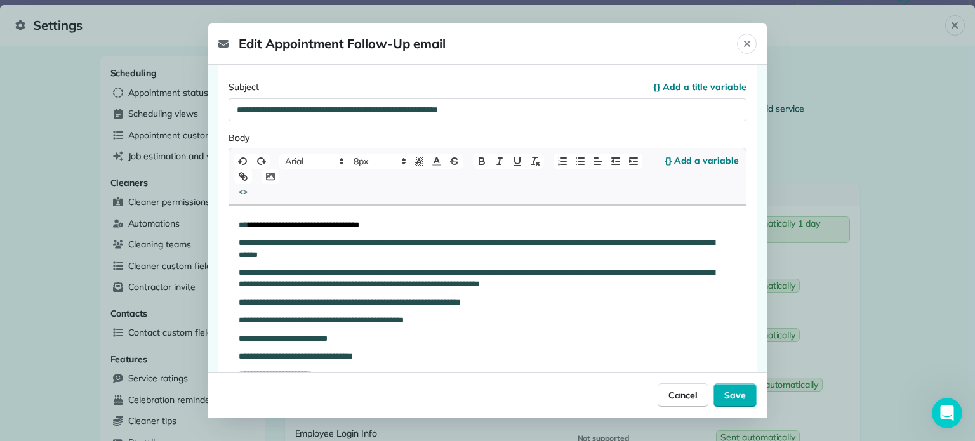
scroll to position [229, 0]
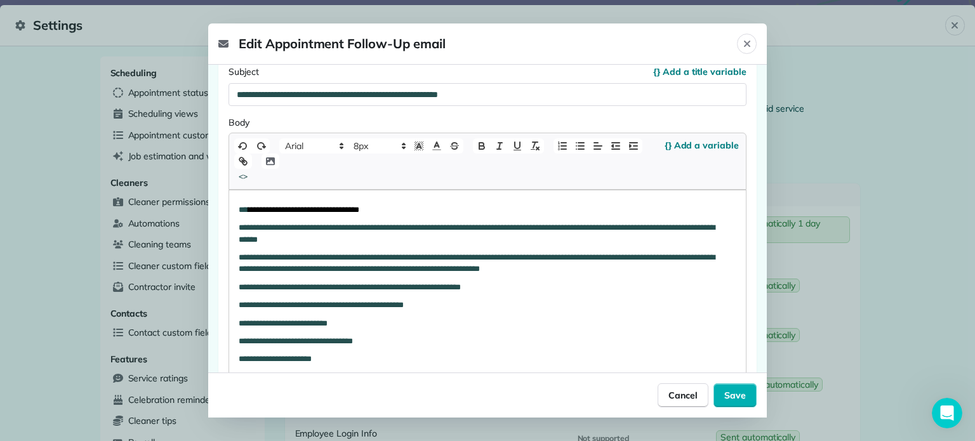
click at [235, 210] on div "**********" at bounding box center [487, 329] width 517 height 279
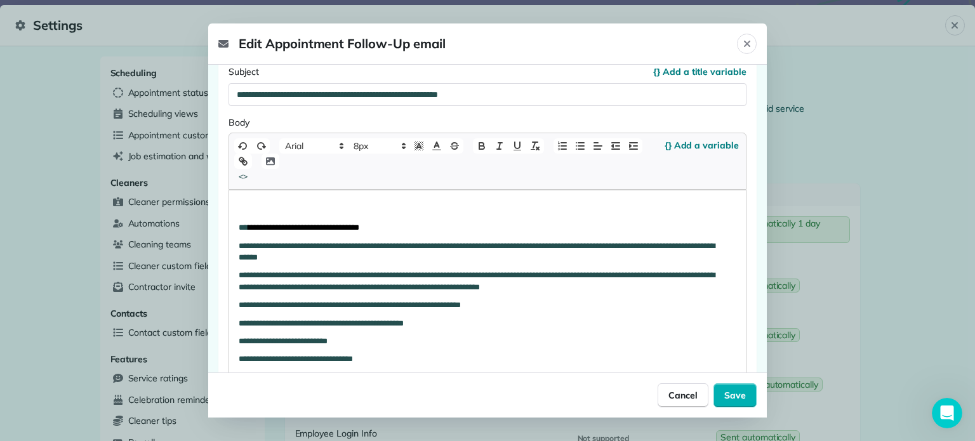
scroll to position [246, 0]
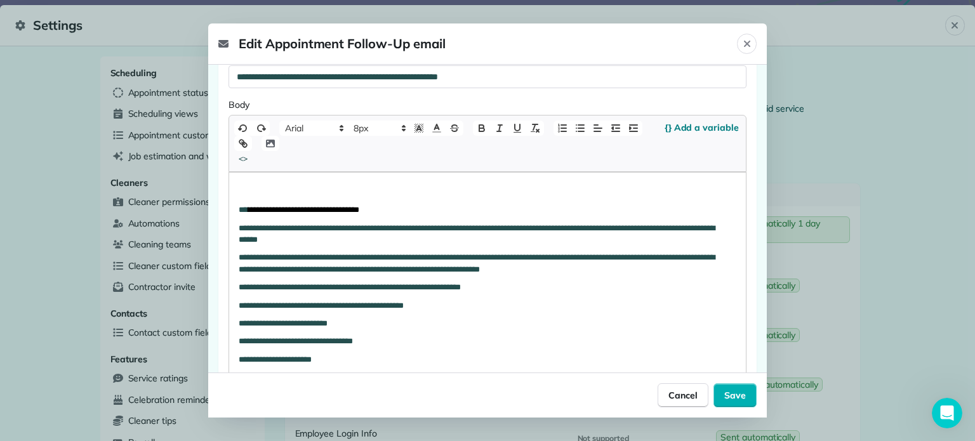
click at [241, 187] on p at bounding box center [488, 192] width 498 height 11
click at [270, 145] on icon "button" at bounding box center [270, 144] width 9 height 8
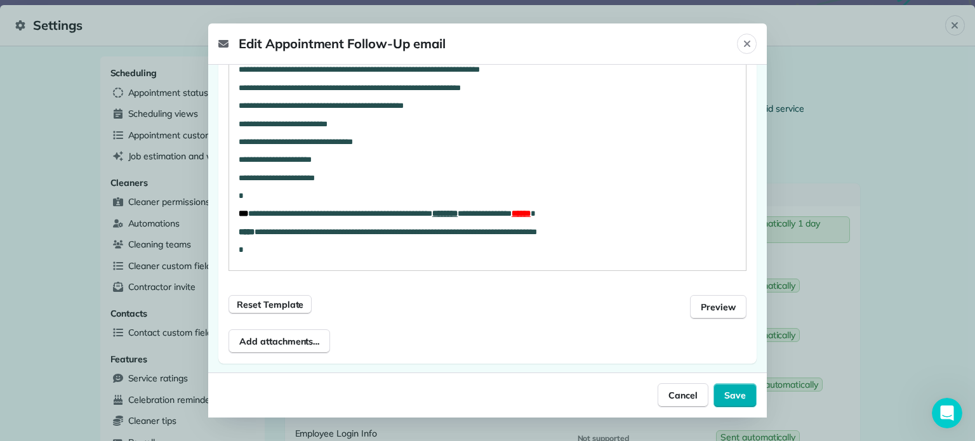
scroll to position [497, 0]
click at [701, 304] on span "Preview" at bounding box center [718, 307] width 35 height 13
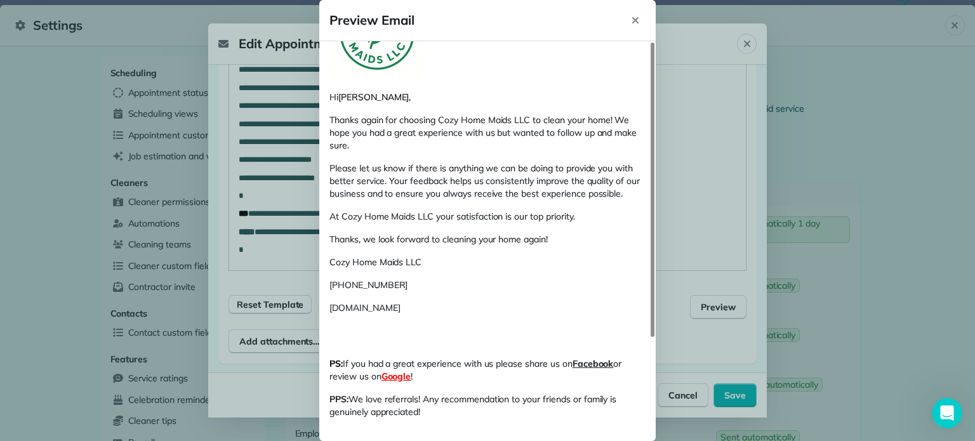
scroll to position [128, 0]
click at [393, 382] on u "Google" at bounding box center [397, 378] width 30 height 11
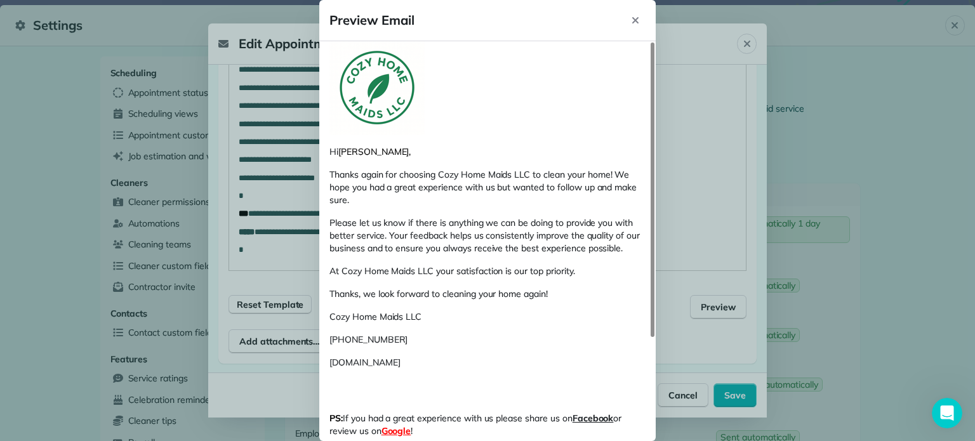
scroll to position [0, 0]
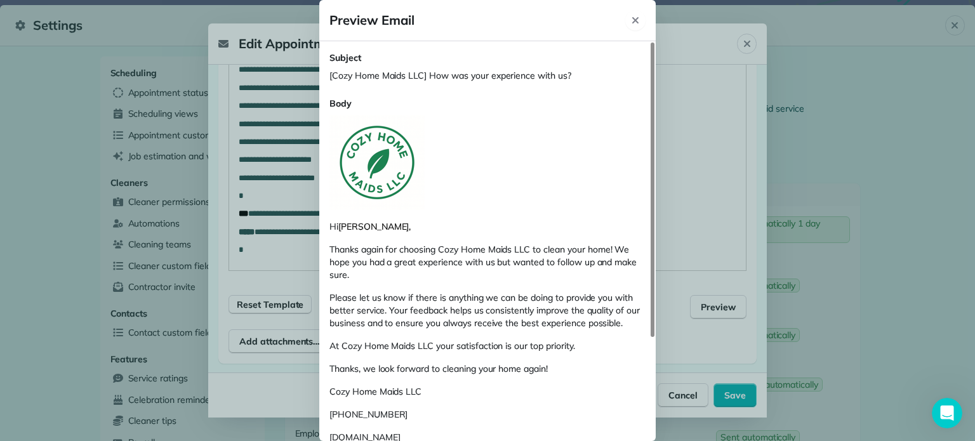
click at [636, 17] on icon "Close" at bounding box center [635, 20] width 10 height 10
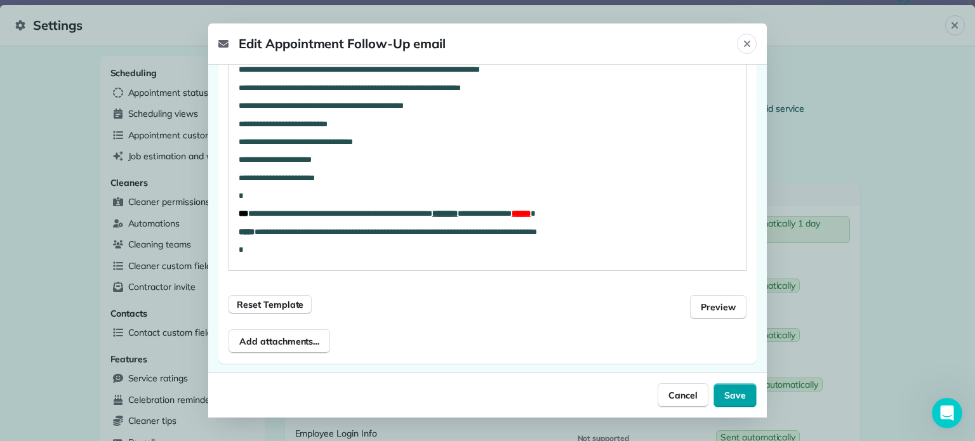
click at [737, 395] on span "Save" at bounding box center [735, 395] width 22 height 13
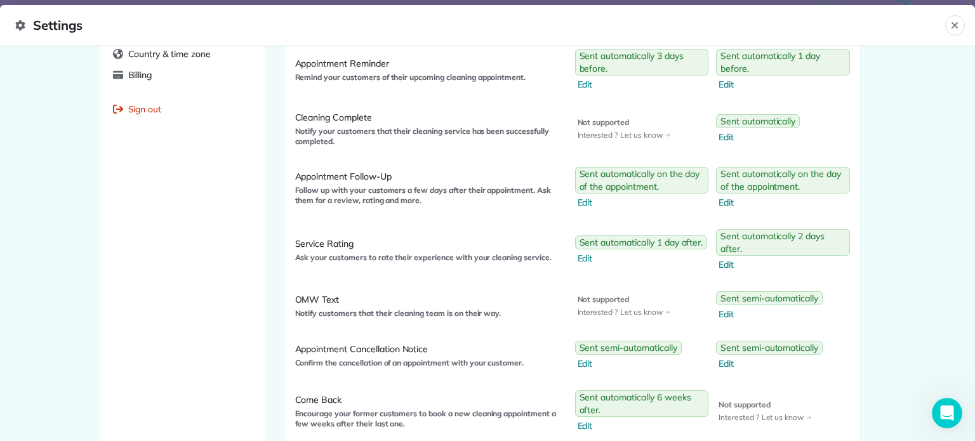
scroll to position [651, 0]
click at [587, 258] on span "Edit" at bounding box center [643, 257] width 130 height 13
select select "*"
select select "********"
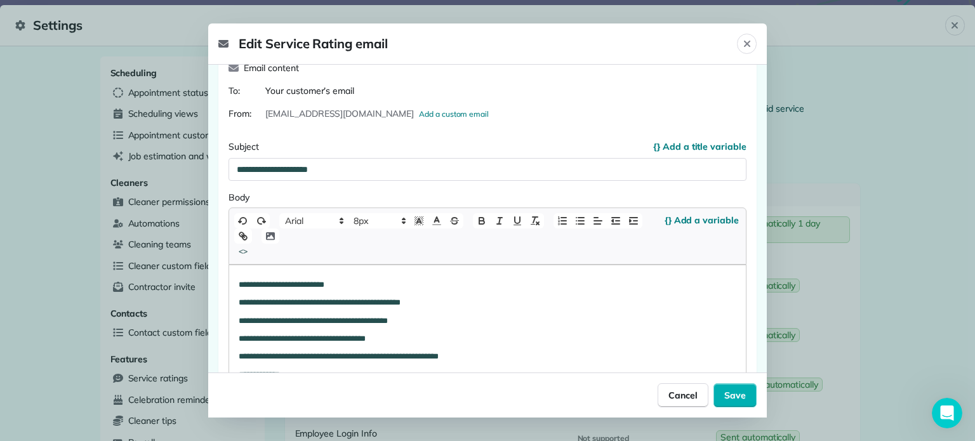
scroll to position [155, 0]
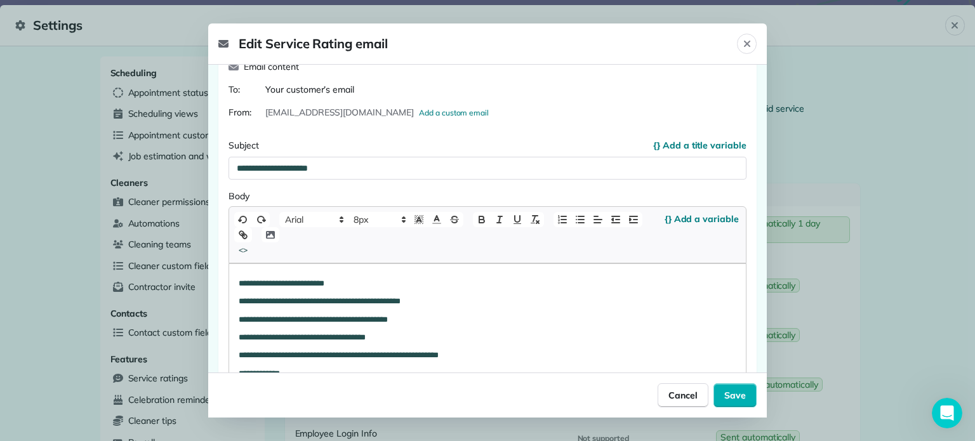
click at [236, 279] on div "**********" at bounding box center [487, 338] width 517 height 148
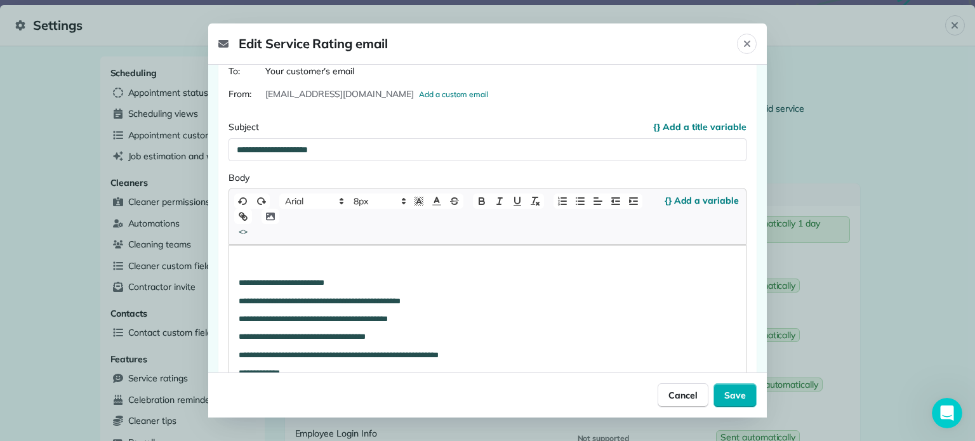
click at [274, 216] on icon "button" at bounding box center [270, 217] width 9 height 8
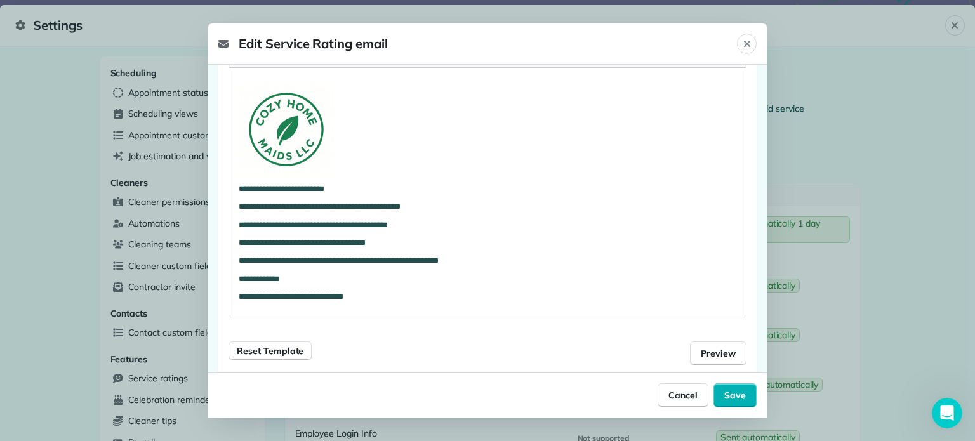
scroll to position [433, 0]
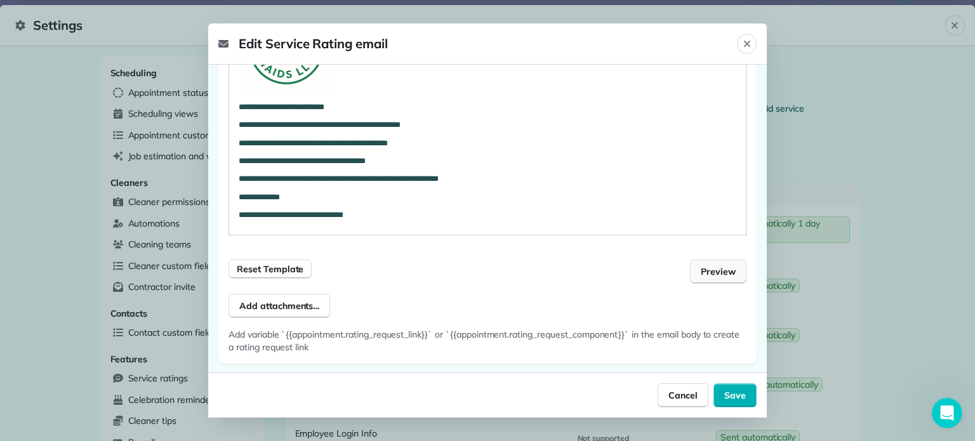
click at [709, 276] on span "Preview" at bounding box center [718, 271] width 35 height 13
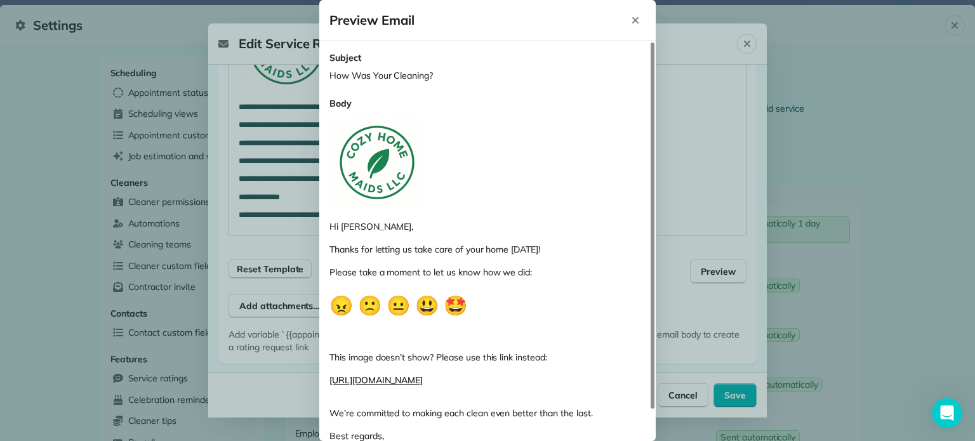
scroll to position [34, 0]
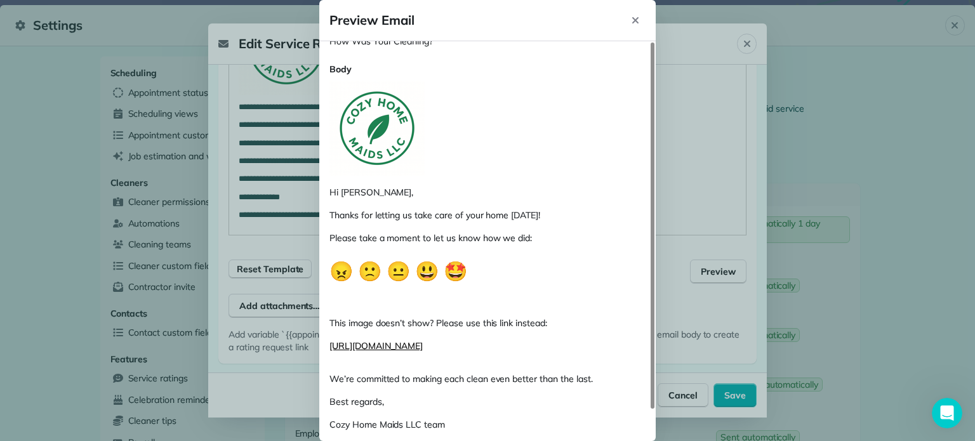
click at [391, 129] on img at bounding box center [377, 128] width 95 height 95
click at [639, 20] on icon "Close" at bounding box center [635, 20] width 10 height 10
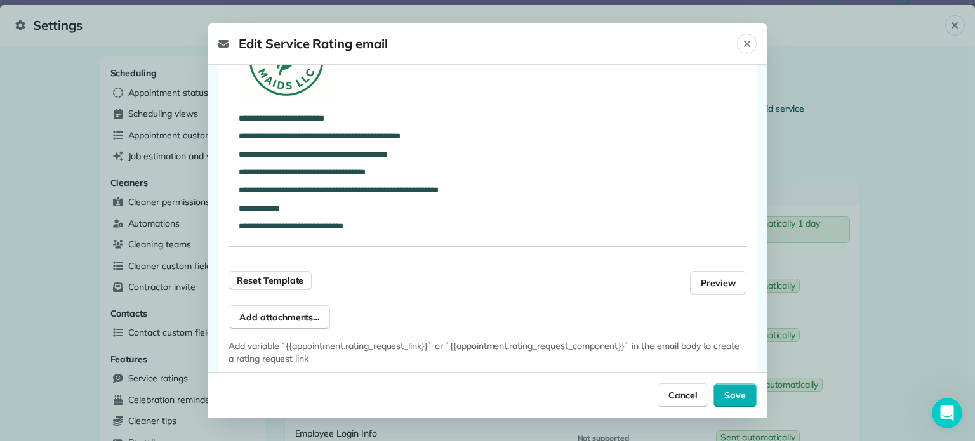
scroll to position [433, 0]
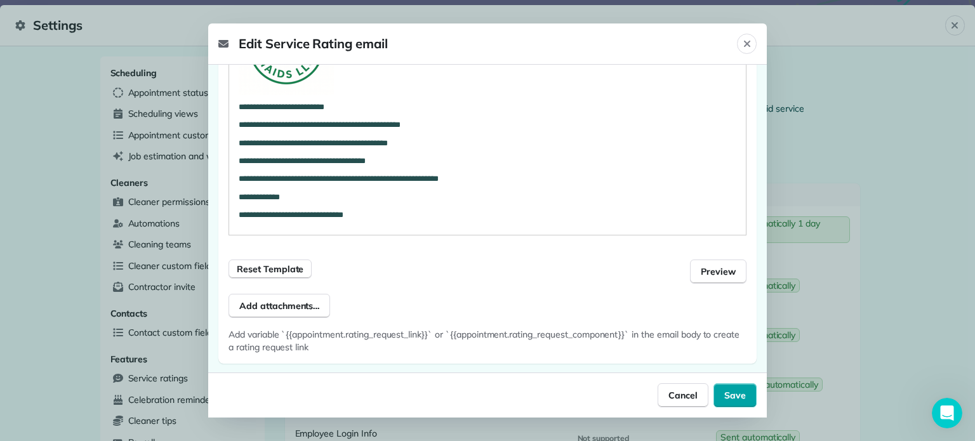
click at [735, 396] on span "Save" at bounding box center [735, 395] width 22 height 13
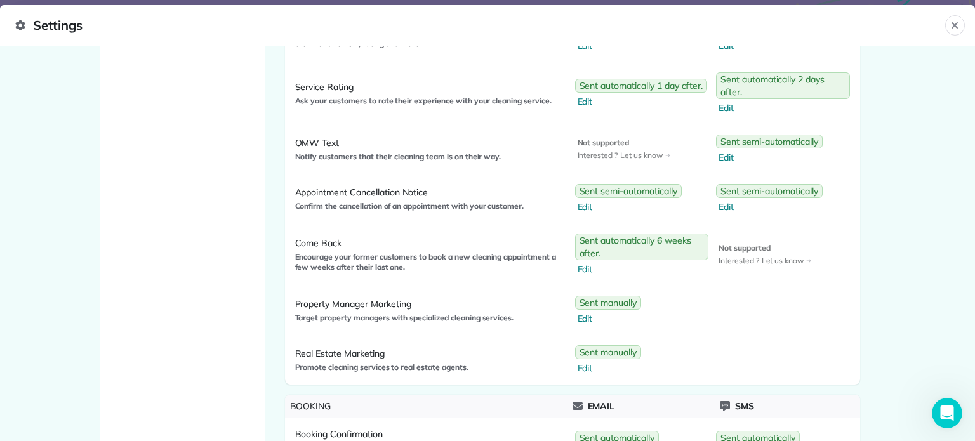
scroll to position [809, 0]
click at [584, 204] on span "Edit" at bounding box center [630, 205] width 104 height 13
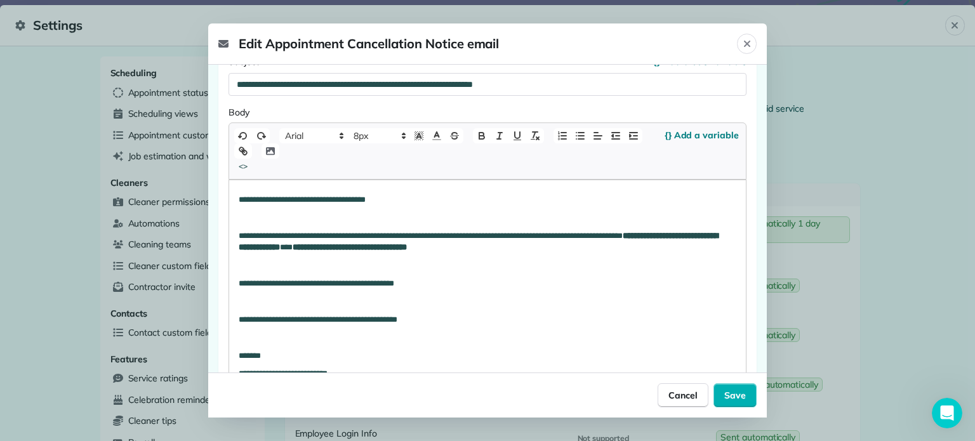
scroll to position [181, 0]
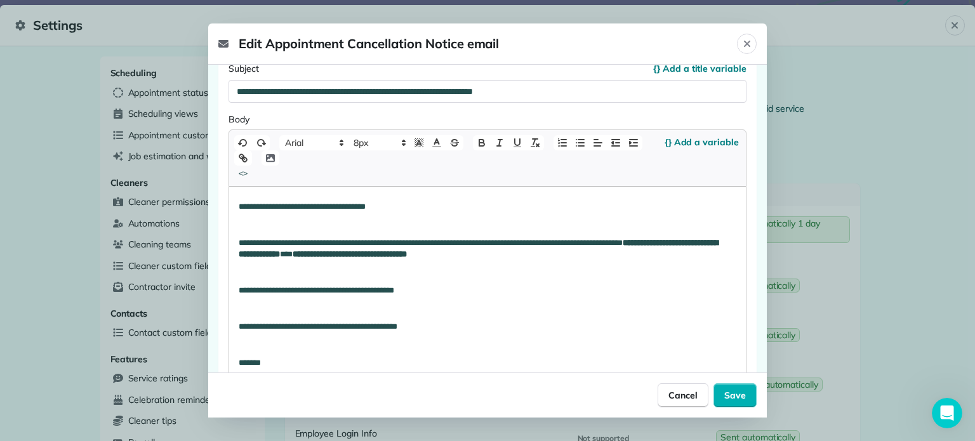
click at [239, 206] on p "**********" at bounding box center [478, 206] width 479 height 11
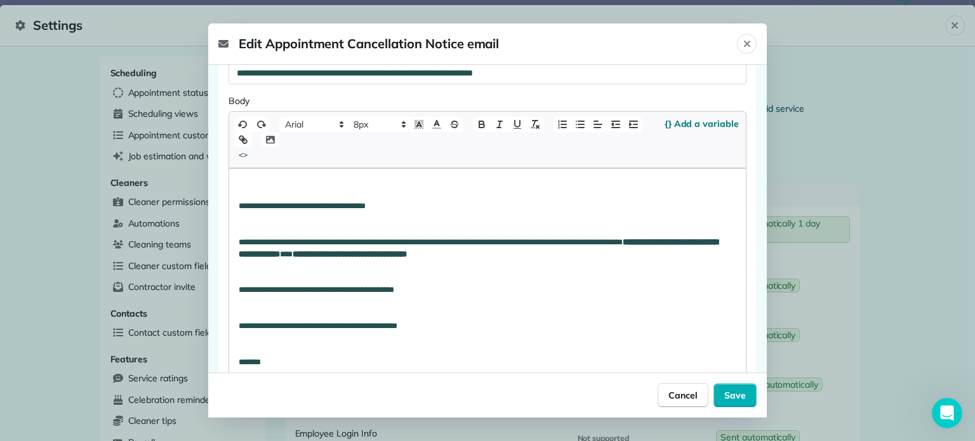
click at [270, 140] on icon "button" at bounding box center [270, 139] width 11 height 11
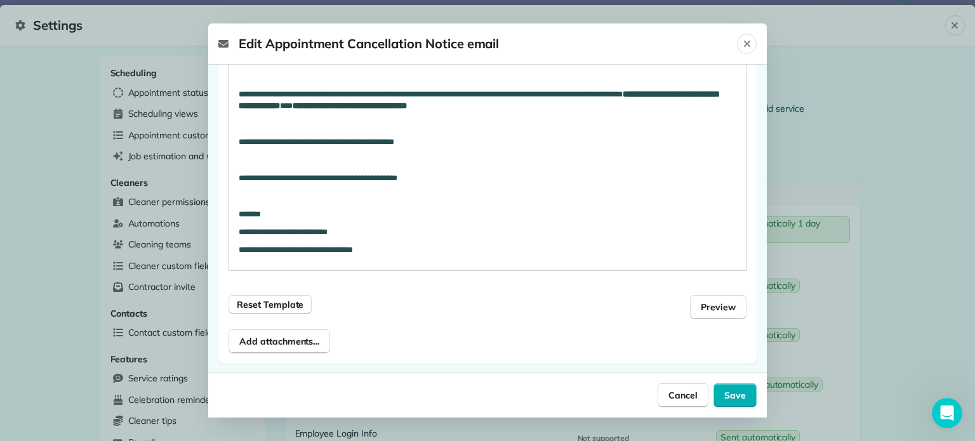
scroll to position [431, 0]
click at [707, 309] on span "Preview" at bounding box center [718, 307] width 35 height 13
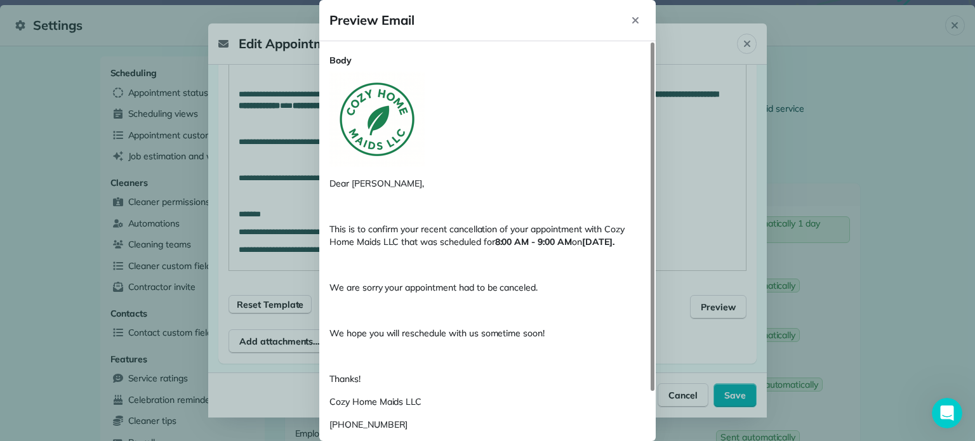
scroll to position [56, 0]
click at [634, 23] on icon "Close" at bounding box center [635, 20] width 10 height 10
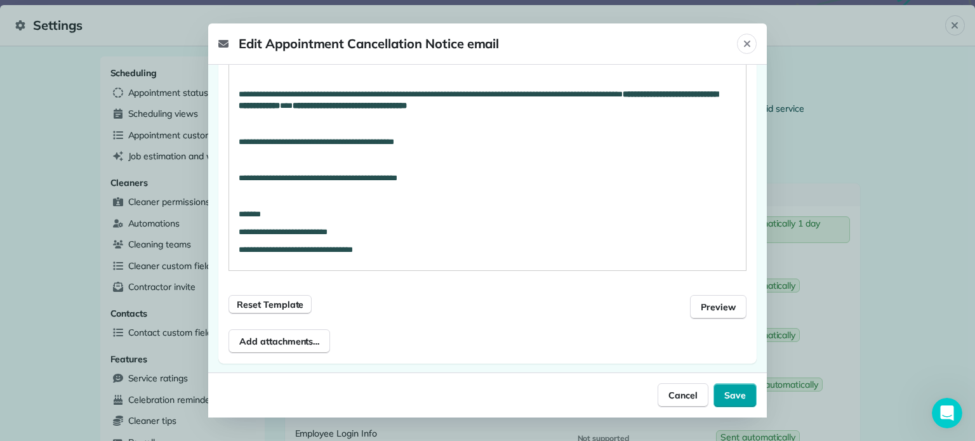
click at [738, 392] on span "Save" at bounding box center [735, 395] width 22 height 13
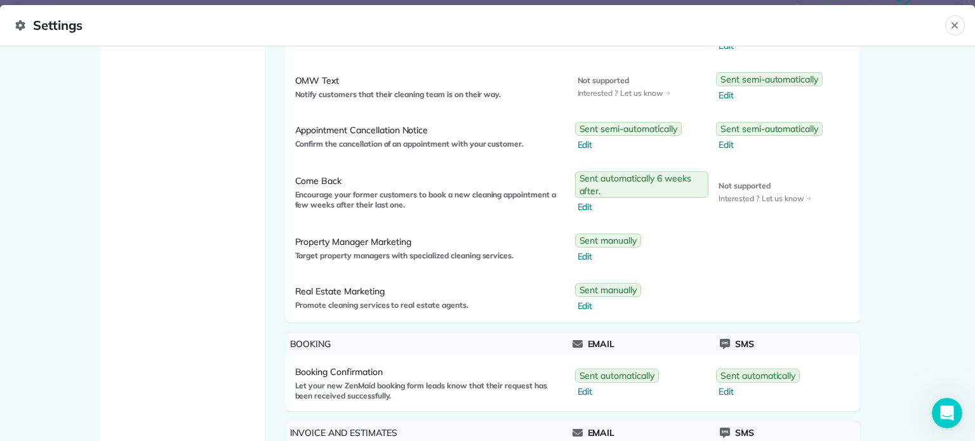
scroll to position [870, 0]
click at [582, 201] on span "Edit" at bounding box center [643, 205] width 131 height 13
select select "**"
select select "********"
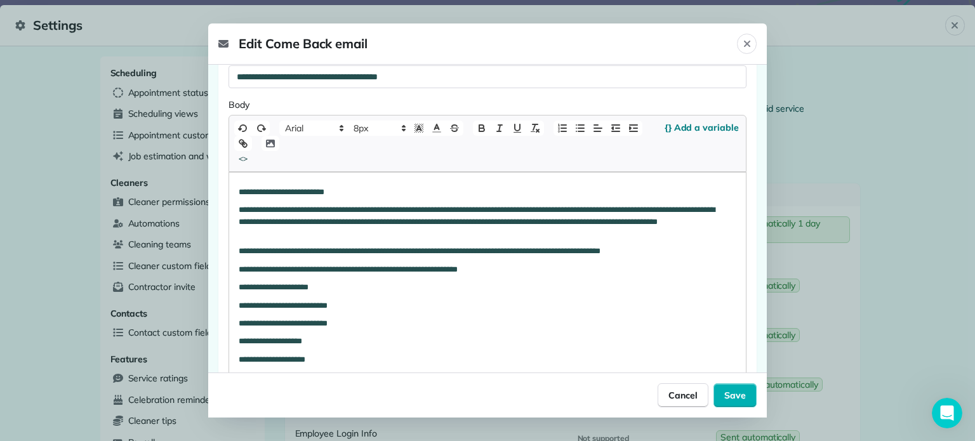
scroll to position [226, 0]
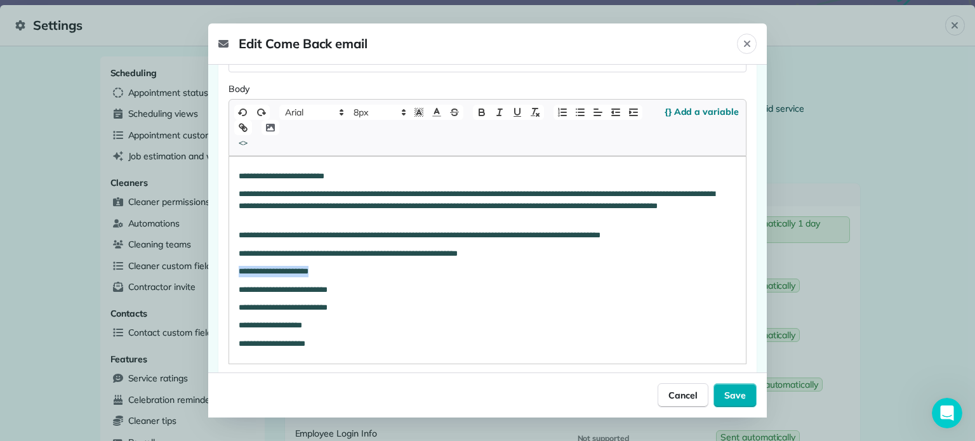
drag, startPoint x: 344, startPoint y: 273, endPoint x: 230, endPoint y: 277, distance: 113.7
click at [230, 277] on div "**********" at bounding box center [487, 260] width 517 height 207
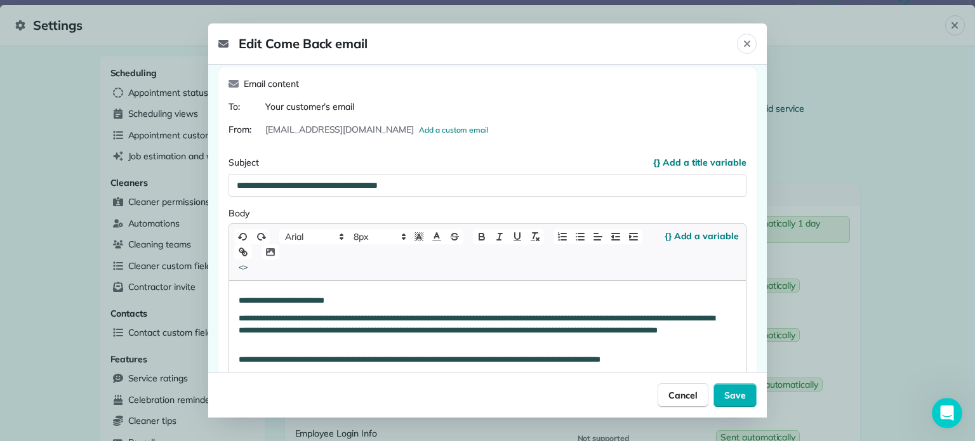
scroll to position [104, 0]
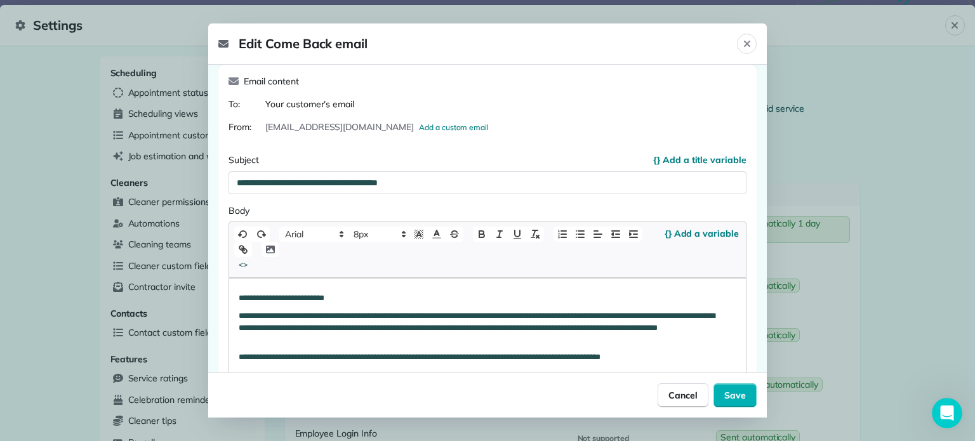
click at [234, 302] on div "**********" at bounding box center [487, 373] width 517 height 189
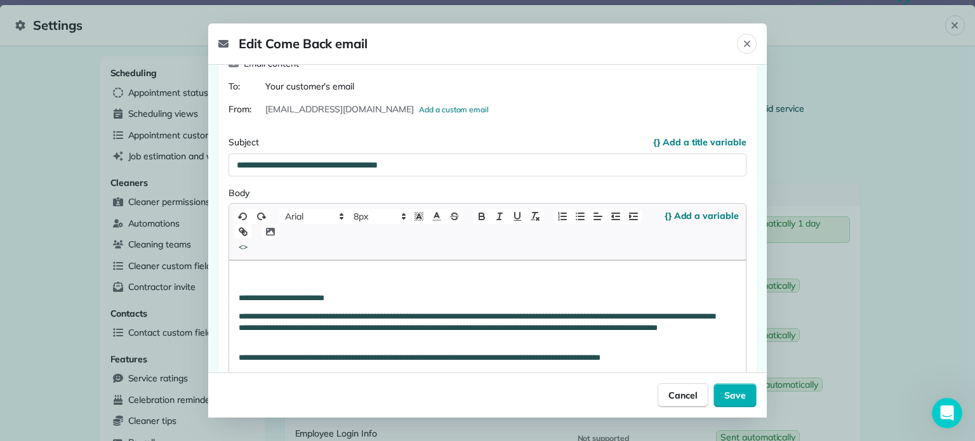
click at [272, 232] on icon "button" at bounding box center [270, 231] width 11 height 11
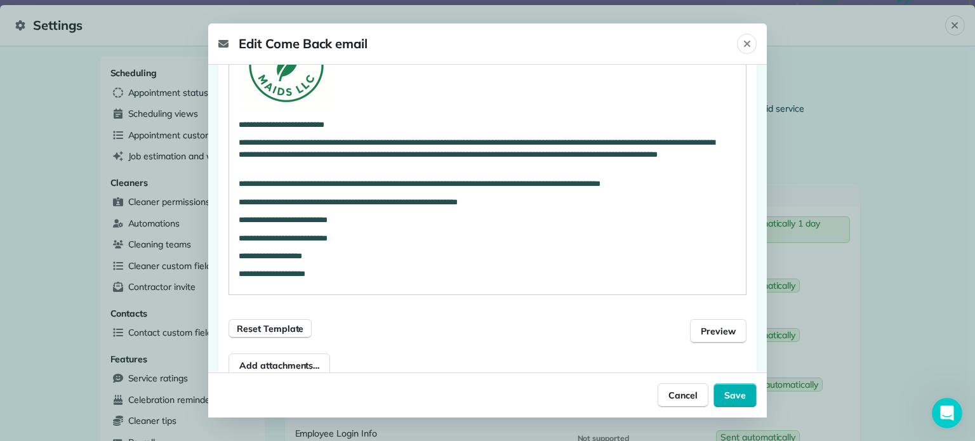
scroll to position [403, 0]
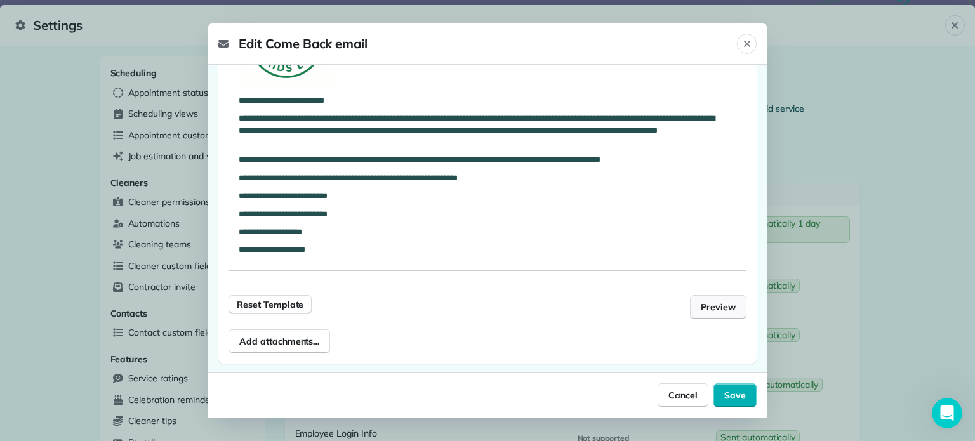
click at [702, 305] on span "Preview" at bounding box center [718, 307] width 35 height 13
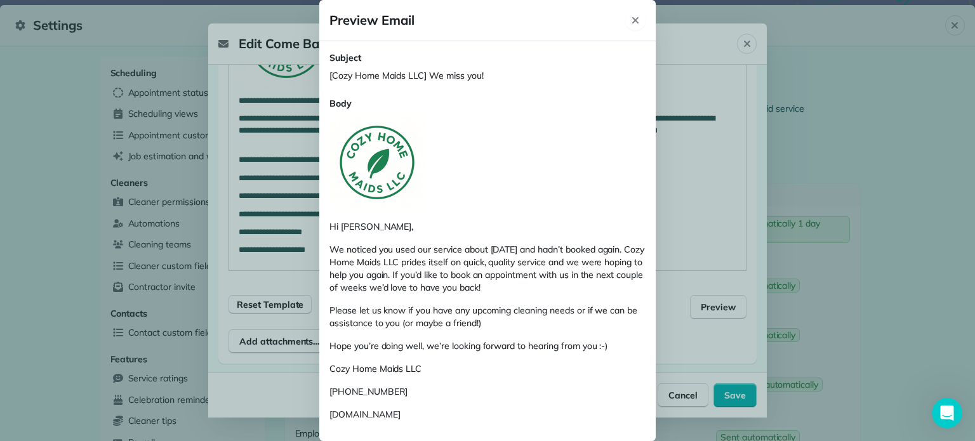
click at [632, 22] on icon "Close" at bounding box center [635, 20] width 10 height 10
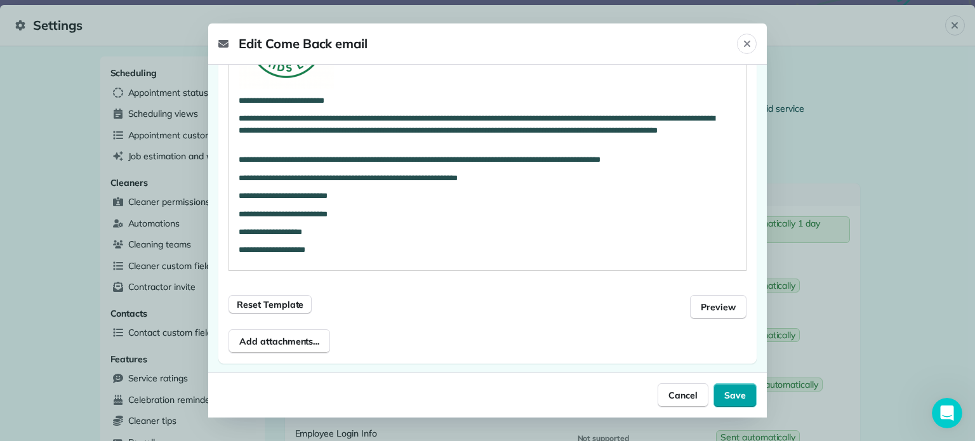
click at [738, 396] on span "Save" at bounding box center [735, 395] width 22 height 13
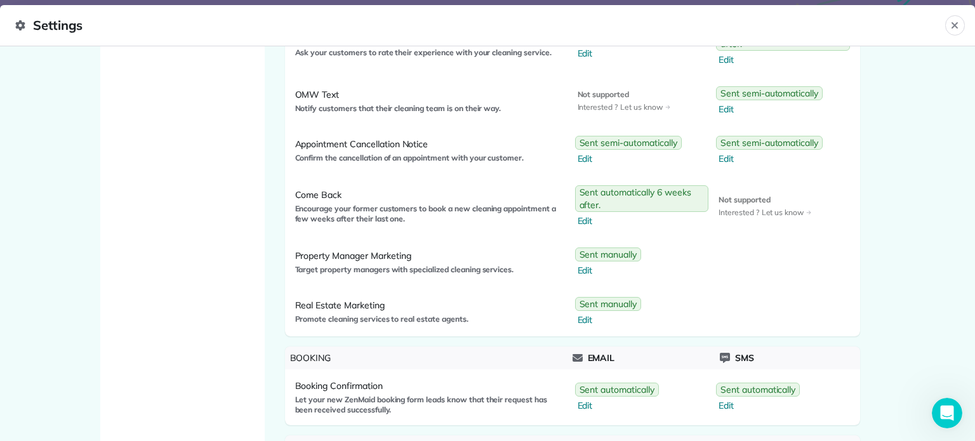
scroll to position [856, 0]
click at [579, 268] on span "Edit" at bounding box center [610, 269] width 64 height 13
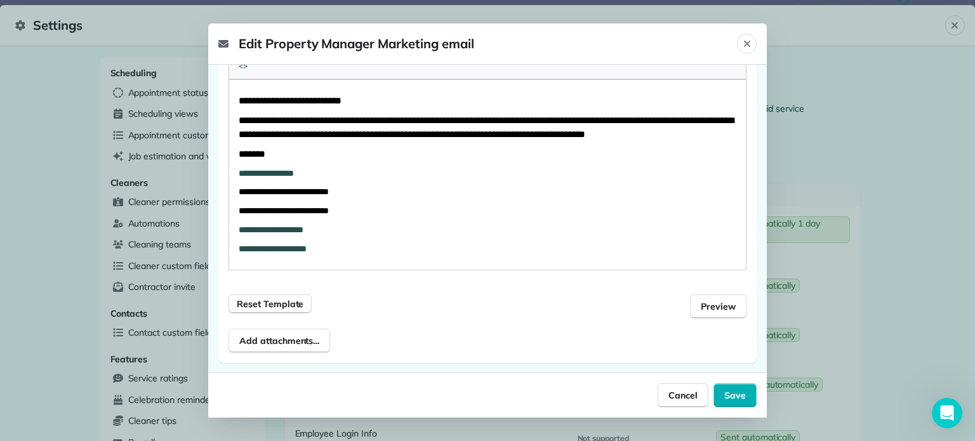
scroll to position [222, 0]
drag, startPoint x: 322, startPoint y: 178, endPoint x: 234, endPoint y: 173, distance: 88.4
click at [234, 173] on div "**********" at bounding box center [487, 175] width 517 height 190
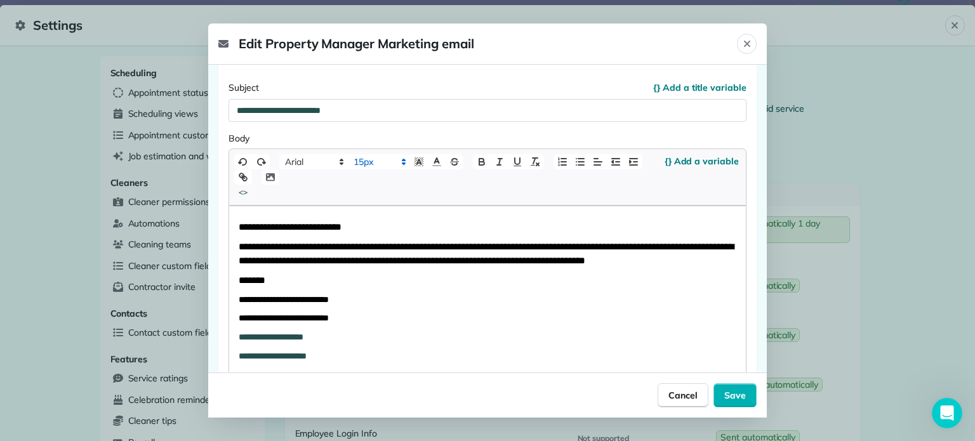
scroll to position [91, 0]
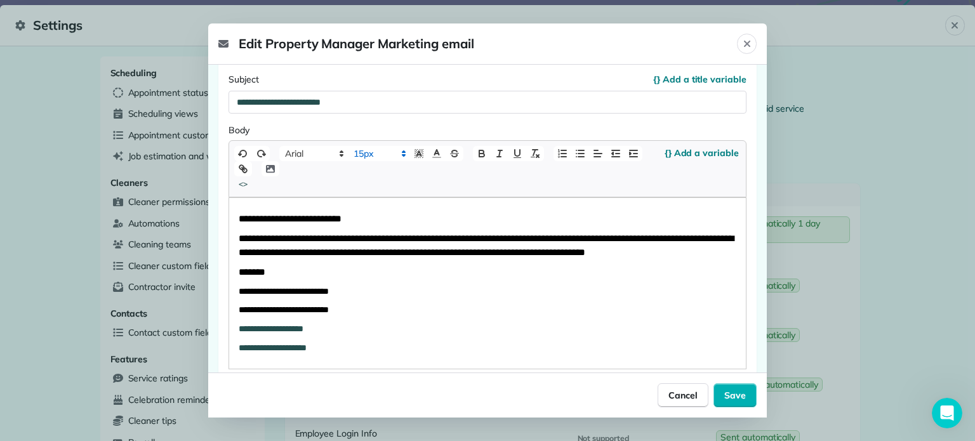
click at [234, 215] on div "**********" at bounding box center [487, 283] width 517 height 171
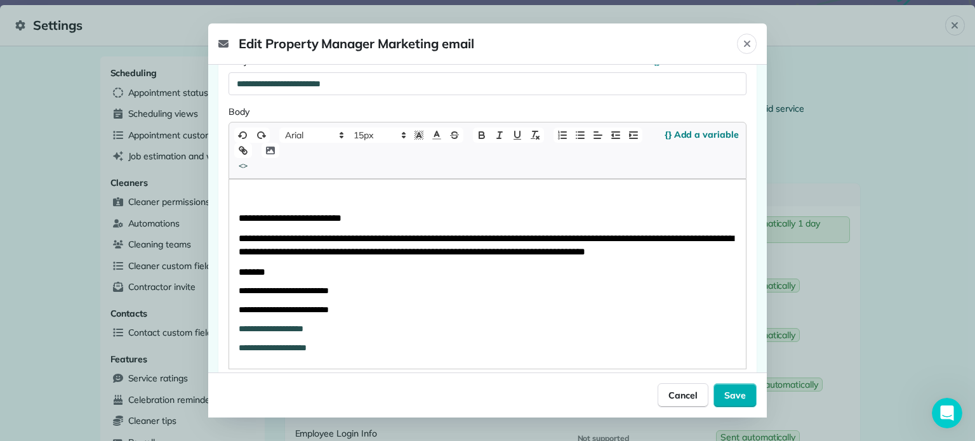
click at [269, 150] on icon "button" at bounding box center [270, 151] width 9 height 8
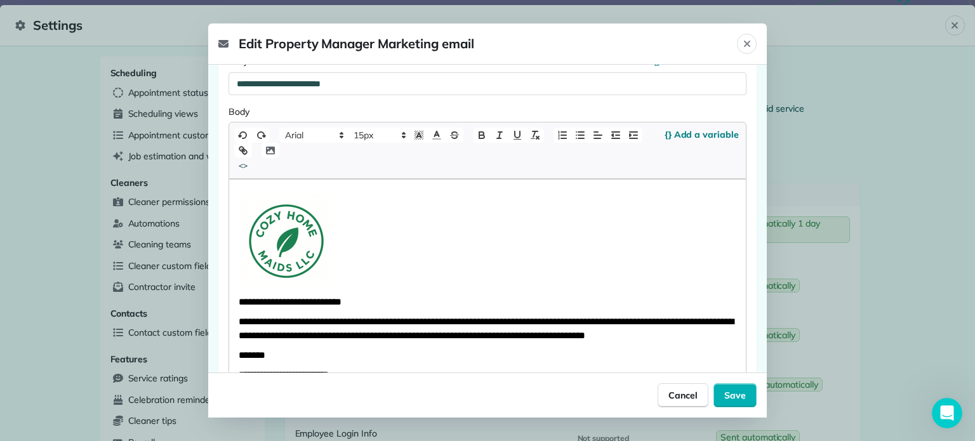
scroll to position [304, 0]
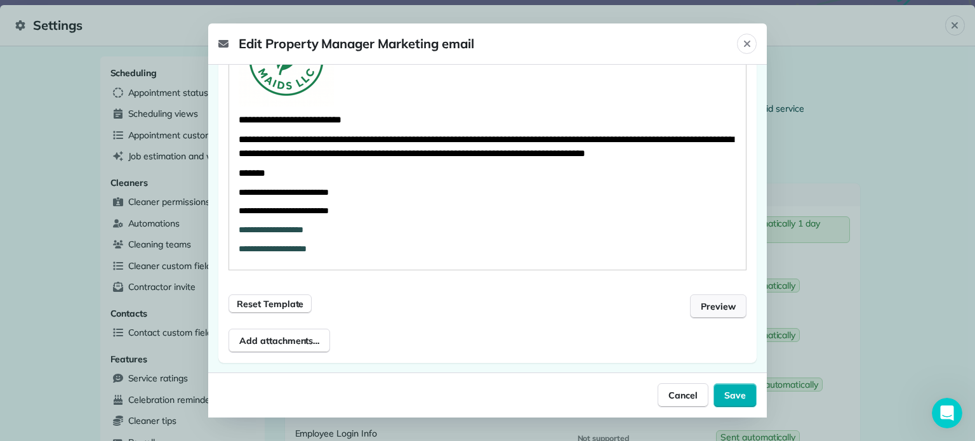
click at [701, 304] on span "Preview" at bounding box center [718, 306] width 35 height 13
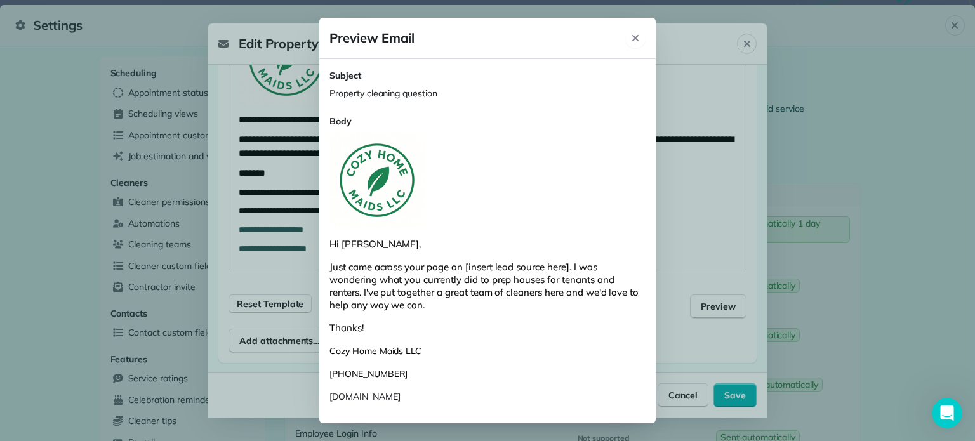
scroll to position [916, 0]
click at [636, 35] on icon "Close" at bounding box center [635, 38] width 10 height 10
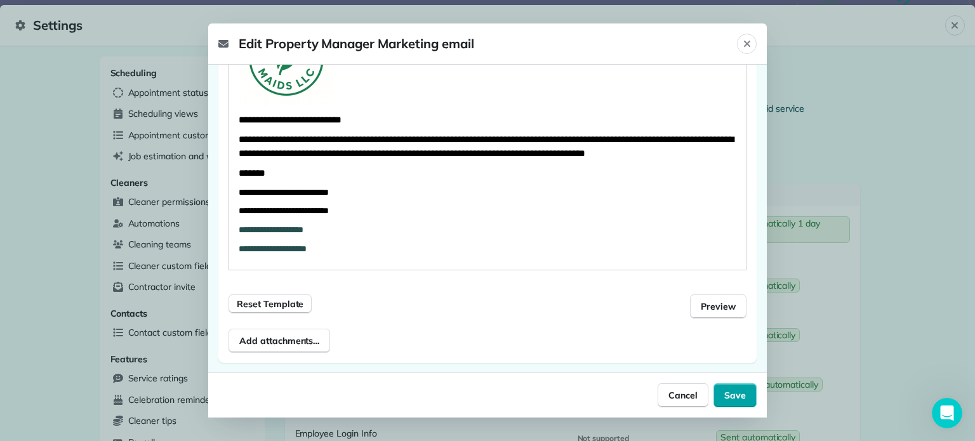
click at [733, 396] on span "Save" at bounding box center [735, 395] width 22 height 13
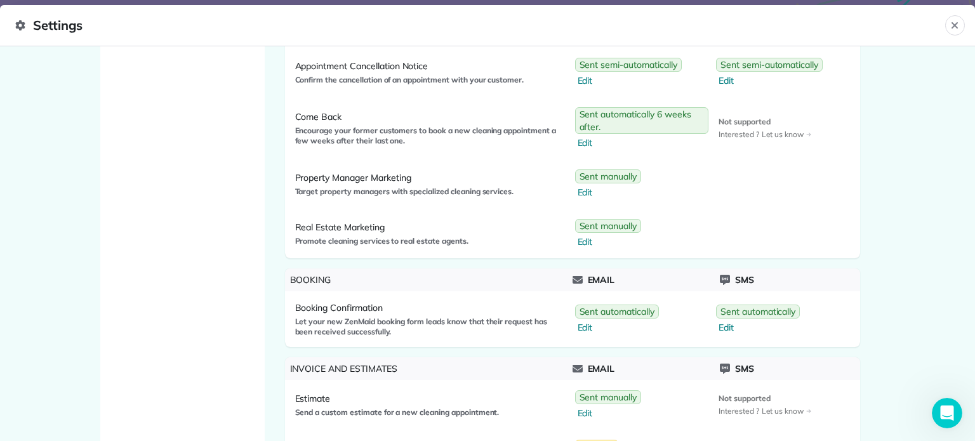
scroll to position [932, 0]
click at [585, 242] on span "Edit" at bounding box center [610, 243] width 64 height 13
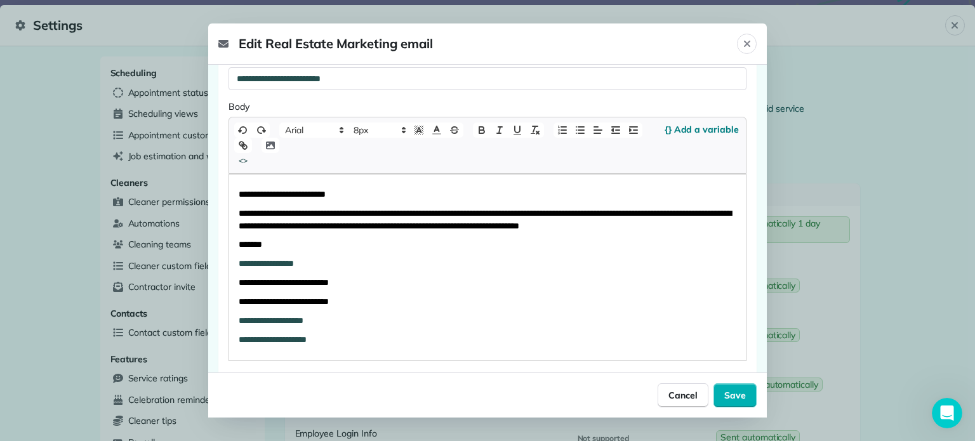
scroll to position [117, 0]
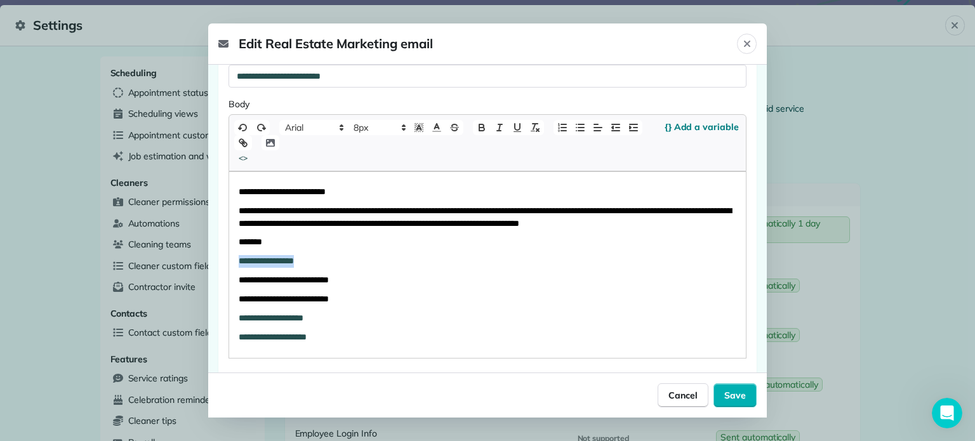
drag, startPoint x: 317, startPoint y: 277, endPoint x: 237, endPoint y: 269, distance: 79.8
click at [237, 269] on div "**********" at bounding box center [487, 265] width 517 height 186
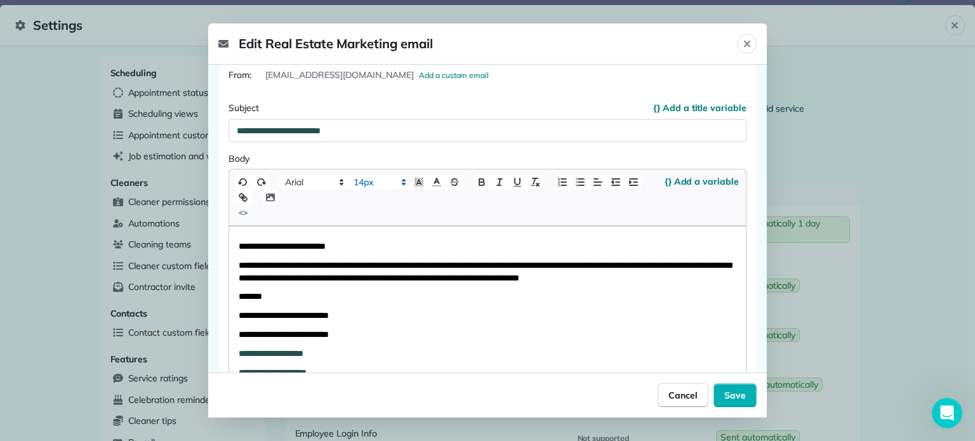
scroll to position [59, 0]
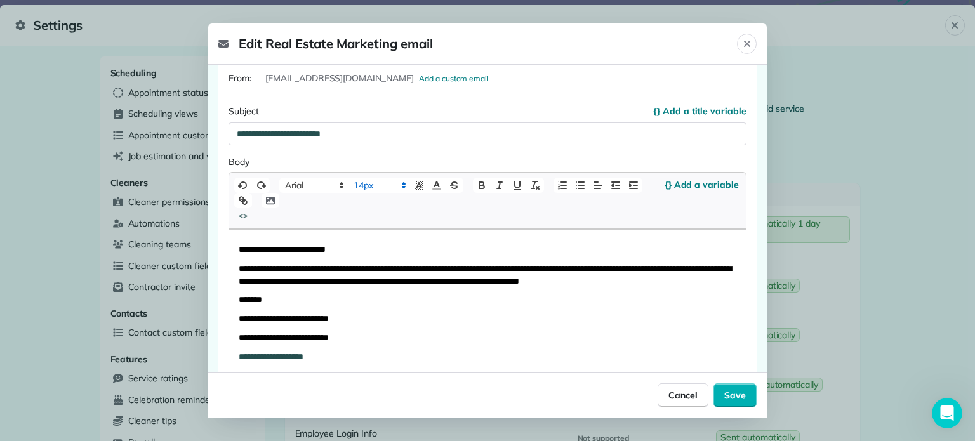
click at [237, 249] on div "**********" at bounding box center [487, 313] width 517 height 167
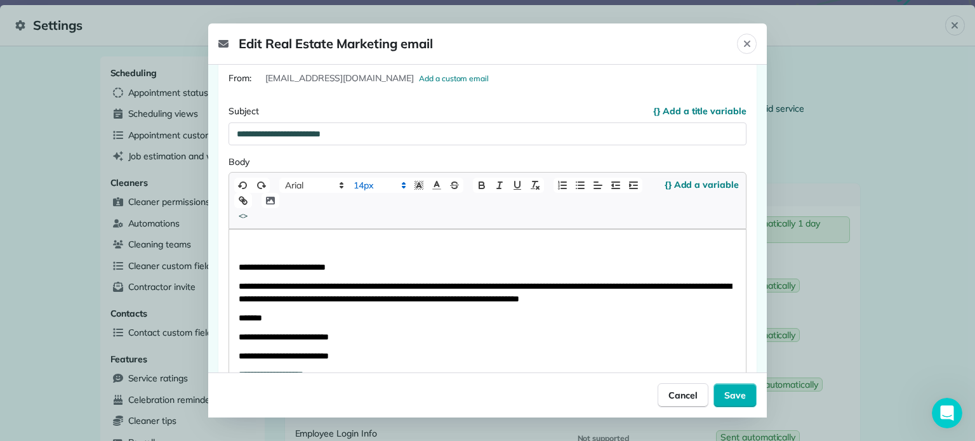
scroll to position [77, 0]
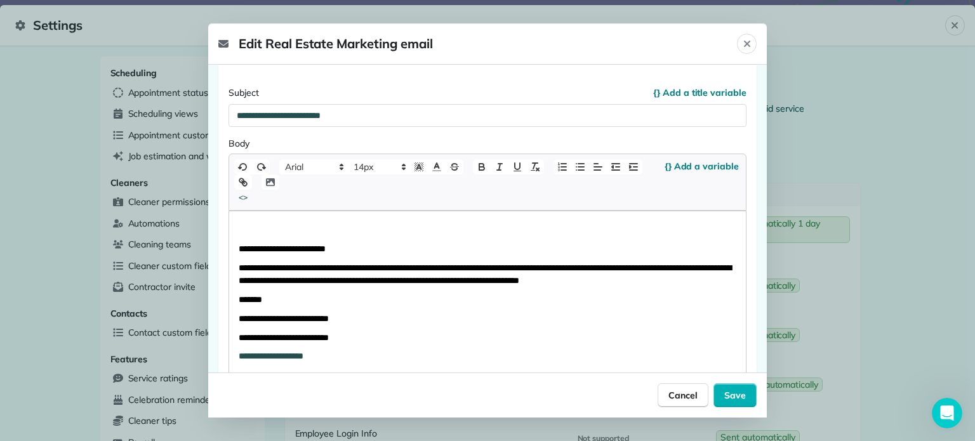
click at [270, 183] on icon "button" at bounding box center [270, 182] width 11 height 11
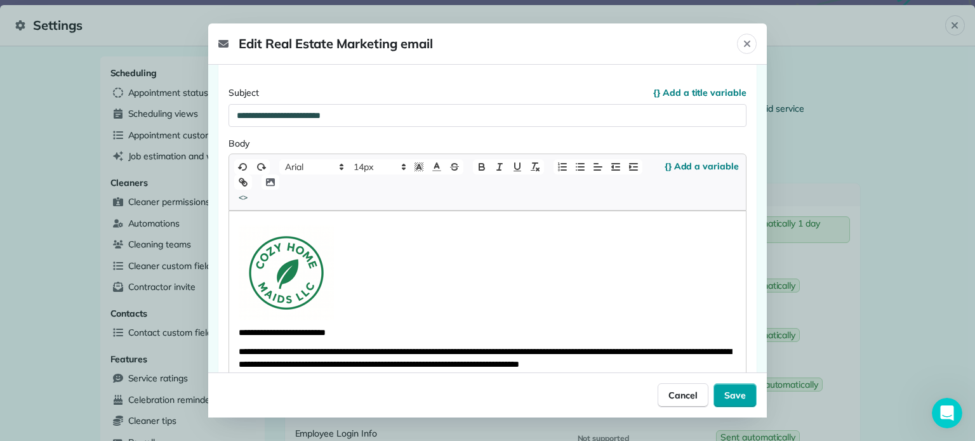
click at [740, 391] on span "Save" at bounding box center [735, 395] width 22 height 13
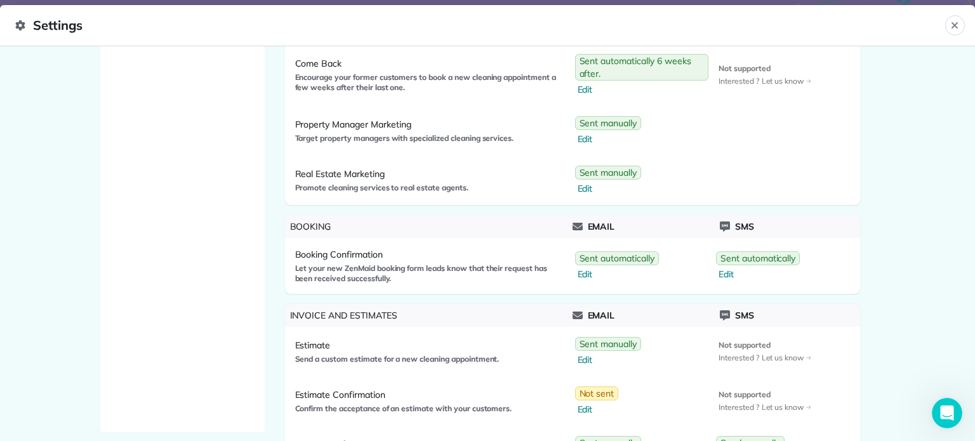
scroll to position [988, 0]
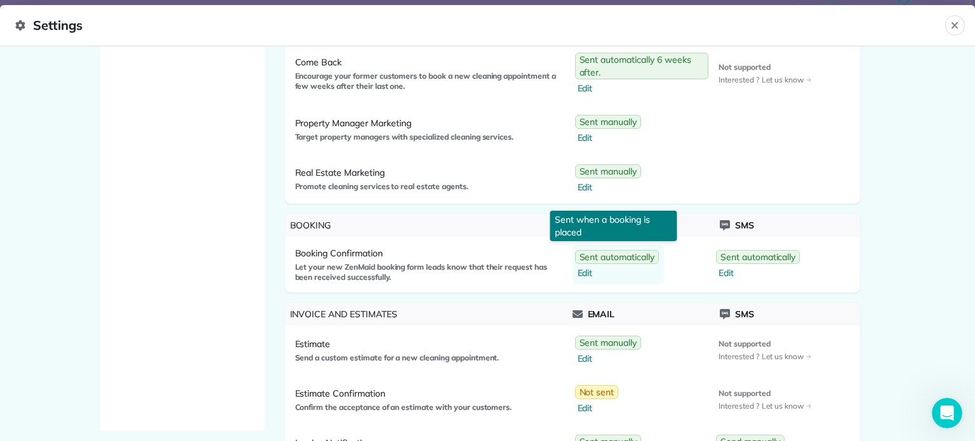
click at [582, 273] on span "Edit" at bounding box center [618, 273] width 81 height 13
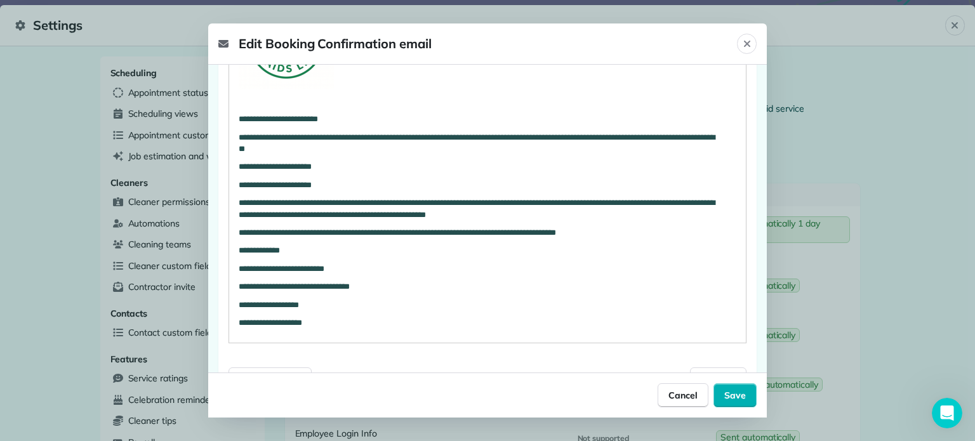
scroll to position [432, 0]
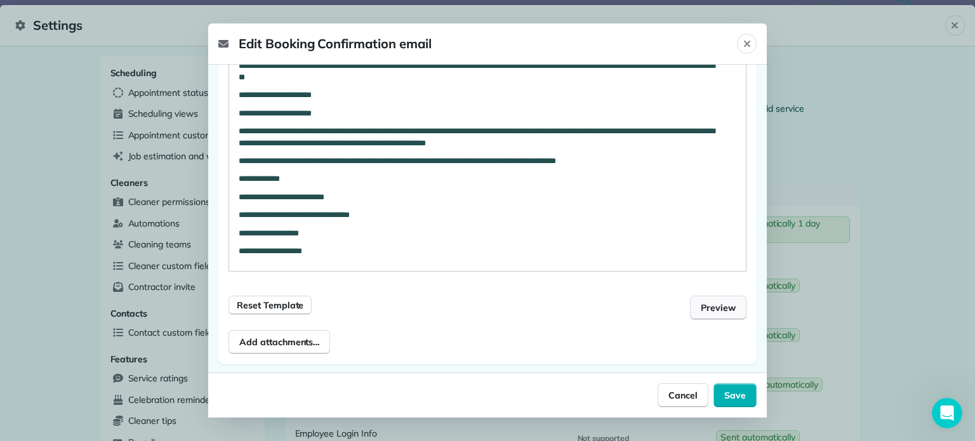
click at [713, 315] on button "Preview" at bounding box center [718, 308] width 57 height 24
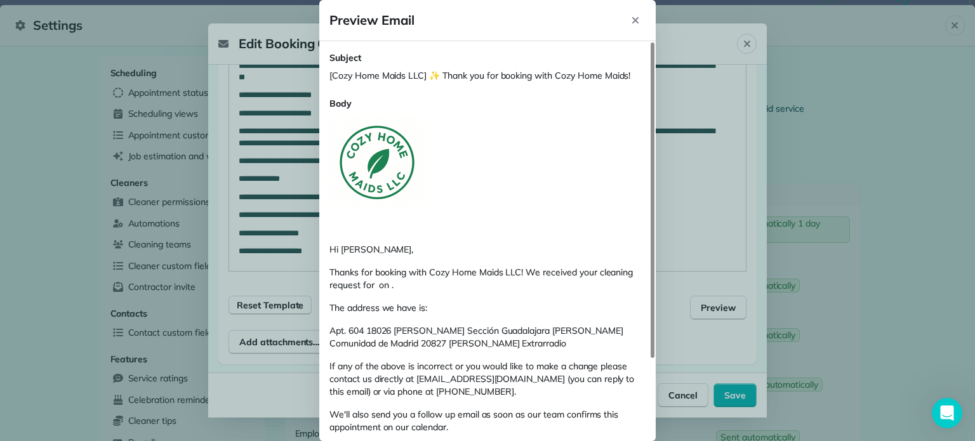
scroll to position [1, 0]
click at [637, 18] on icon "Close" at bounding box center [635, 20] width 6 height 6
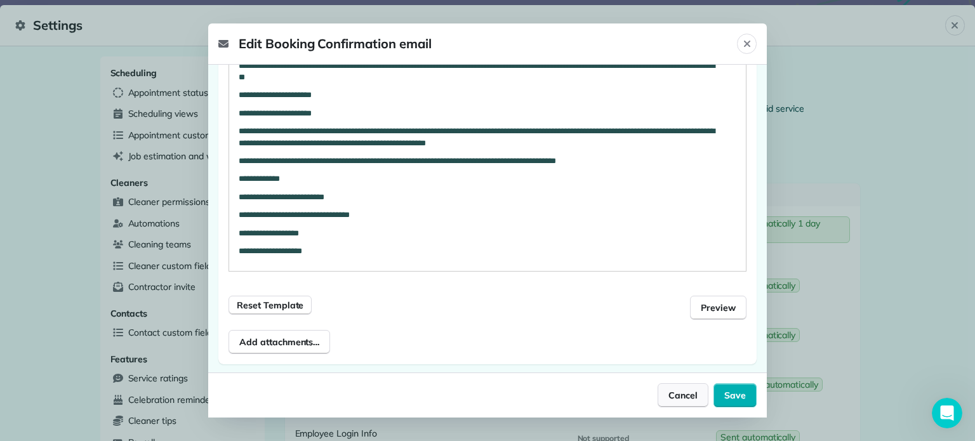
click at [681, 396] on span "Cancel" at bounding box center [683, 395] width 29 height 13
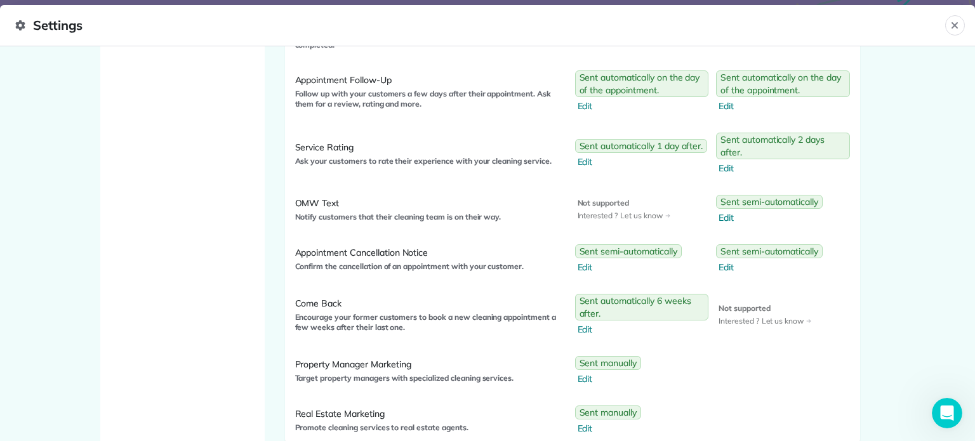
scroll to position [1036, 0]
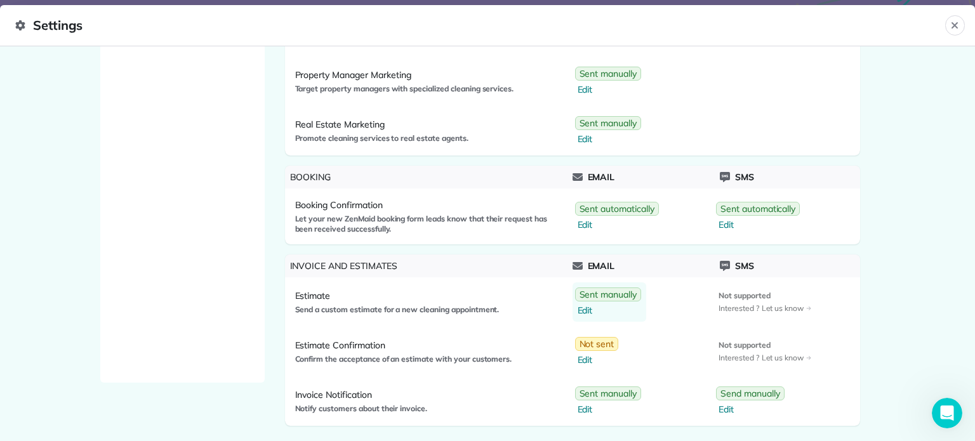
click at [586, 305] on span "Edit" at bounding box center [610, 310] width 64 height 13
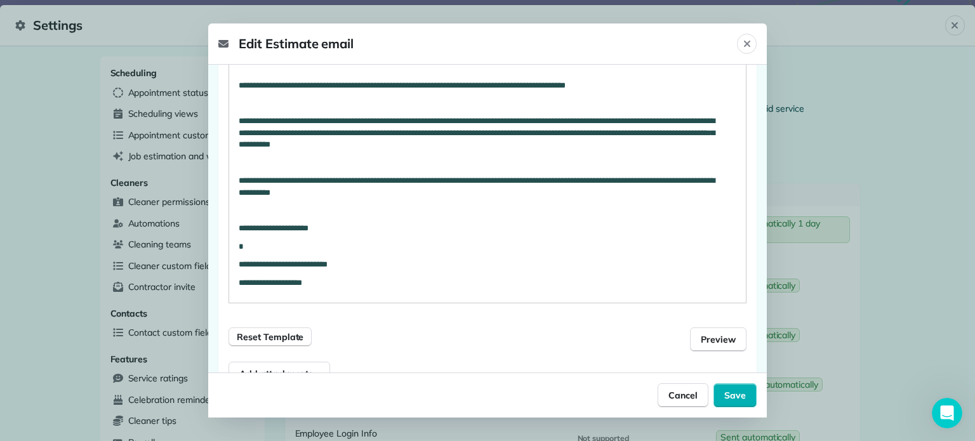
scroll to position [366, 0]
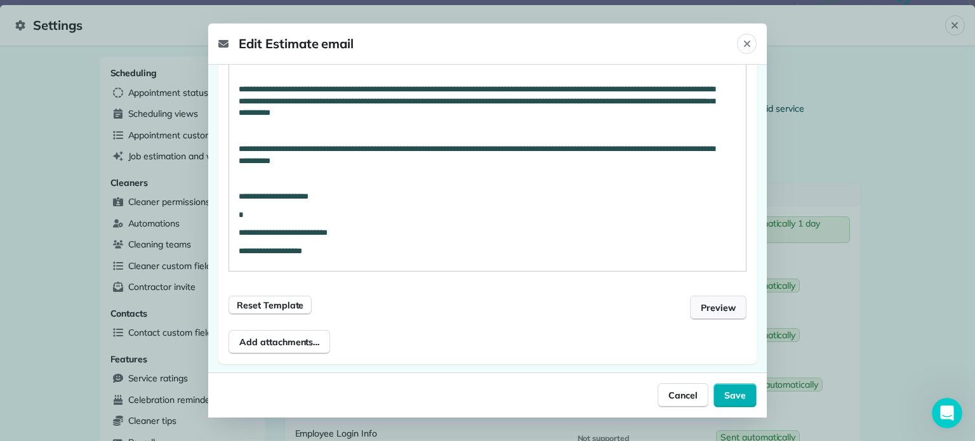
click at [690, 307] on button "Preview" at bounding box center [718, 308] width 57 height 24
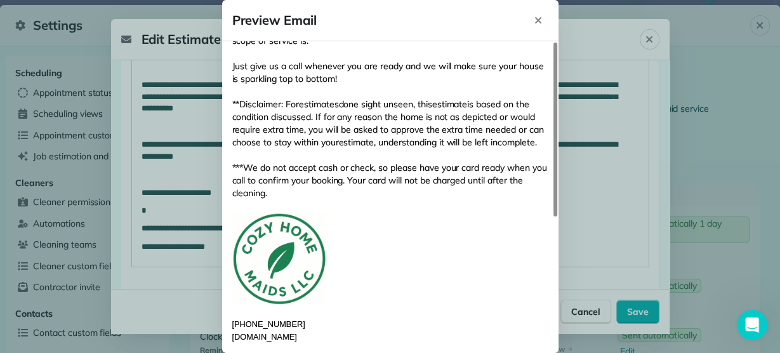
scroll to position [0, 0]
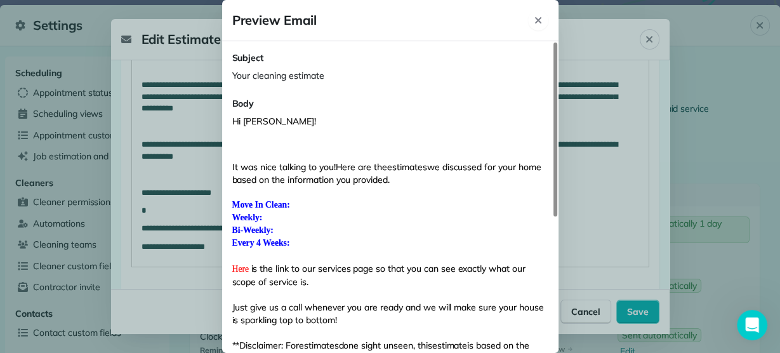
click at [537, 20] on icon "Close" at bounding box center [538, 20] width 6 height 6
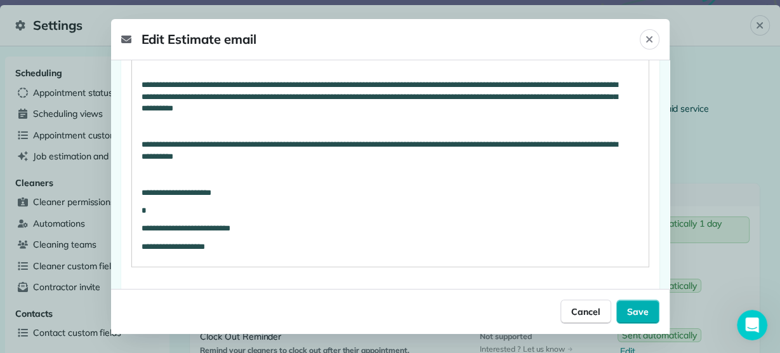
scroll to position [82, 0]
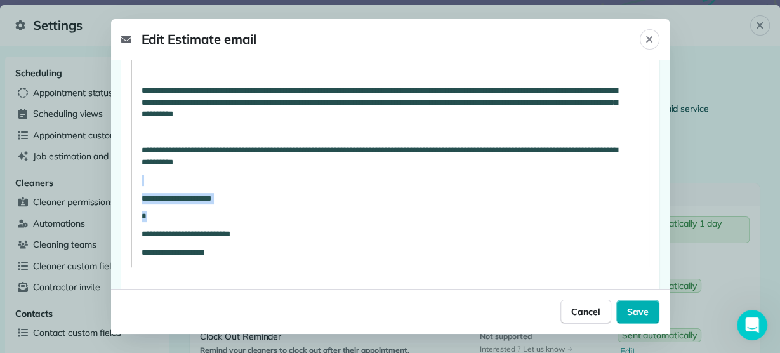
drag, startPoint x: 232, startPoint y: 213, endPoint x: 137, endPoint y: 183, distance: 99.6
click at [137, 183] on div "**********" at bounding box center [390, 55] width 517 height 436
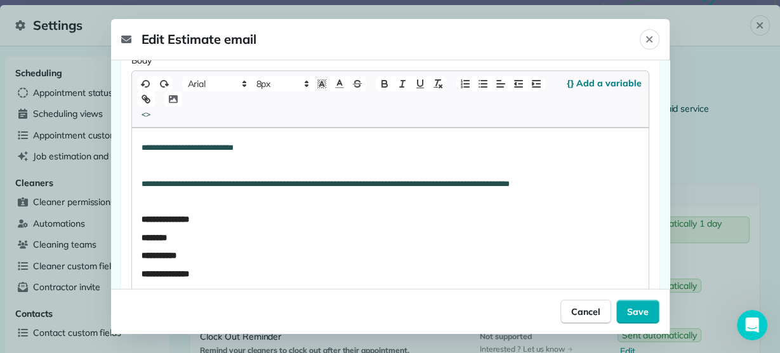
scroll to position [149, 0]
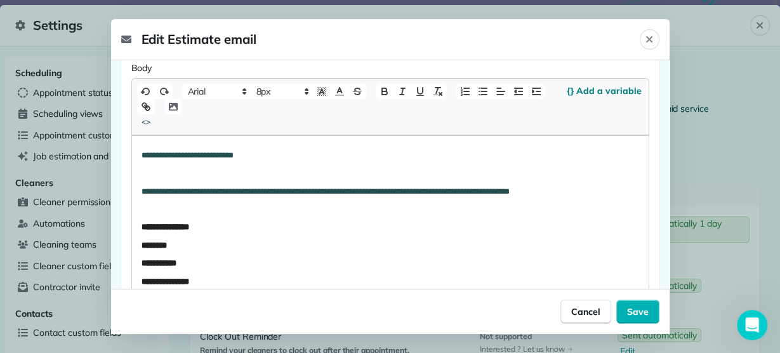
click at [138, 146] on div "**********" at bounding box center [390, 335] width 517 height 399
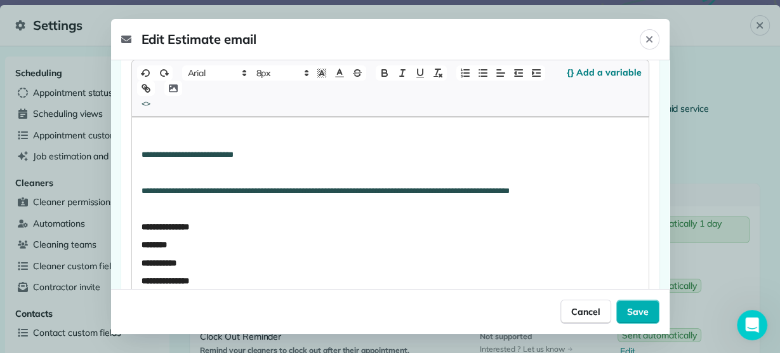
click at [173, 92] on icon "button" at bounding box center [173, 88] width 11 height 11
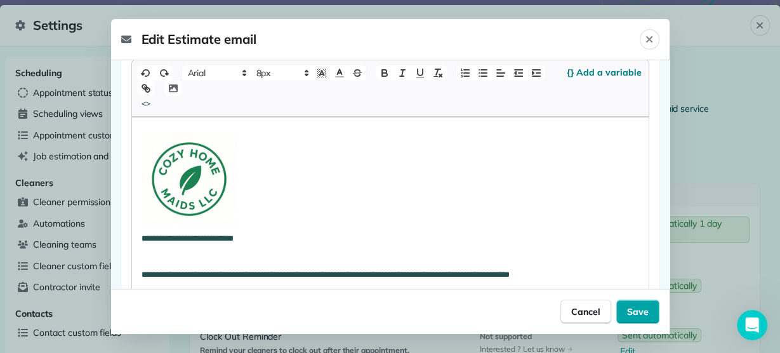
click at [641, 302] on button "Save" at bounding box center [638, 312] width 43 height 24
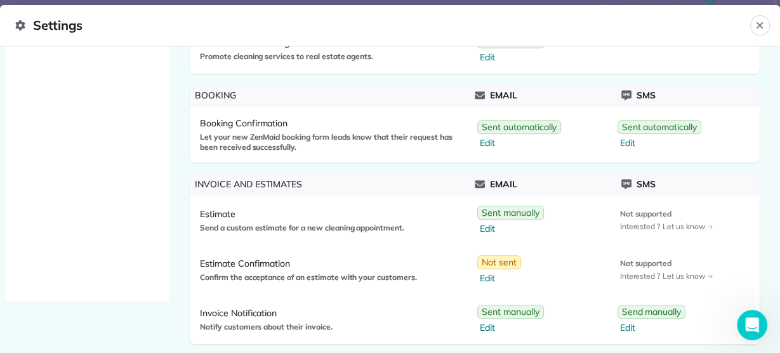
scroll to position [1121, 0]
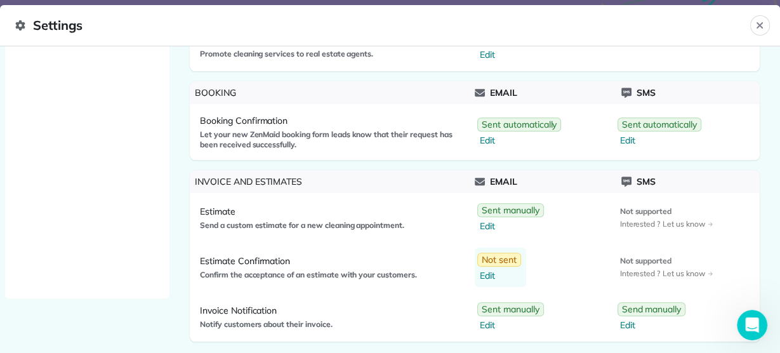
click at [484, 270] on span "Edit" at bounding box center [500, 275] width 41 height 13
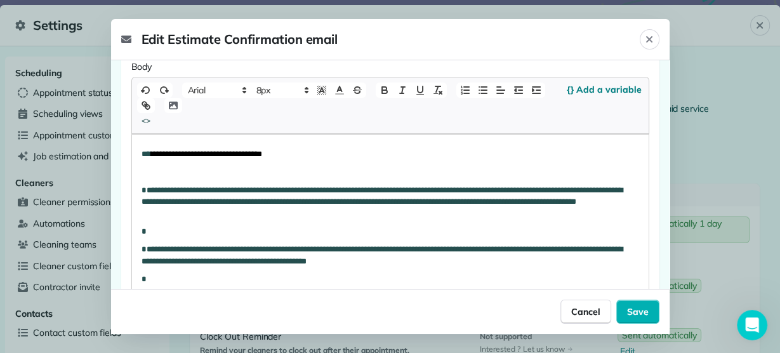
scroll to position [218, 0]
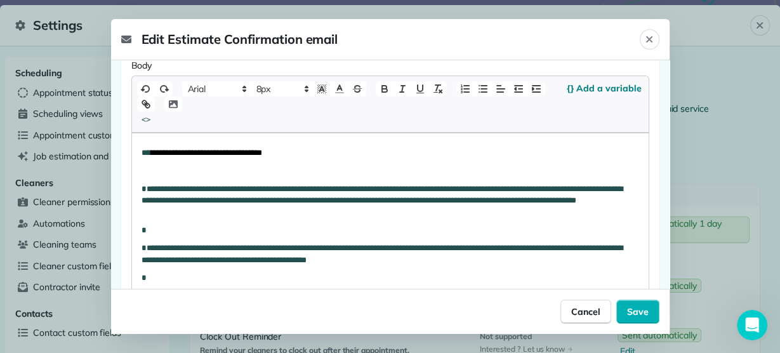
click at [138, 151] on div "**********" at bounding box center [390, 224] width 517 height 183
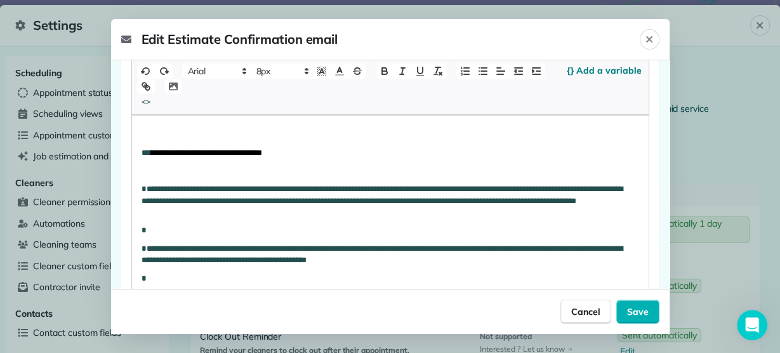
click at [170, 87] on icon "button" at bounding box center [173, 86] width 11 height 11
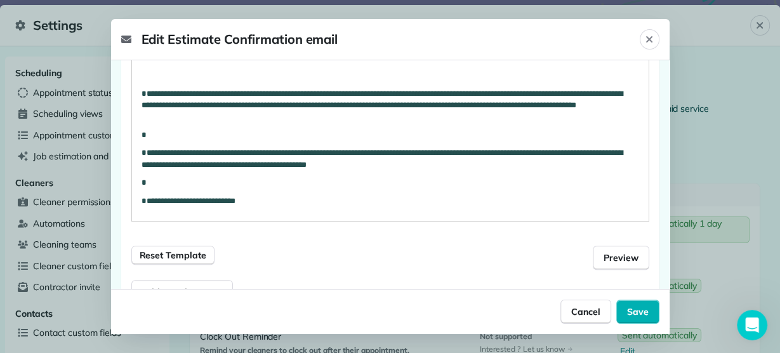
scroll to position [448, 0]
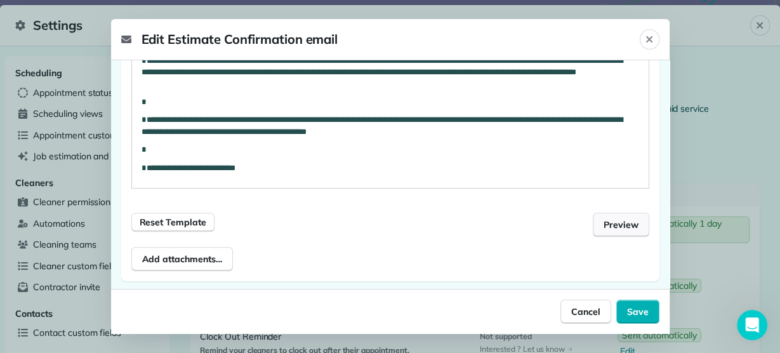
click at [613, 222] on span "Preview" at bounding box center [621, 224] width 35 height 13
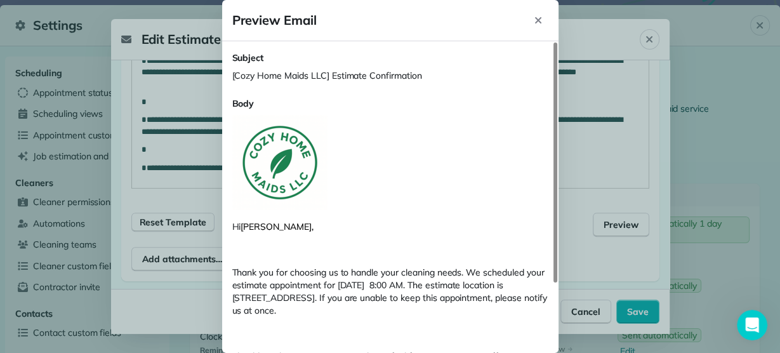
scroll to position [90, 0]
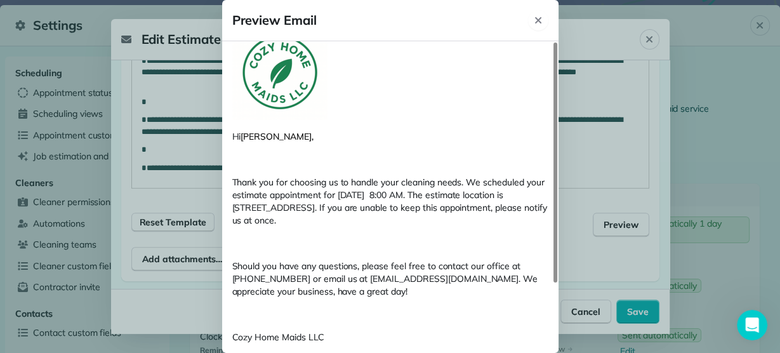
click at [533, 16] on icon "Close" at bounding box center [538, 20] width 10 height 10
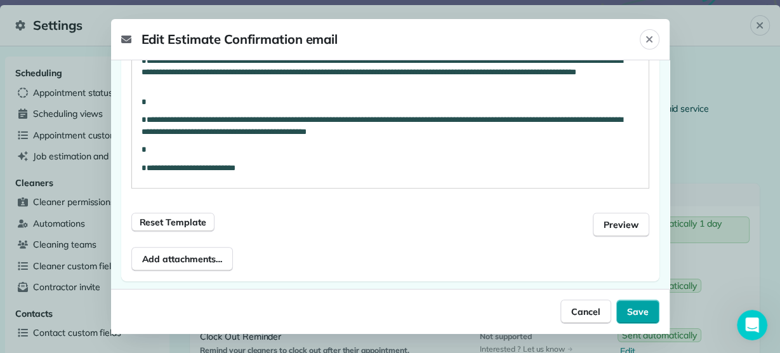
click at [637, 312] on span "Save" at bounding box center [638, 311] width 22 height 13
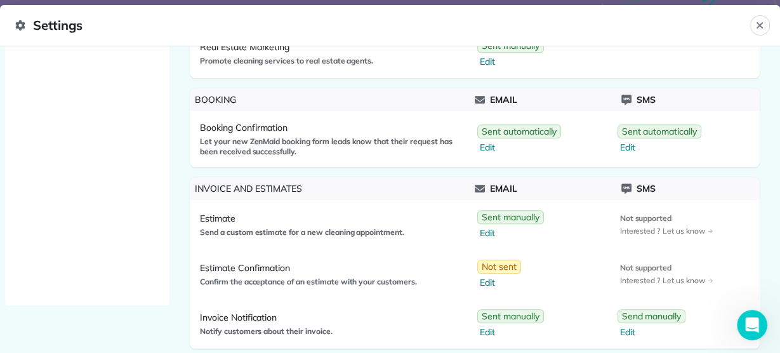
scroll to position [1121, 0]
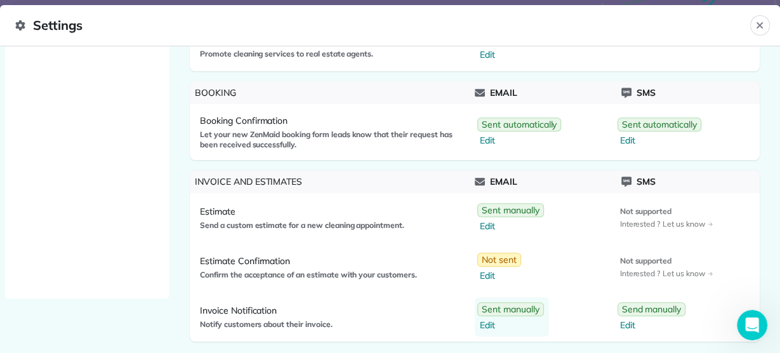
click at [482, 319] on span "Edit" at bounding box center [512, 325] width 64 height 13
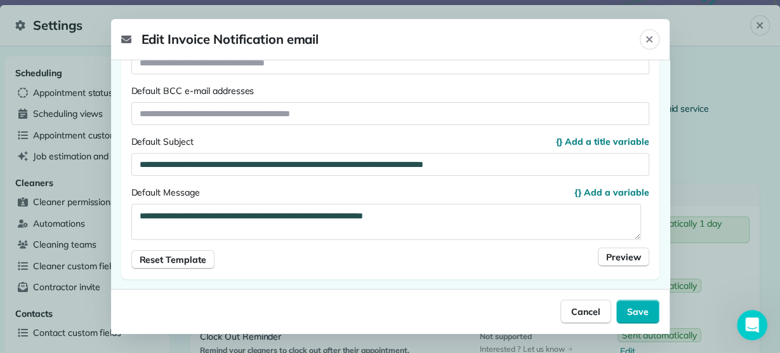
scroll to position [126, 0]
click at [606, 255] on span "Preview" at bounding box center [623, 257] width 35 height 13
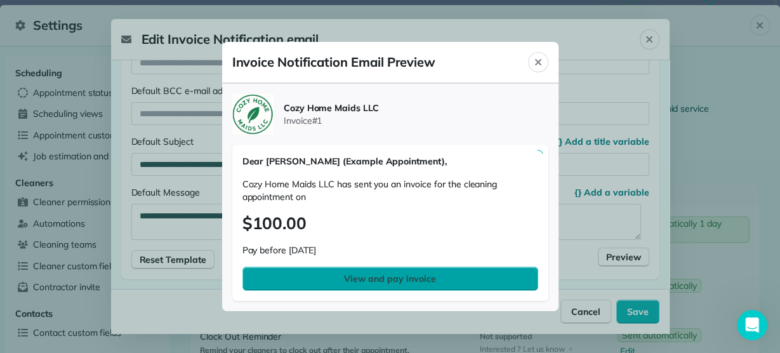
click at [392, 282] on span "View and pay invoice" at bounding box center [389, 278] width 91 height 13
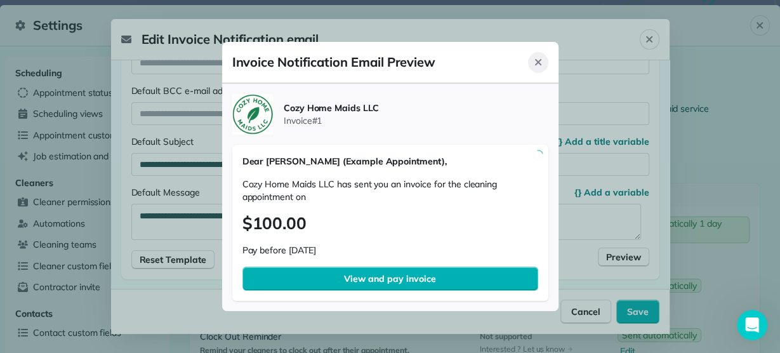
click at [538, 62] on icon "Close" at bounding box center [538, 62] width 6 height 6
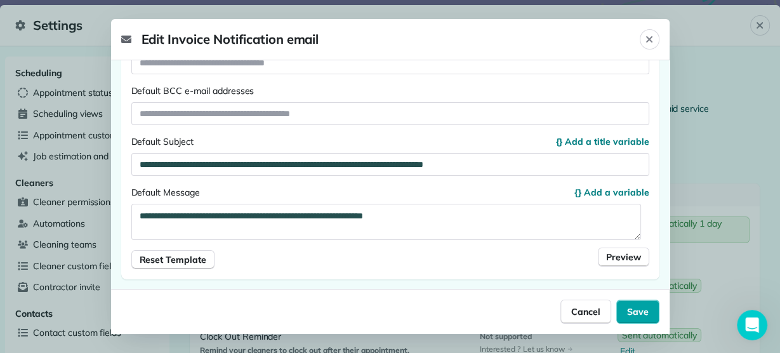
click at [635, 307] on span "Save" at bounding box center [638, 311] width 22 height 13
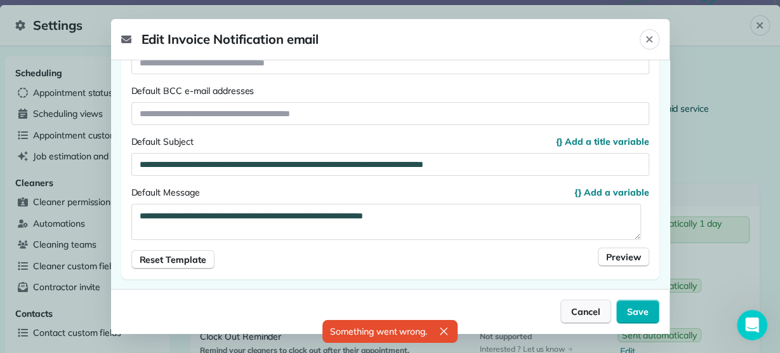
click at [596, 309] on span "Cancel" at bounding box center [585, 311] width 29 height 13
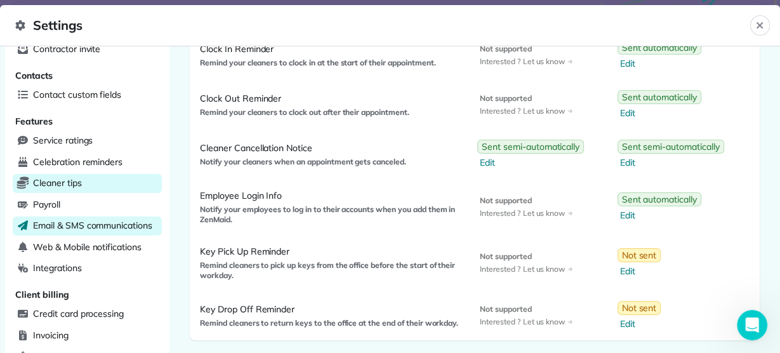
scroll to position [239, 0]
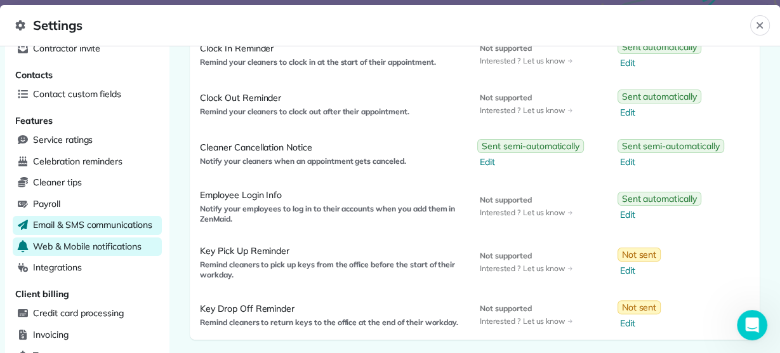
click at [99, 244] on span "Web & Mobile notifications" at bounding box center [87, 246] width 109 height 13
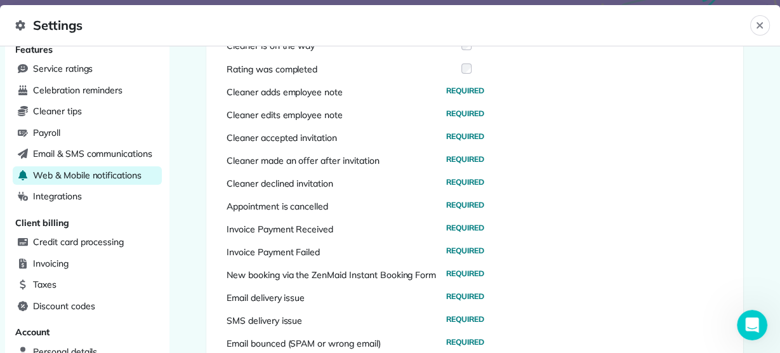
scroll to position [311, 0]
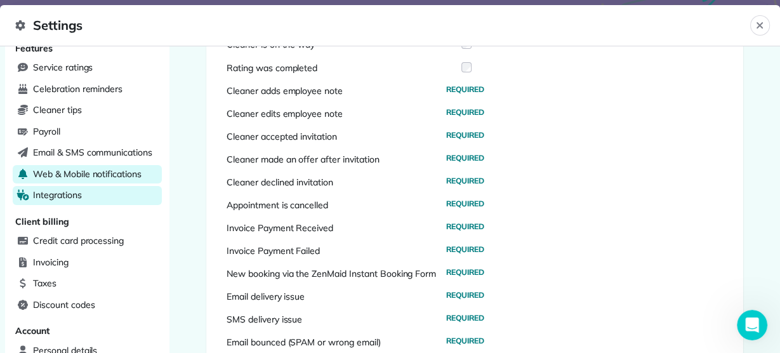
click at [64, 192] on span "Integrations" at bounding box center [57, 195] width 49 height 13
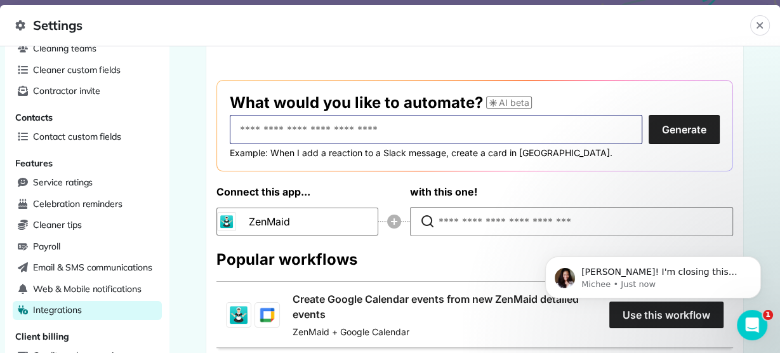
scroll to position [198, 0]
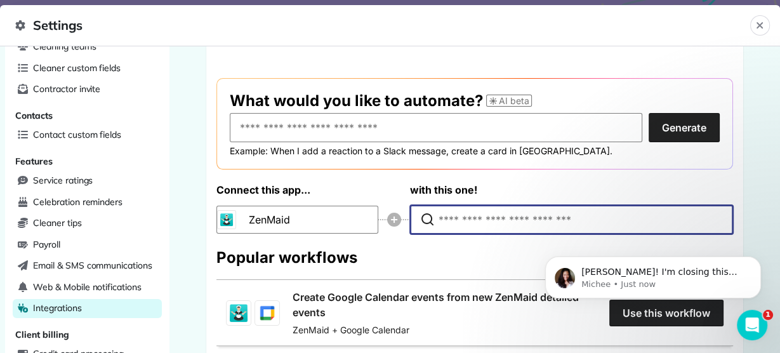
click at [453, 217] on input "Type to search for an app to connect" at bounding box center [575, 220] width 272 height 28
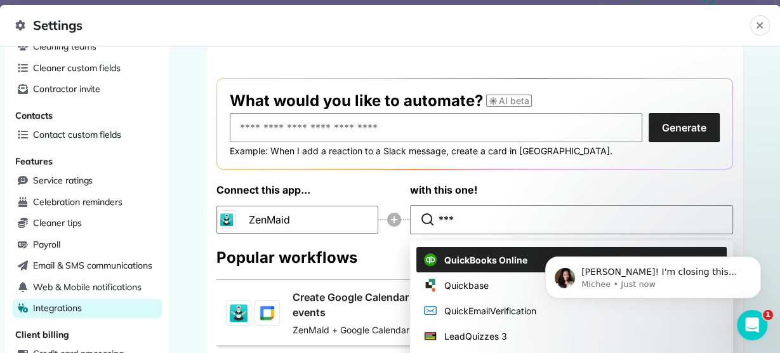
click at [467, 256] on span "QuickBooks Online" at bounding box center [485, 259] width 83 height 13
type input "**********"
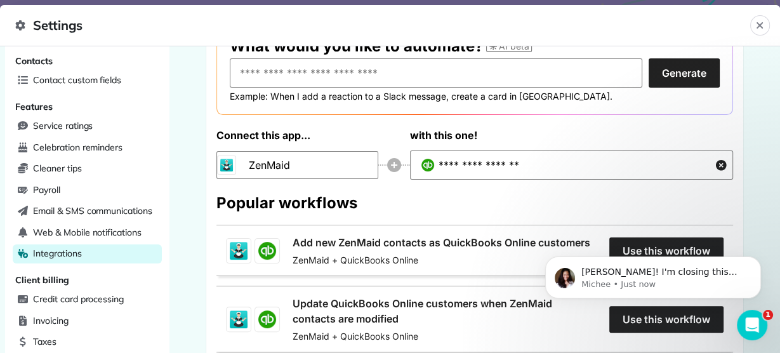
scroll to position [255, 0]
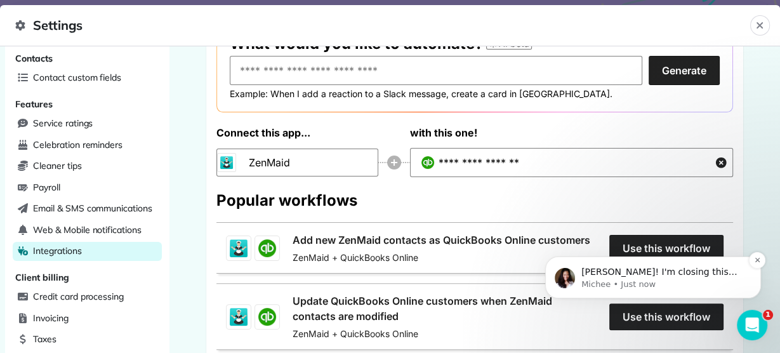
click at [698, 271] on span "[PERSON_NAME]! I'm closing this ticket for now but feel free to reach out! Than…" at bounding box center [660, 285] width 157 height 36
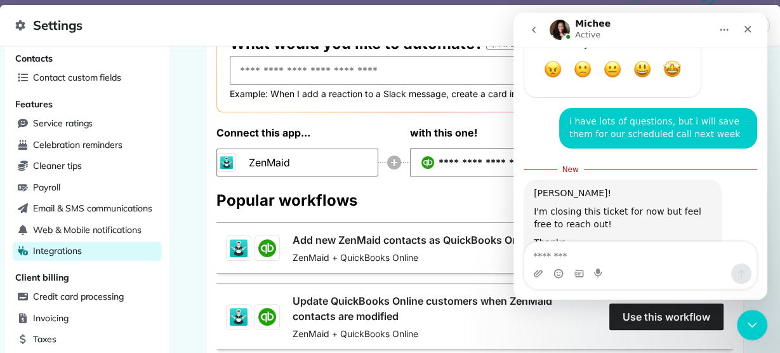
scroll to position [1138, 0]
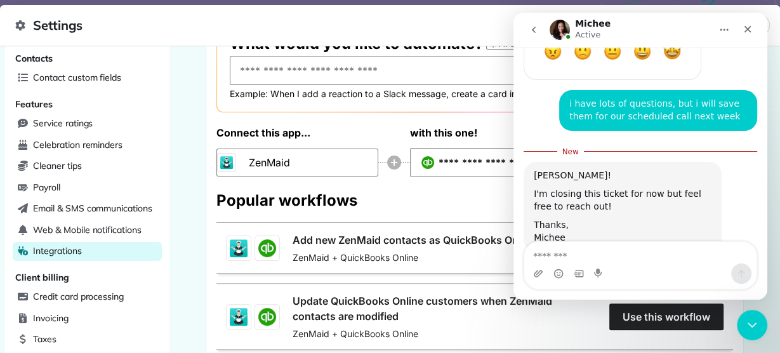
click at [596, 249] on textarea "Message…" at bounding box center [640, 253] width 232 height 22
type textarea "**********"
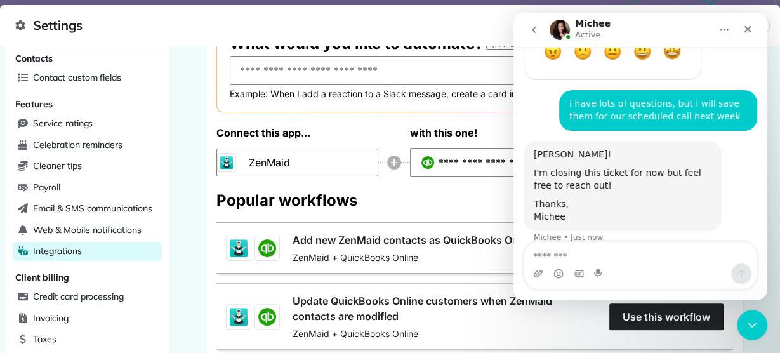
scroll to position [1154, 0]
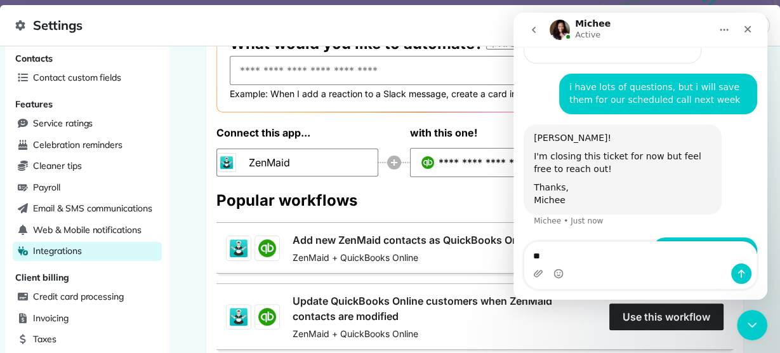
type textarea "***"
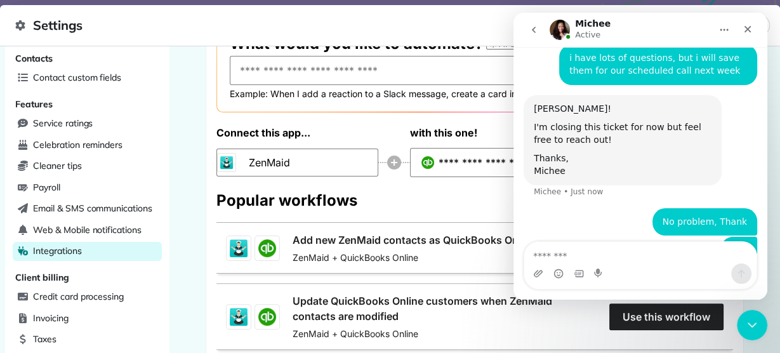
scroll to position [1183, 0]
click at [755, 24] on div "Close" at bounding box center [748, 29] width 23 height 23
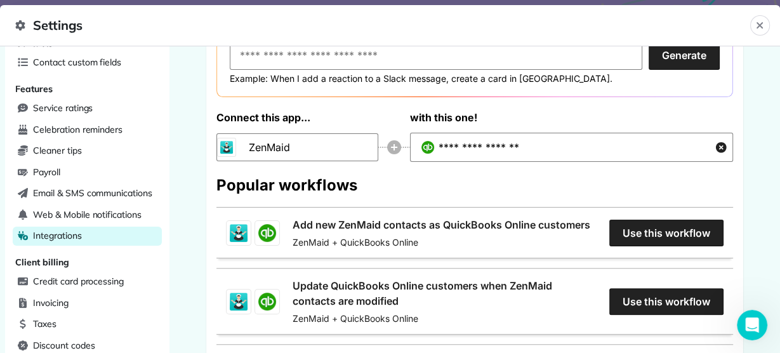
scroll to position [273, 0]
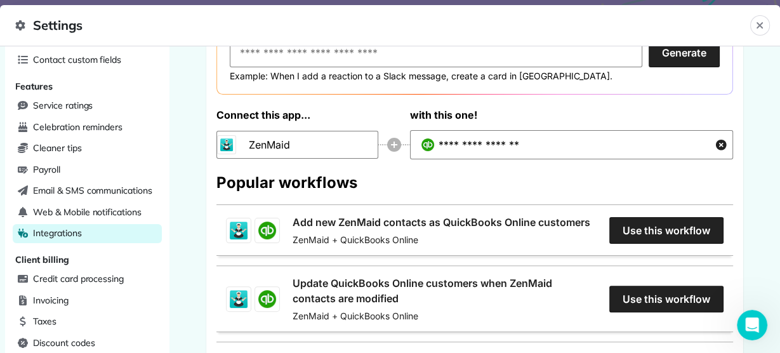
click at [590, 225] on link "Add new ZenMaid contacts as QuickBooks Online customers" at bounding box center [442, 222] width 298 height 15
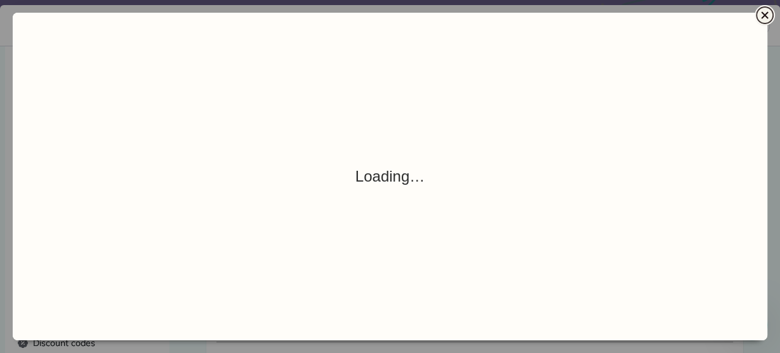
click at [764, 16] on icon "Close" at bounding box center [764, 14] width 7 height 7
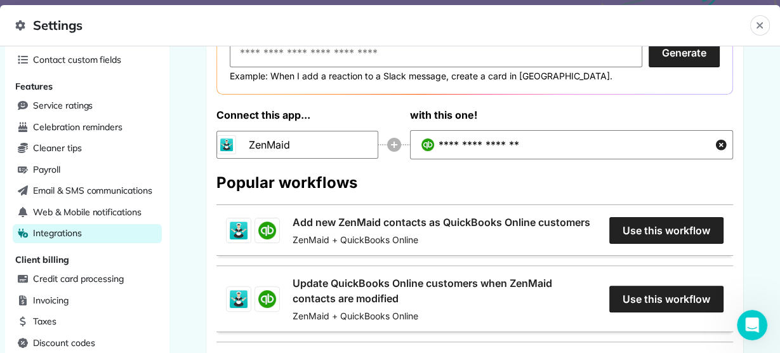
scroll to position [0, 0]
